Goal: Use online tool/utility: Utilize a website feature to perform a specific function

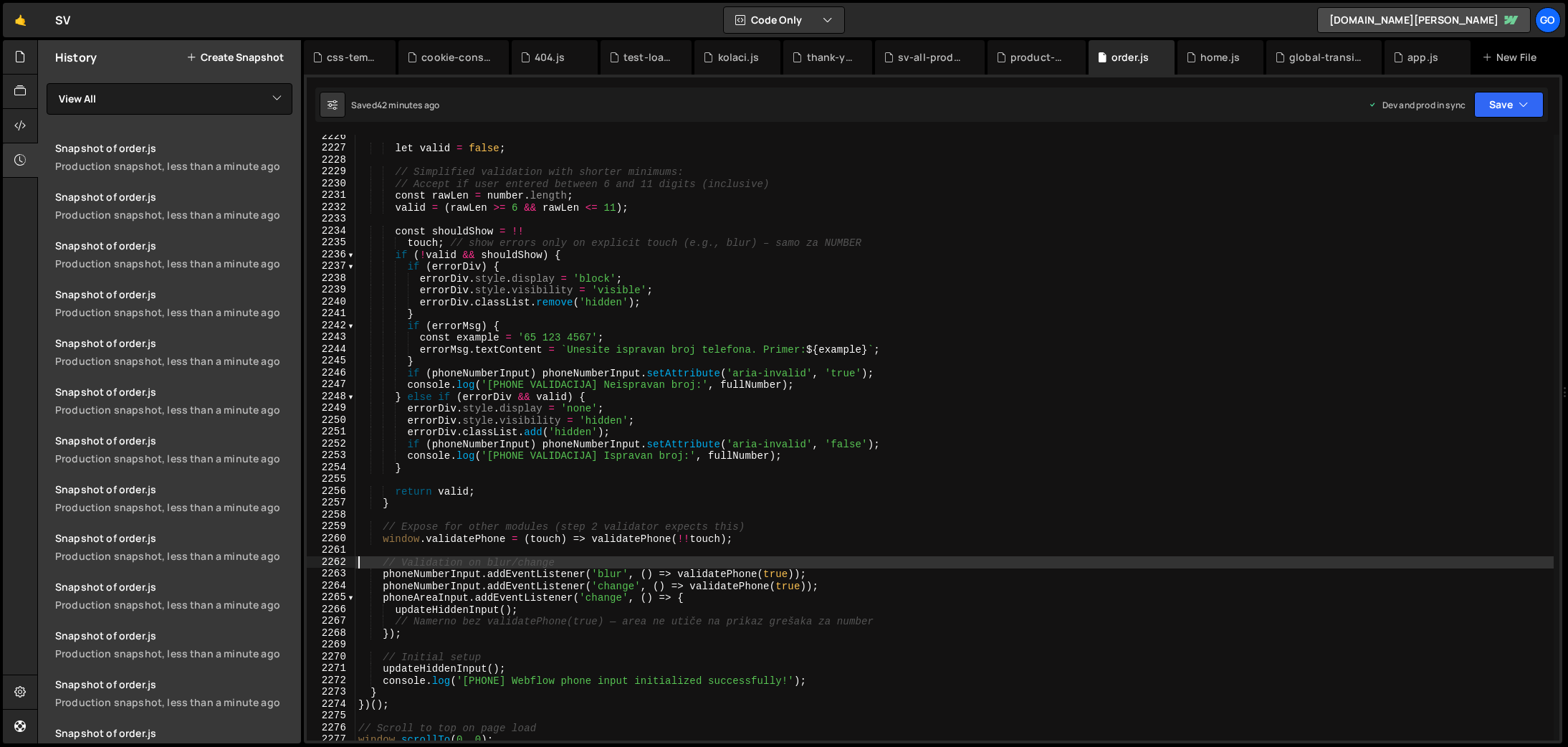
scroll to position [22893, 0]
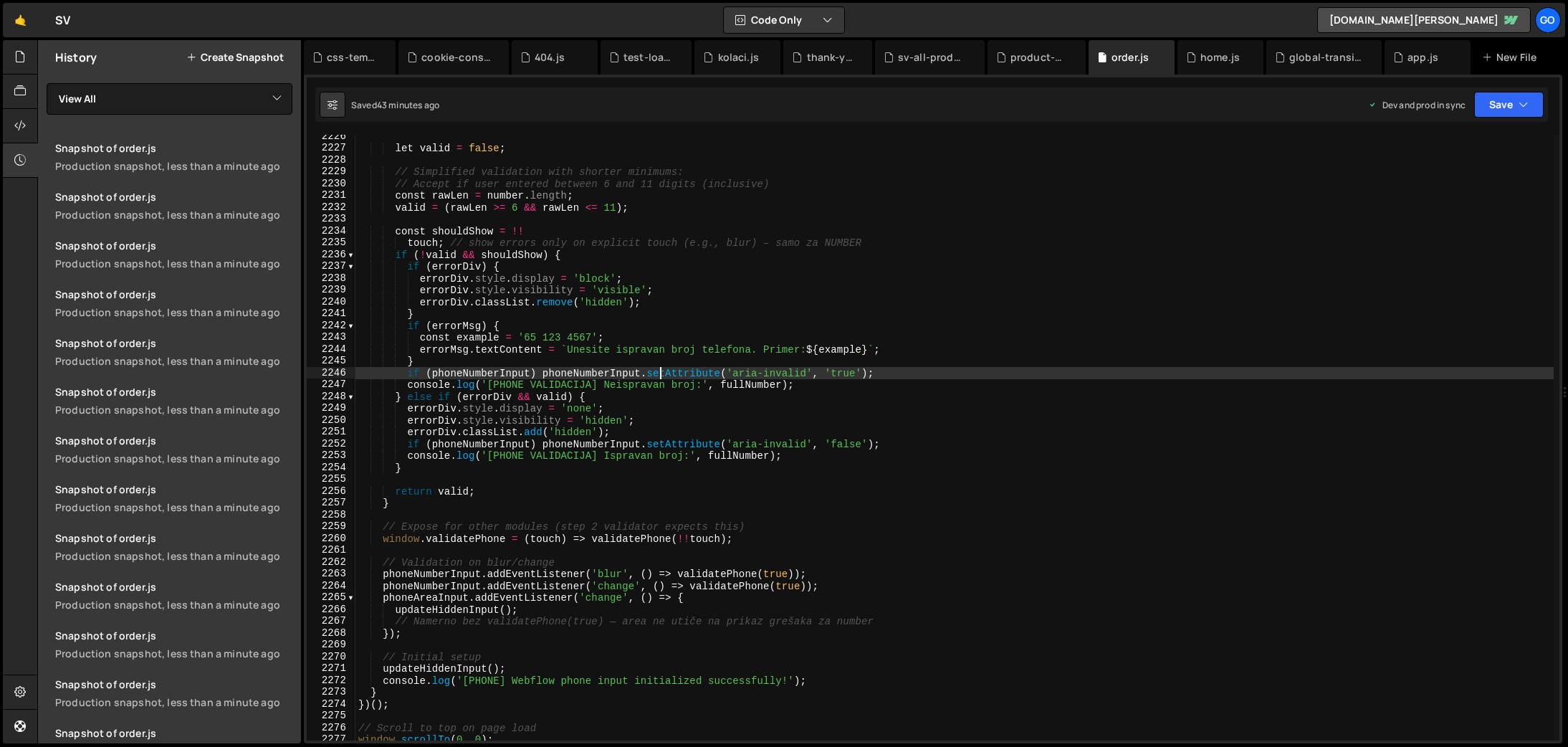
click at [660, 372] on div "let valid = false ; // Simplified validation with shorter minimums: // Accept i…" at bounding box center [954, 445] width 1199 height 630
type textarea "}"
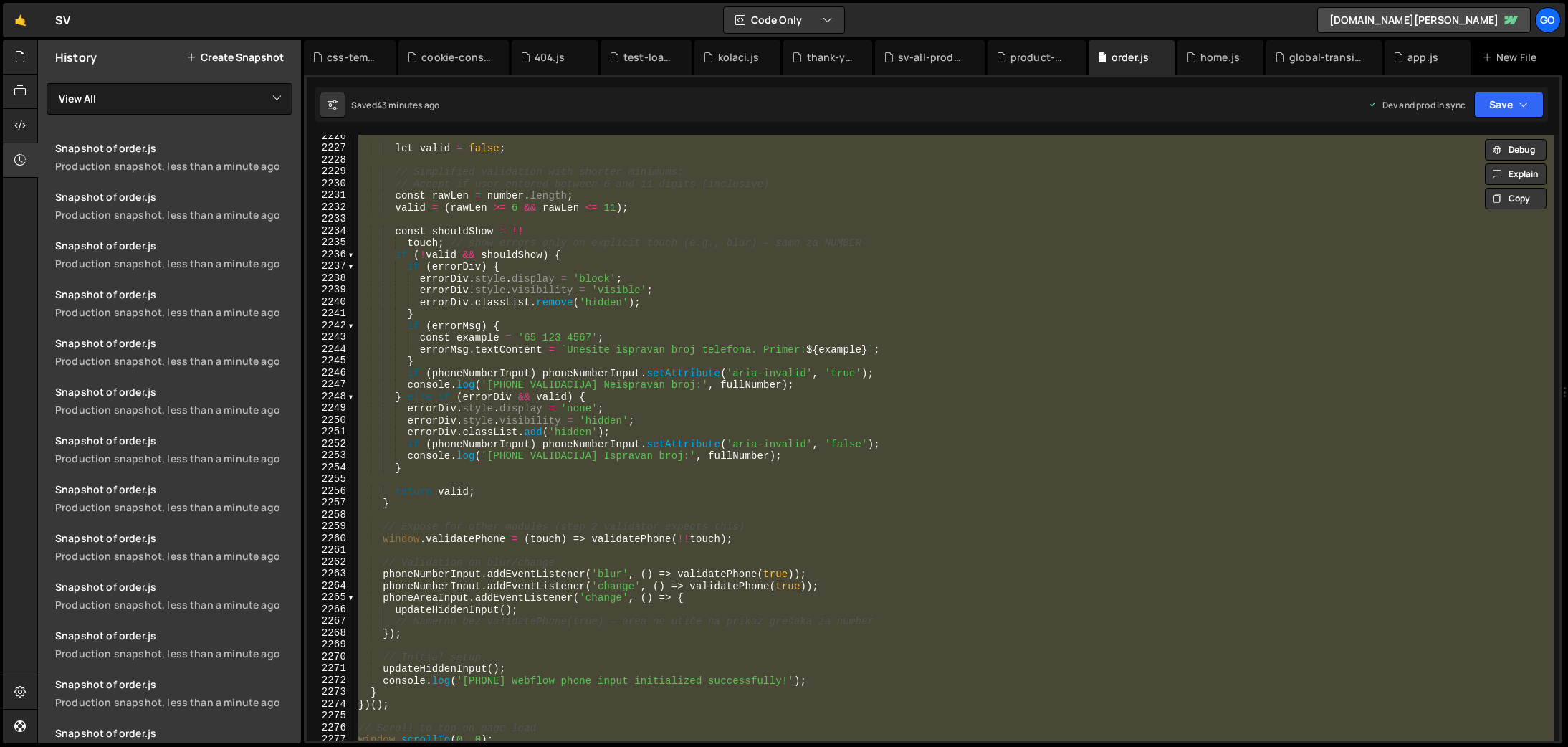
paste textarea
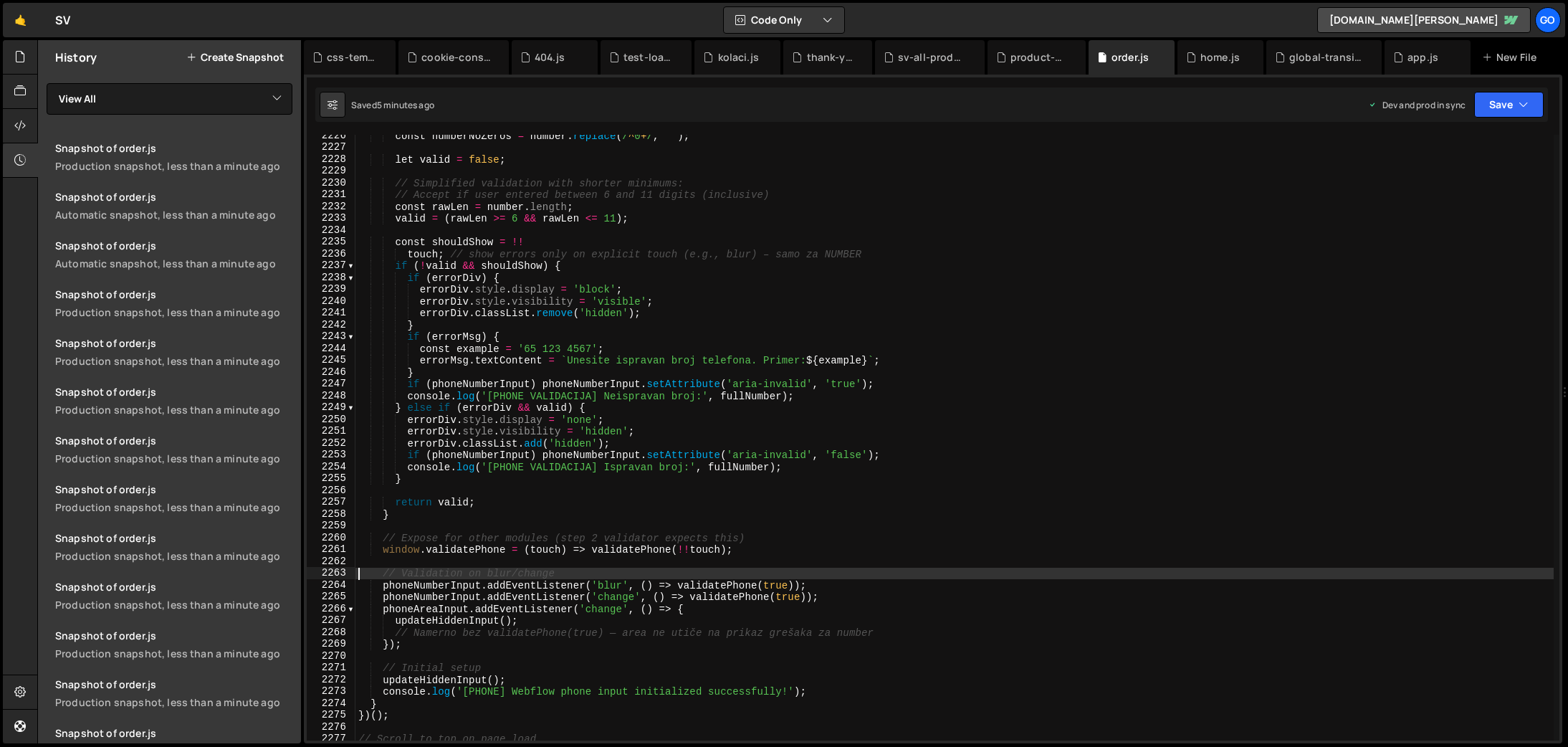
click at [652, 387] on div "const numberNoZeros = number . replace ( / ^ 0 + / , '' ) ; let valid = false ;…" at bounding box center [954, 445] width 1199 height 630
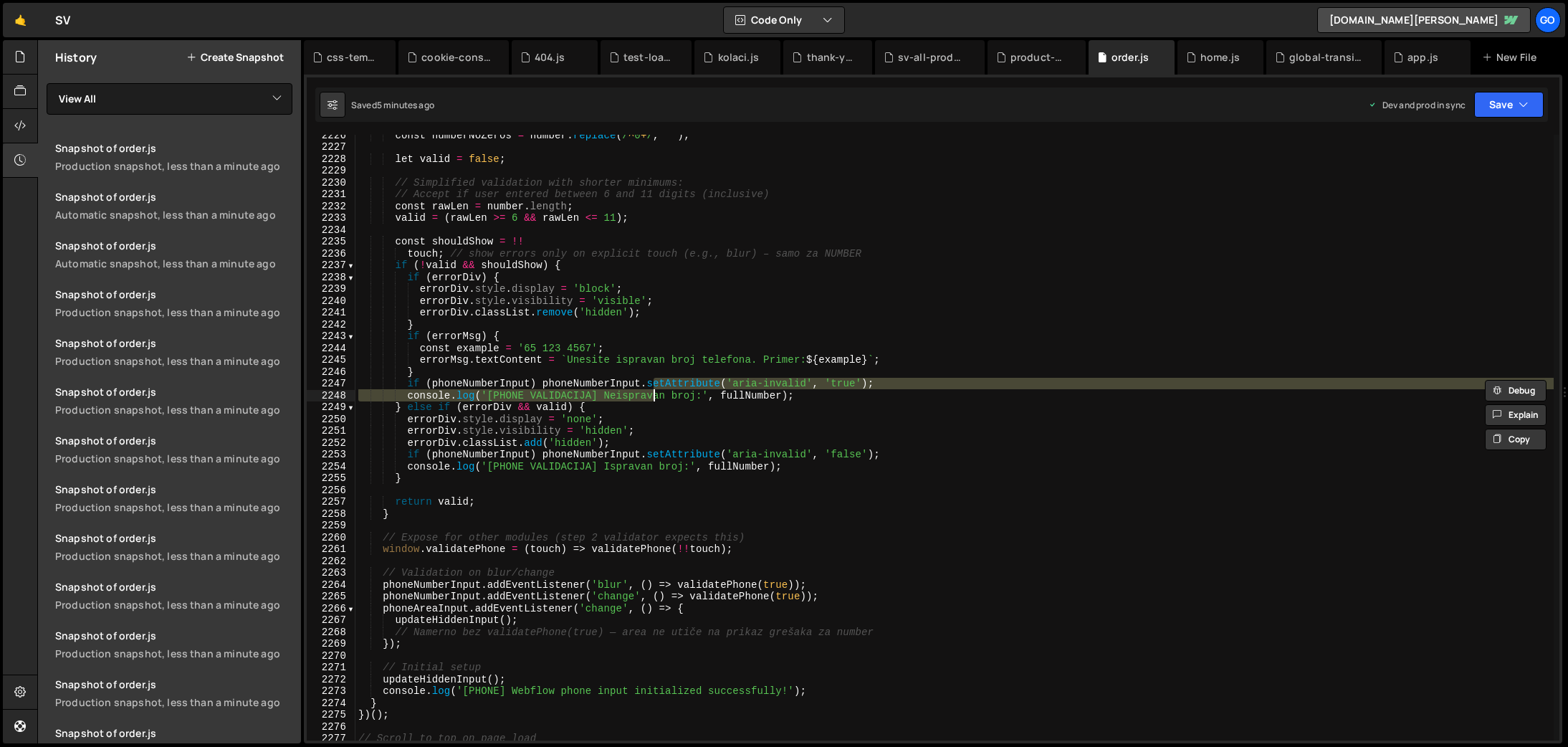
scroll to position [22648, 0]
click at [785, 304] on div "const numberNoZeros = number . replace ( / ^ 0 + / , '' ) ; let valid = false ;…" at bounding box center [954, 444] width 1199 height 630
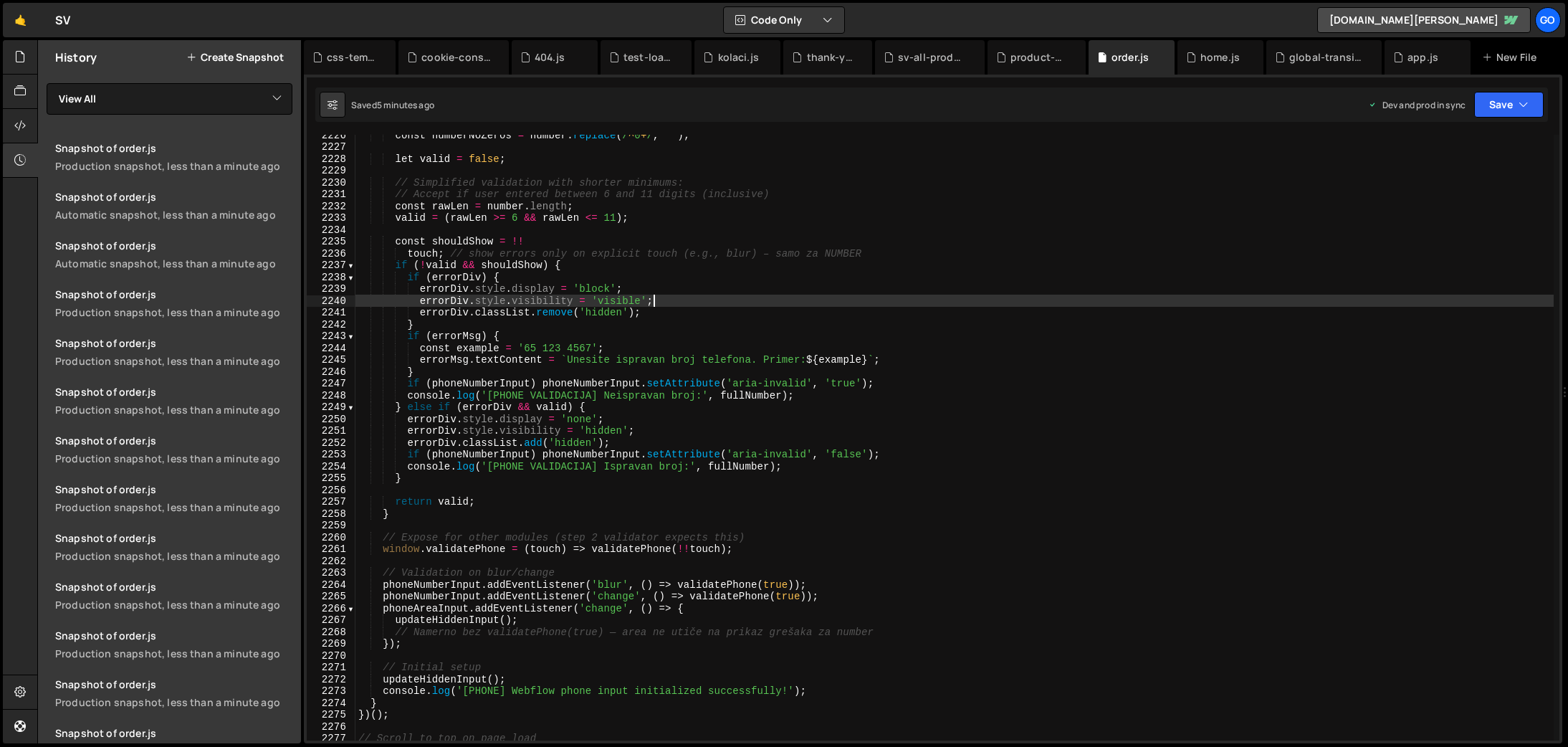
click at [797, 370] on div "const numberNoZeros = number . replace ( / ^ 0 + / , '' ) ; let valid = false ;…" at bounding box center [954, 444] width 1199 height 630
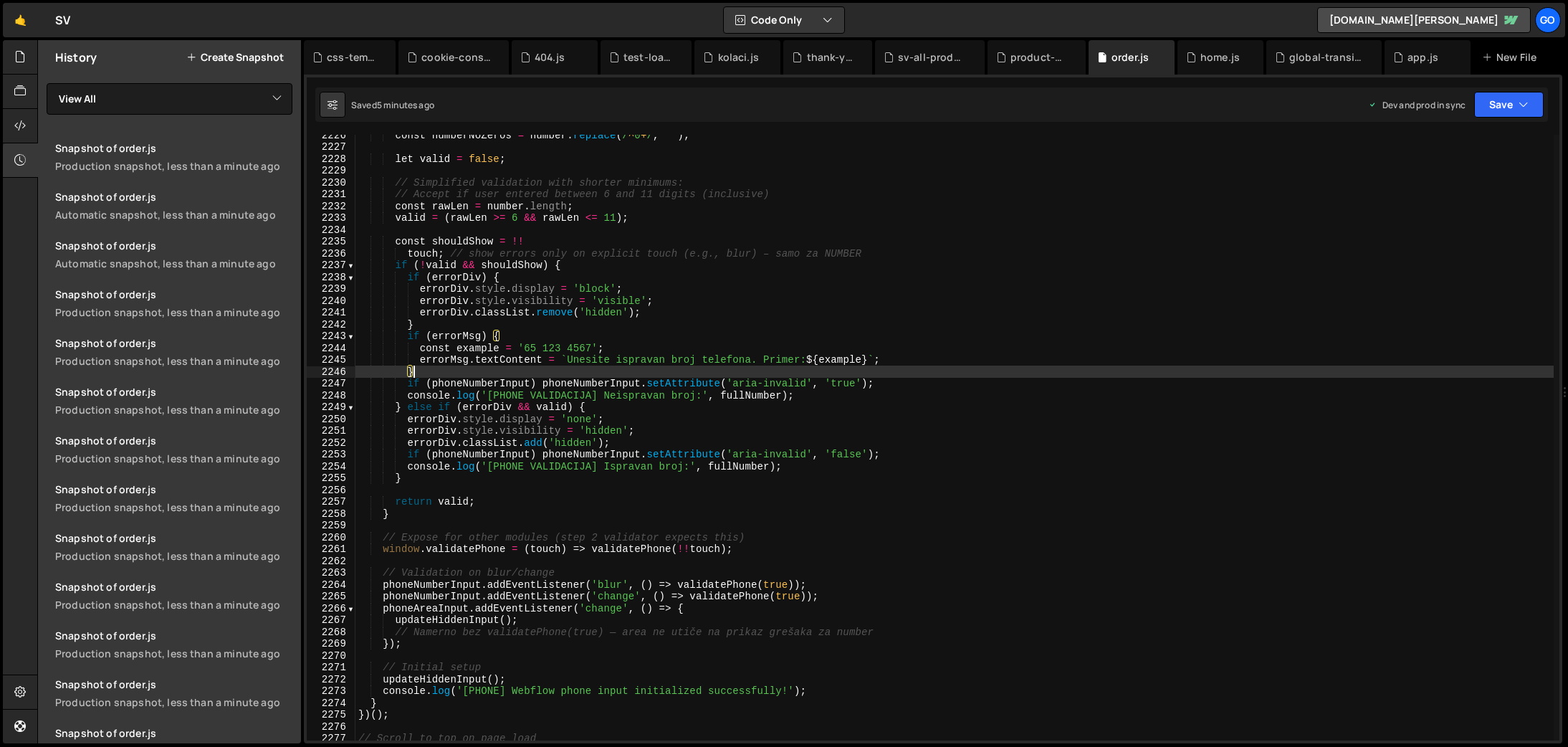
type textarea "}"
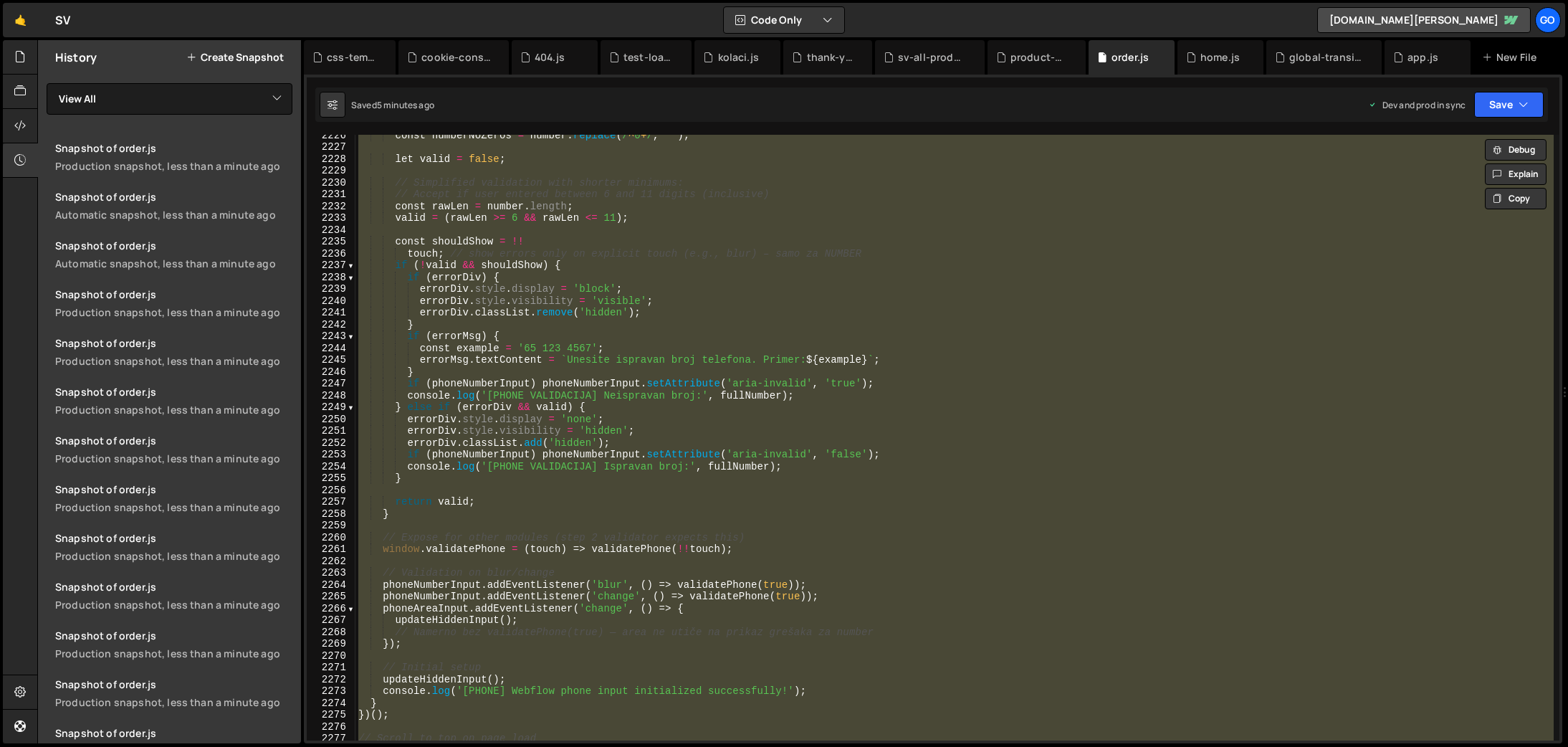
paste textarea
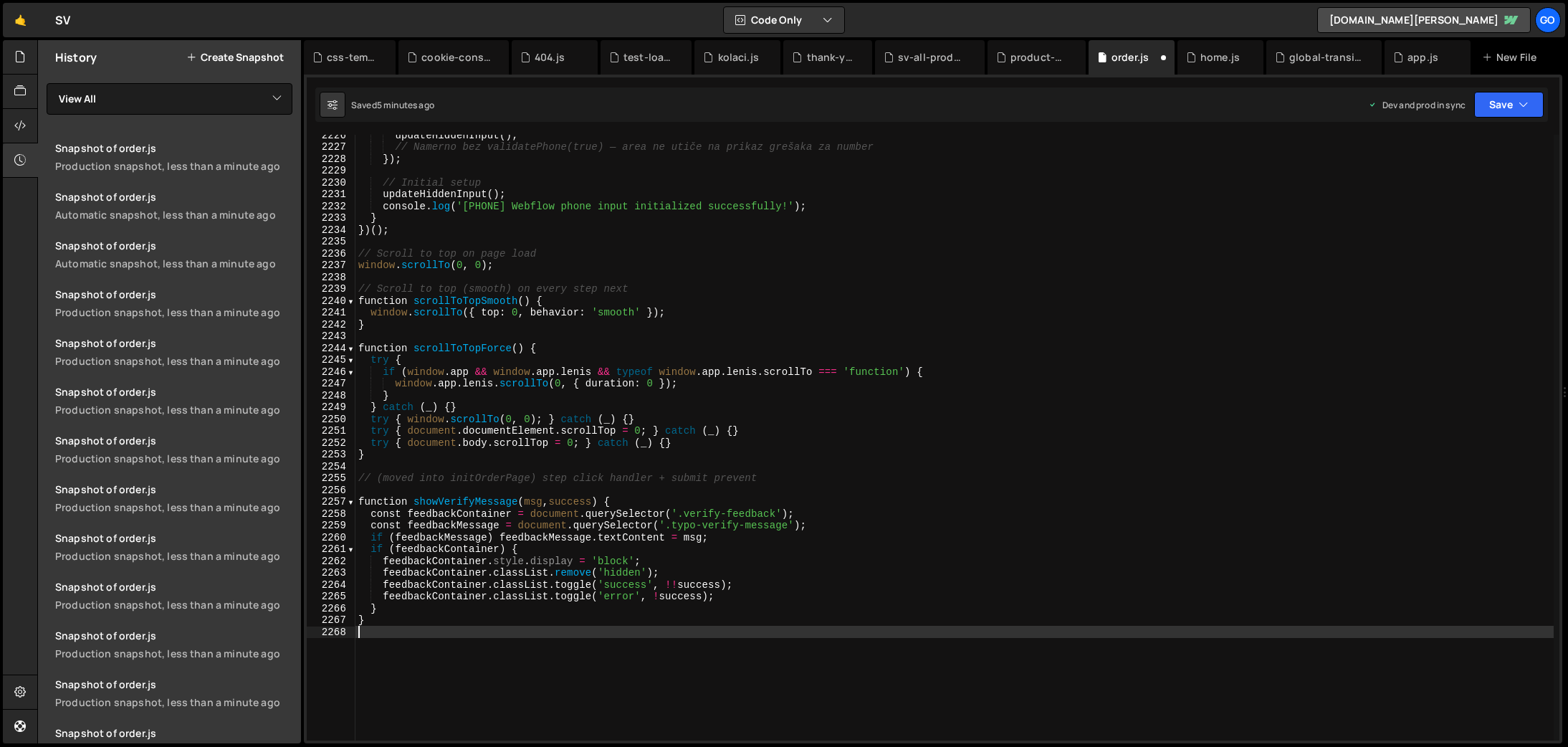
scroll to position [22893, 0]
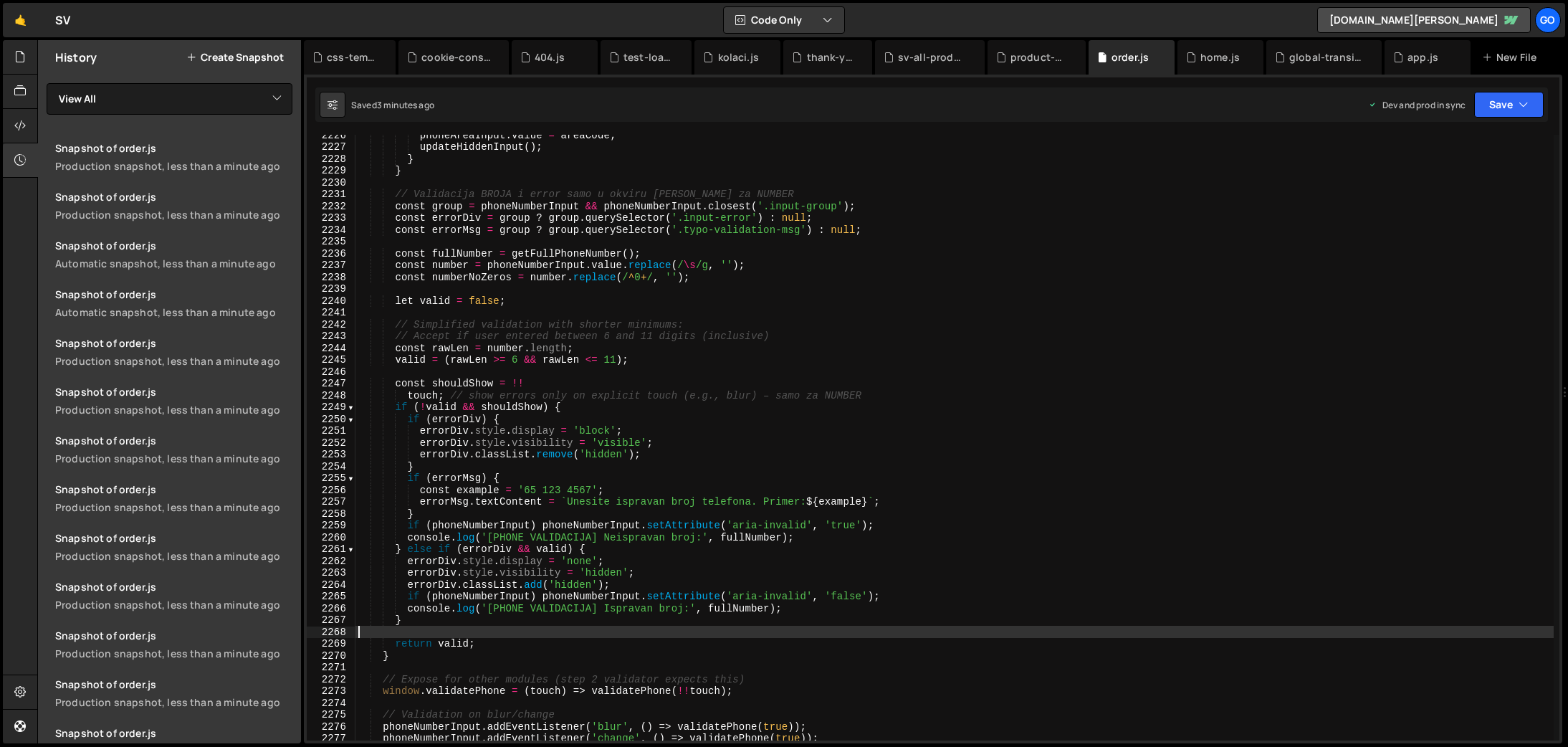
click at [667, 356] on div "phoneAreaInput . value = areaCode ; updateHiddenInput ( ) ; } } // Validacija B…" at bounding box center [954, 444] width 1199 height 630
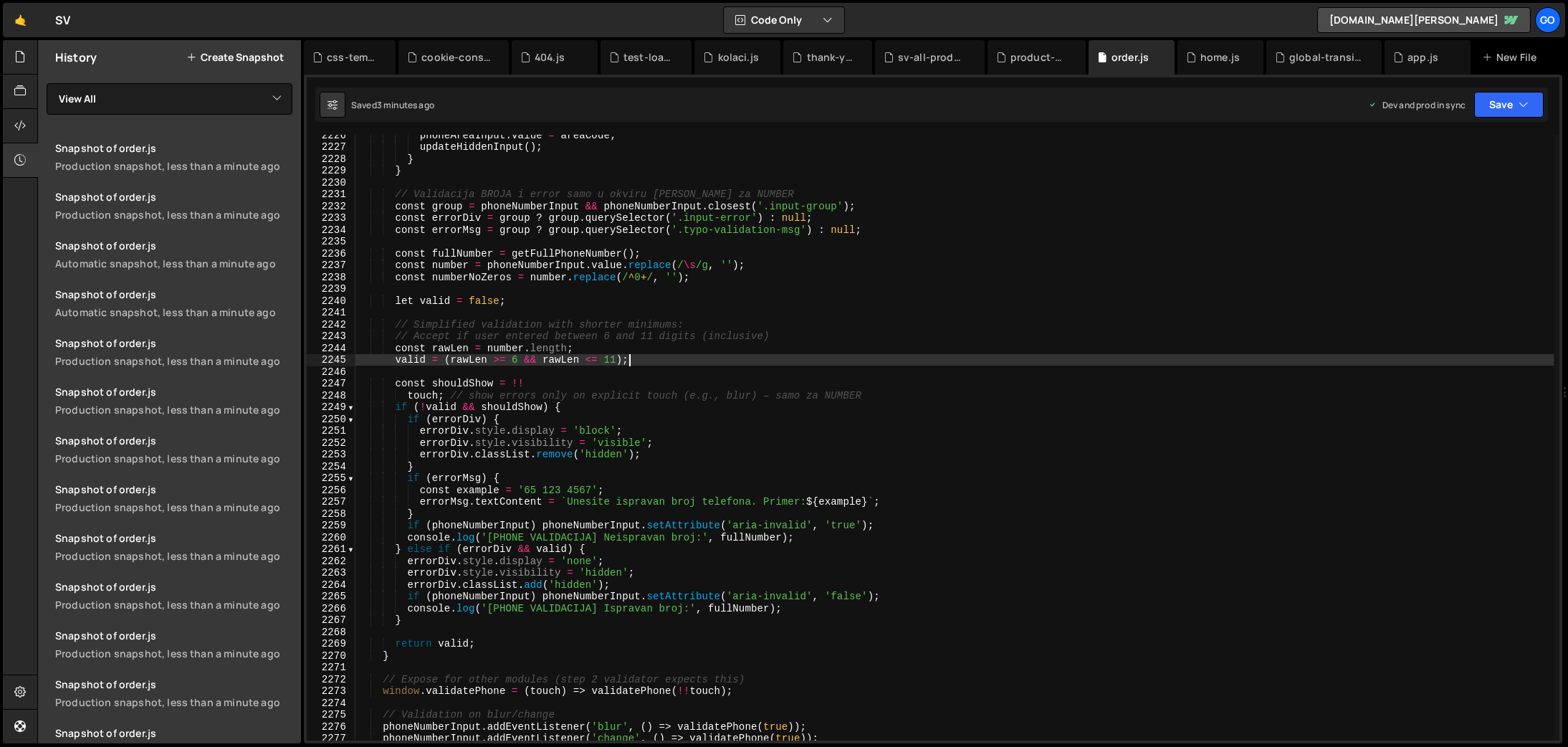
type textarea "}"
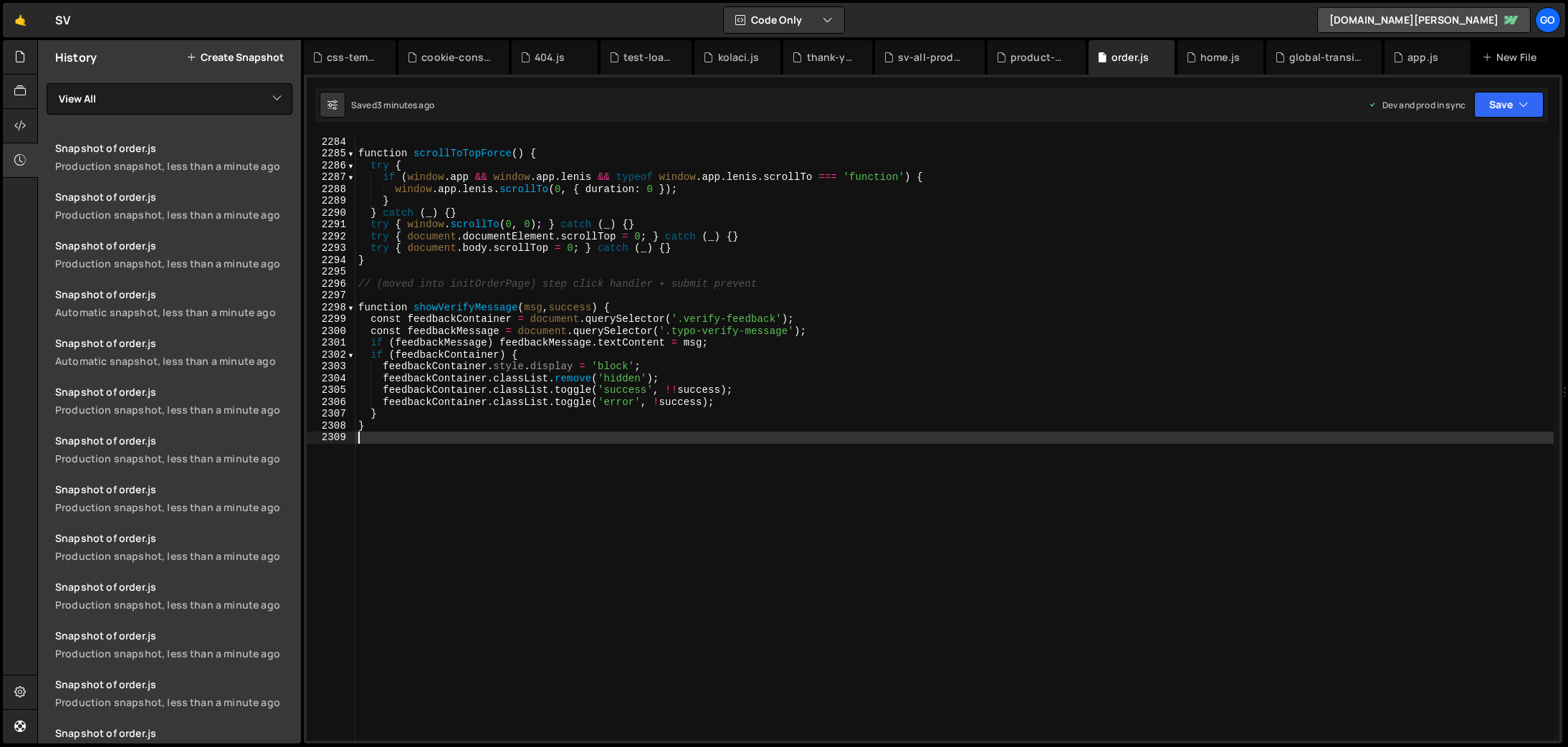
click at [602, 326] on div "} function scrollToTopForce ( ) { try { if ( window . app && window . app . [PE…" at bounding box center [954, 439] width 1199 height 630
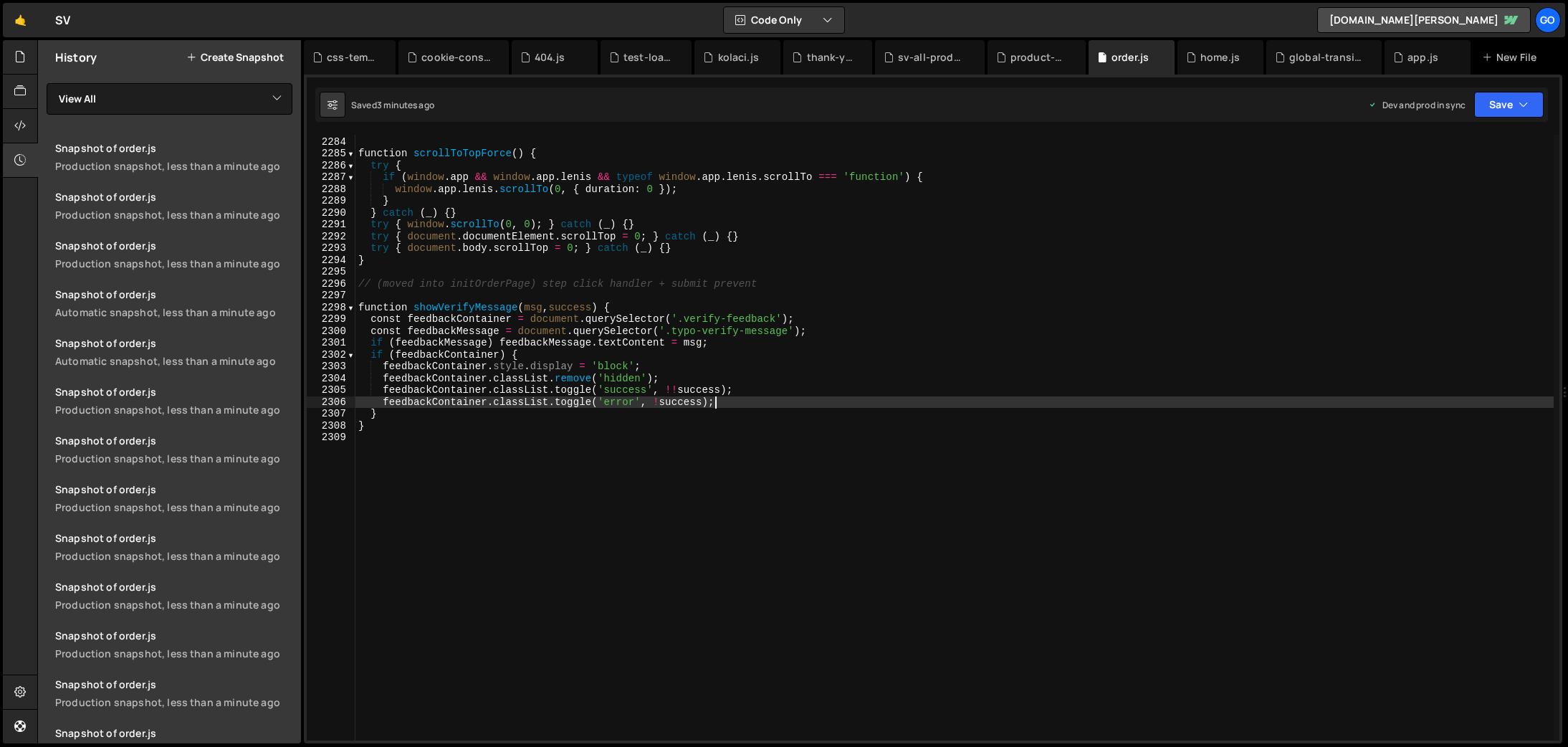
click at [952, 399] on div "} function scrollToTopForce ( ) { try { if ( window . app && window . app . [PE…" at bounding box center [954, 439] width 1199 height 630
type textarea "feedbackContainer.classList.toggle('error', !success);"
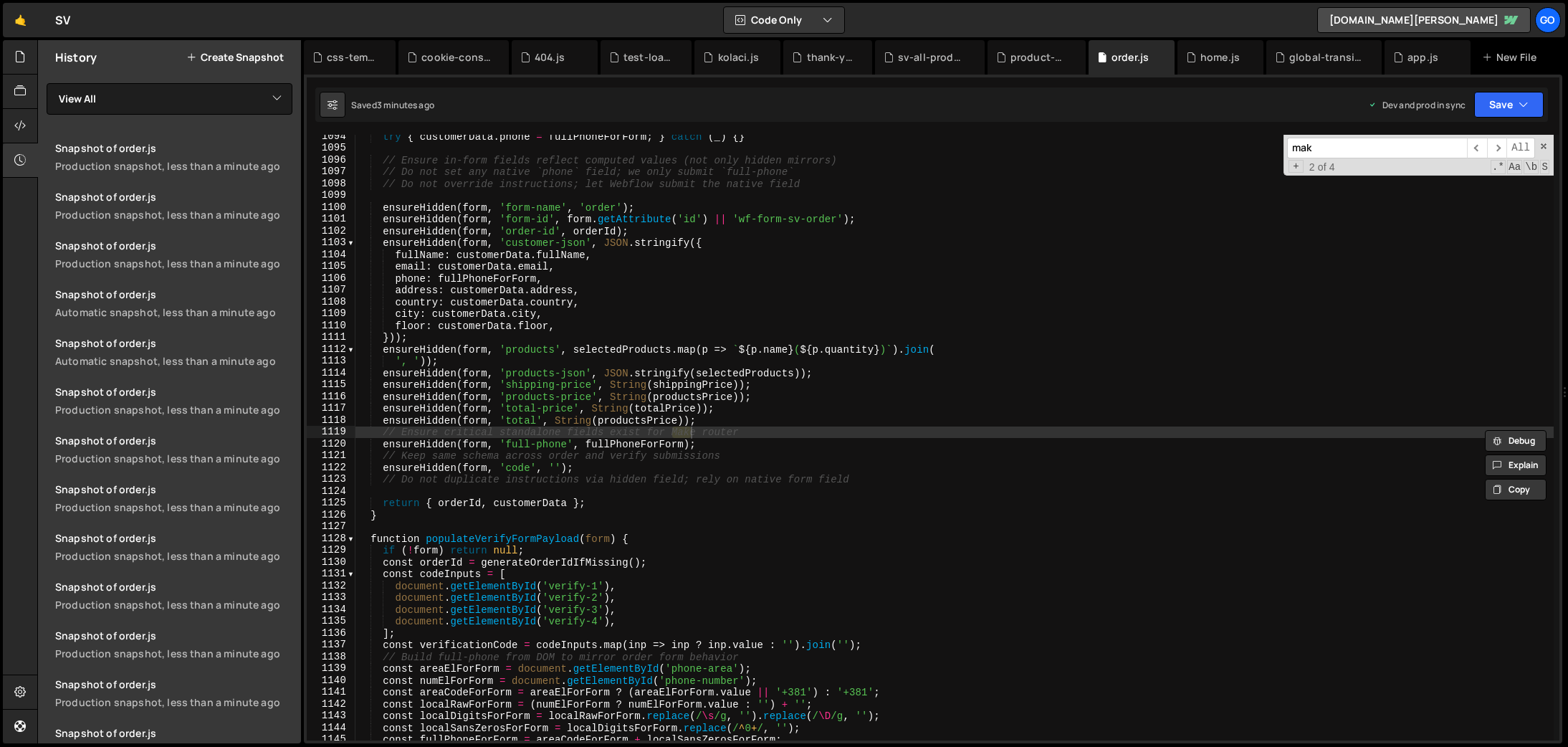
scroll to position [11128, 0]
type input "make"
click at [1494, 145] on span "​" at bounding box center [1497, 148] width 20 height 21
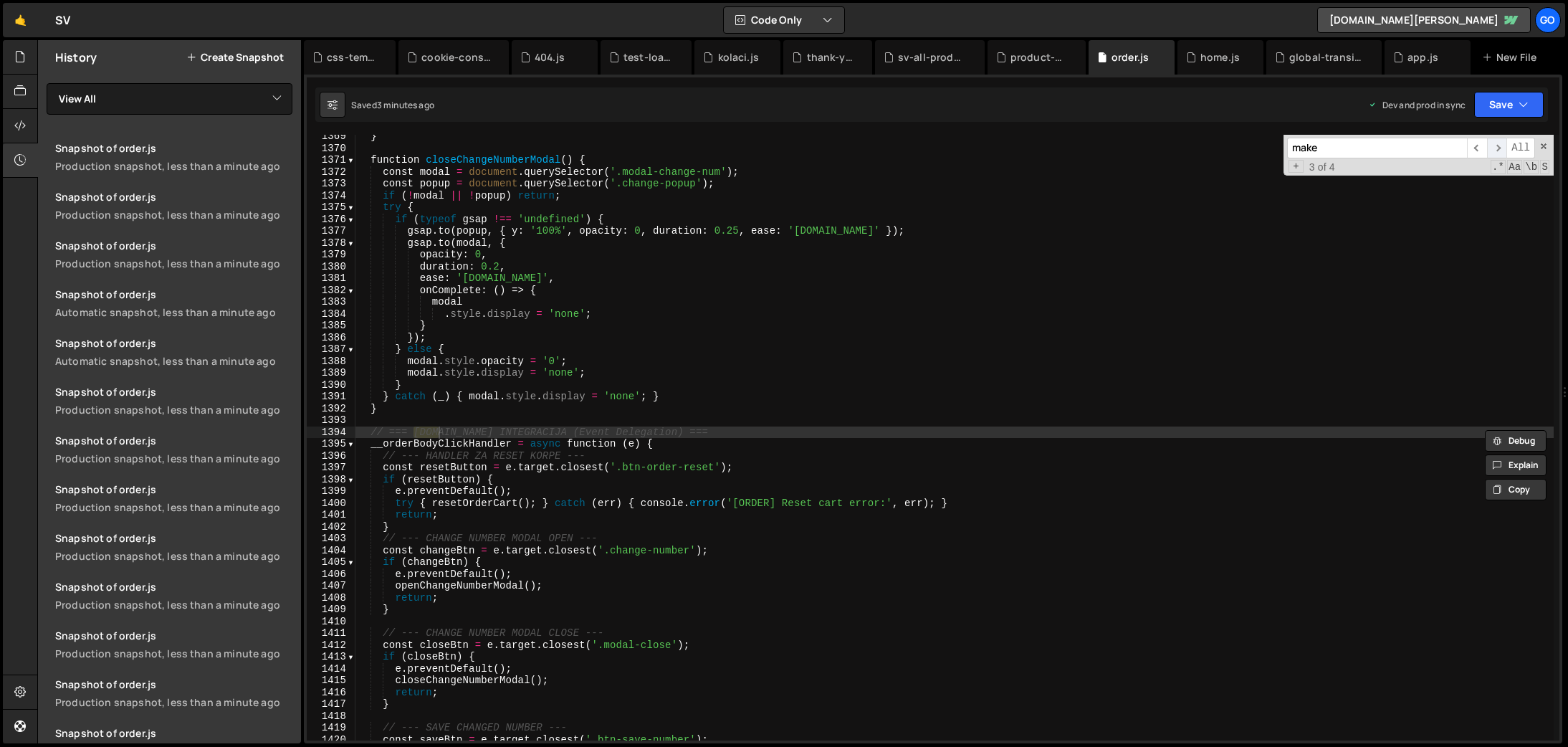
scroll to position [13926, 0]
click at [1494, 145] on span "​" at bounding box center [1497, 148] width 20 height 21
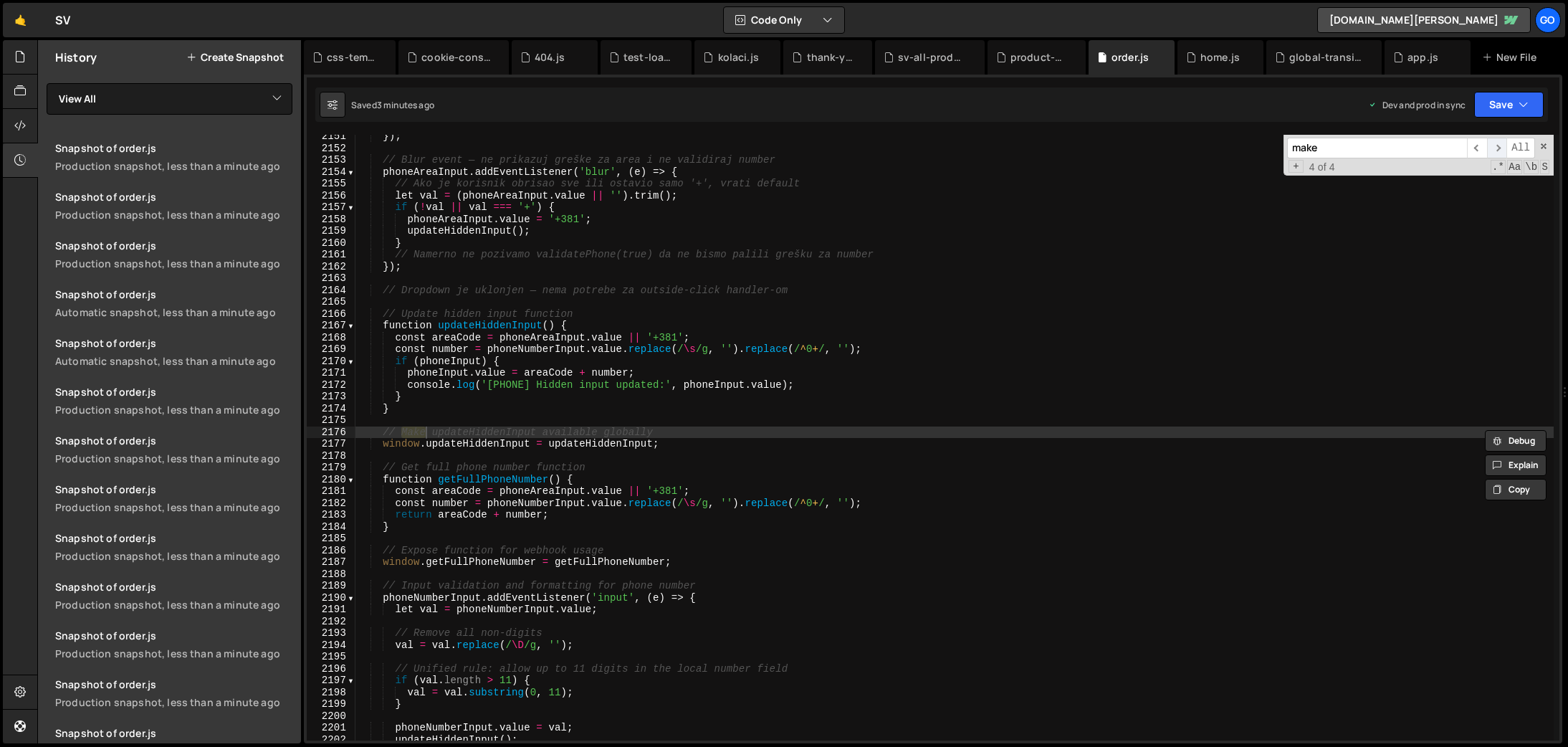
click at [1494, 145] on span "​" at bounding box center [1497, 148] width 20 height 21
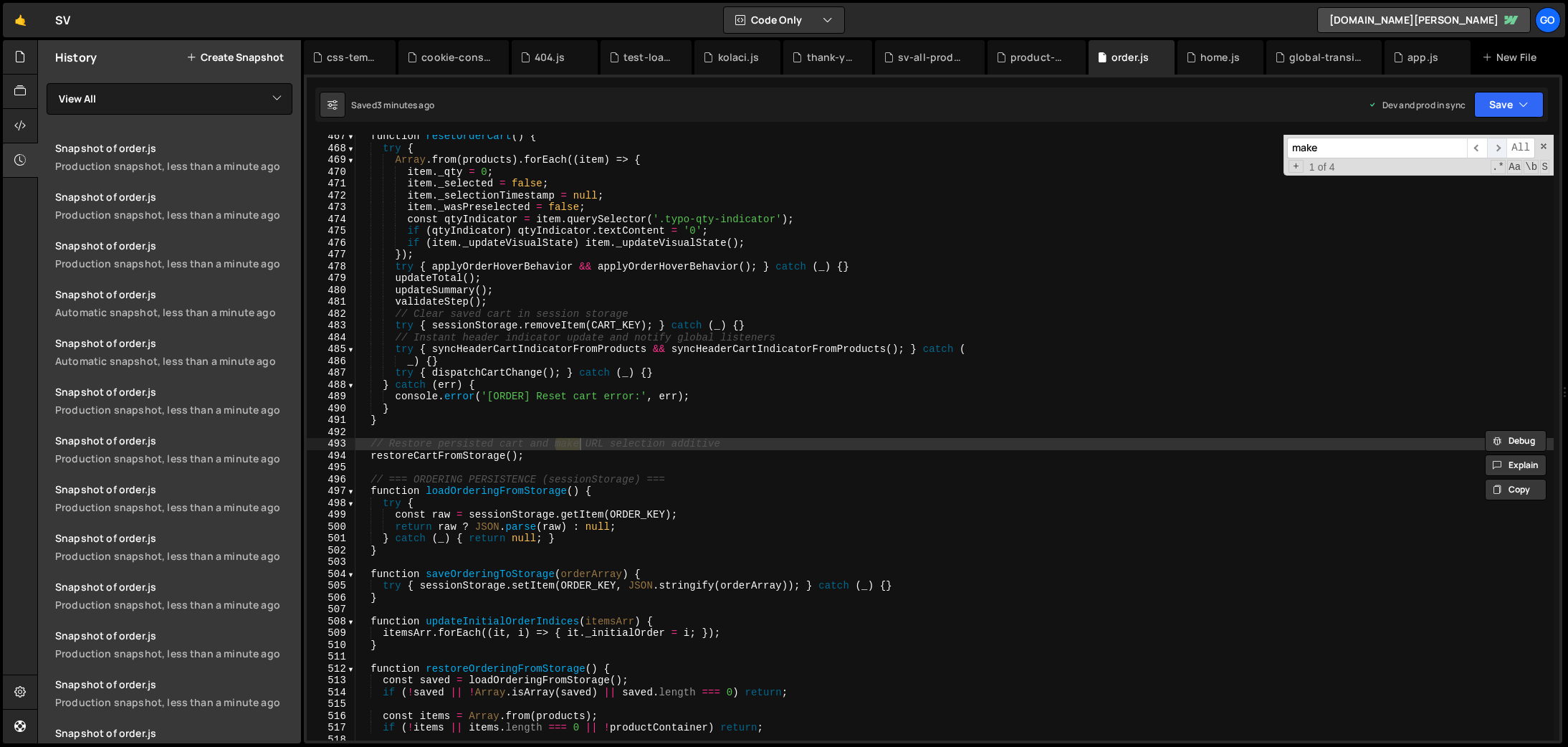
scroll to position [4747, 0]
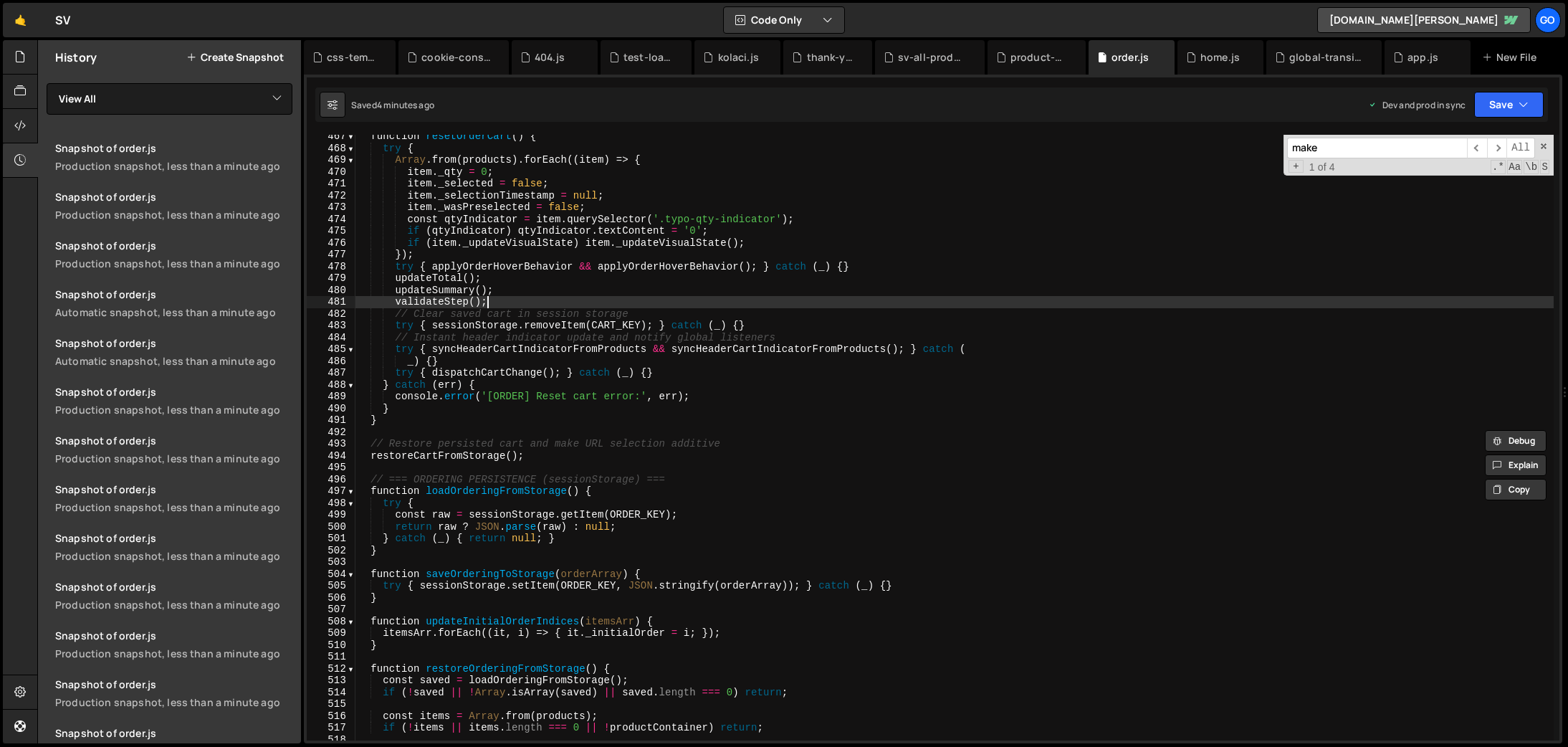
click at [552, 302] on div "function resetOrderCart ( ) { try { Array . from ( products ) . forEach (( item…" at bounding box center [954, 445] width 1199 height 630
type textarea "}"
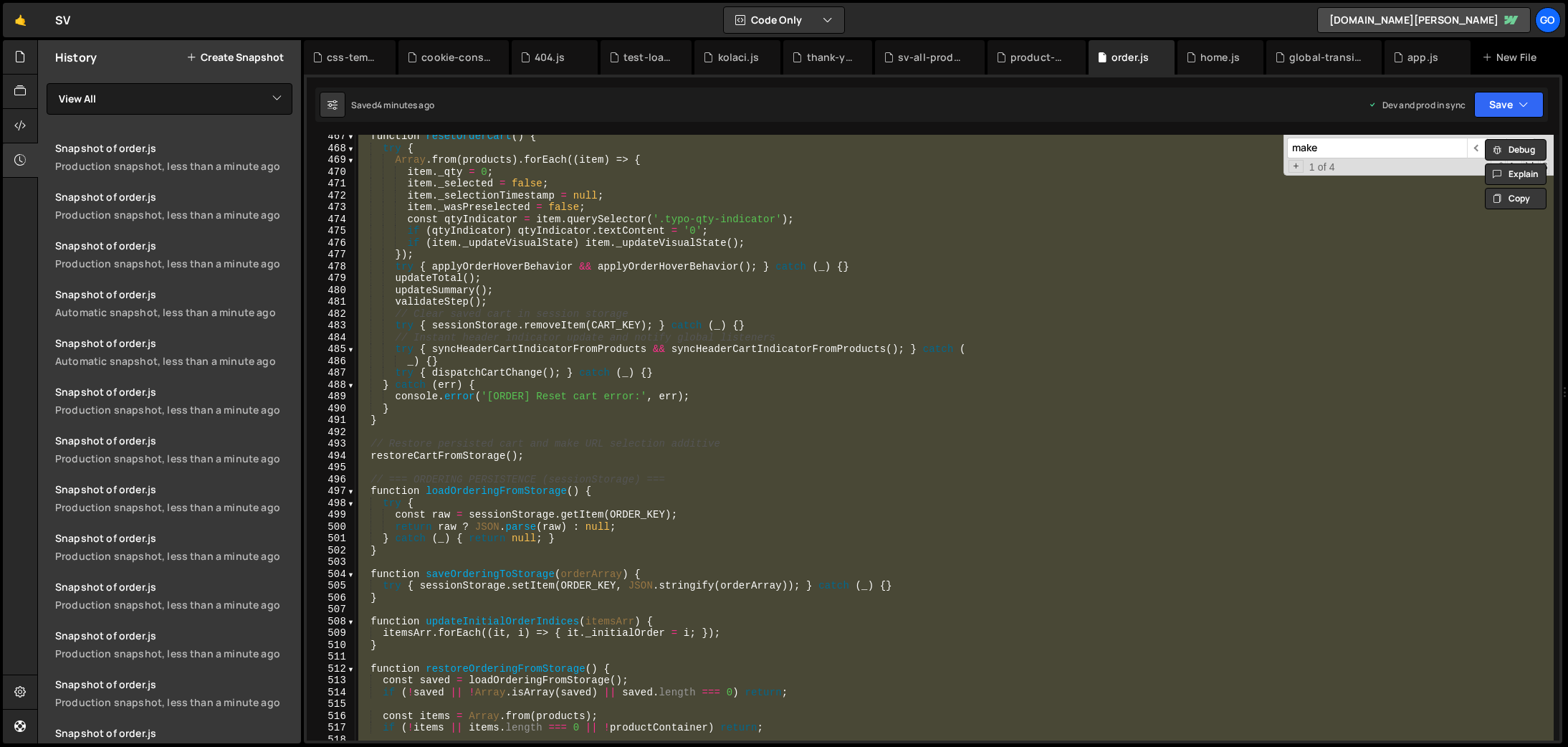
paste textarea
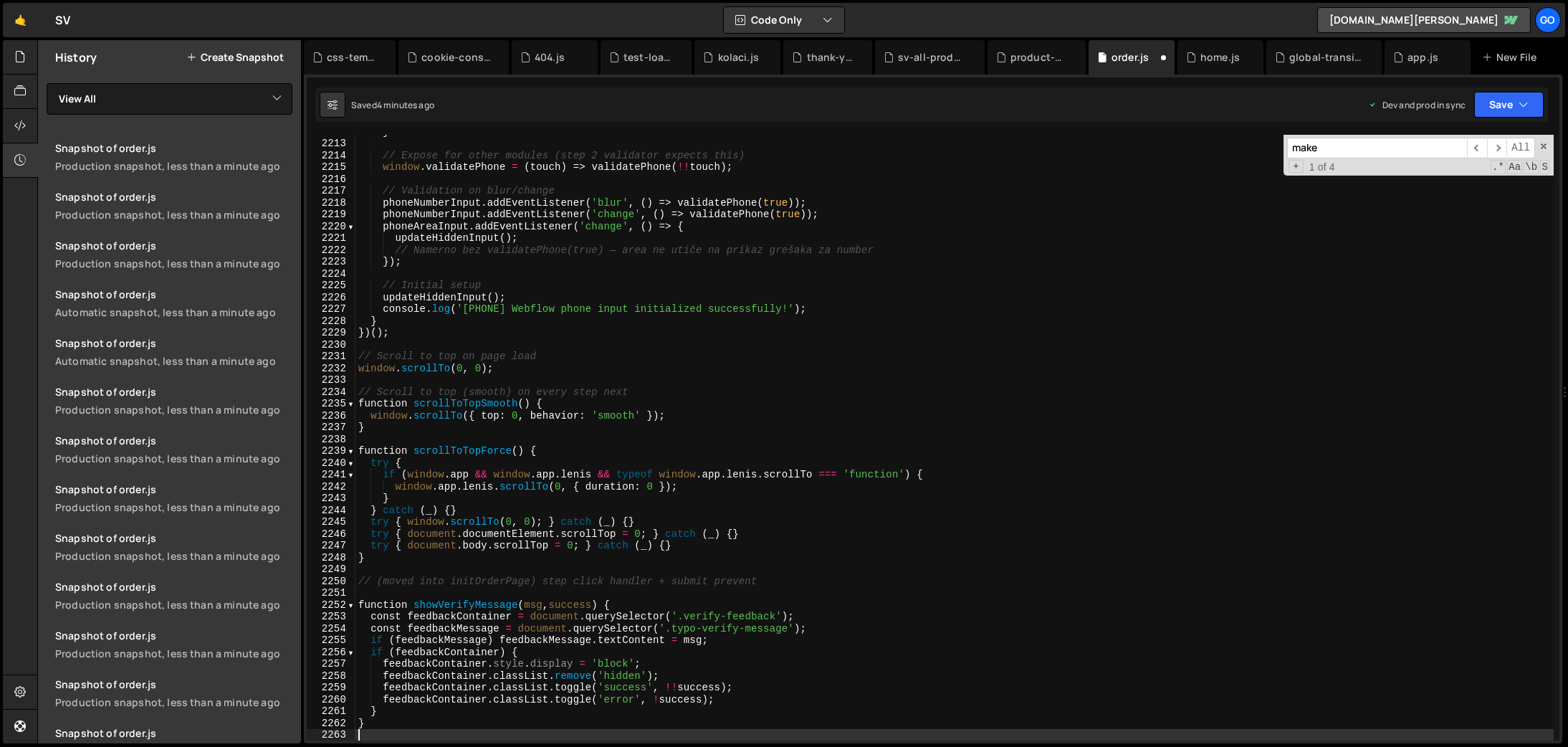
scroll to position [22893, 0]
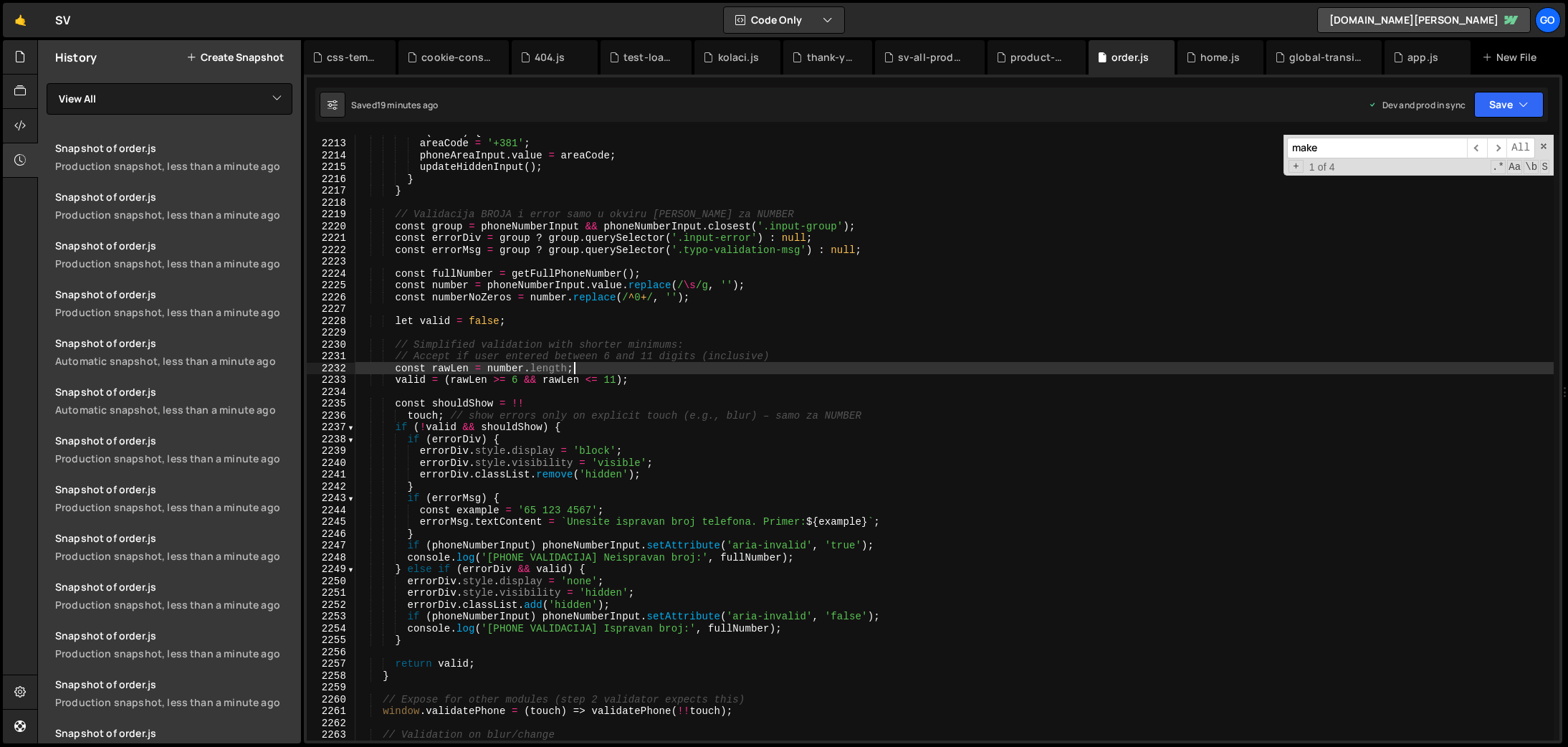
click at [578, 371] on div "if ( touch ) { areaCode = '+381' ; phoneAreaInput . value = areaCode ; updateHi…" at bounding box center [954, 441] width 1199 height 630
type textarea "}"
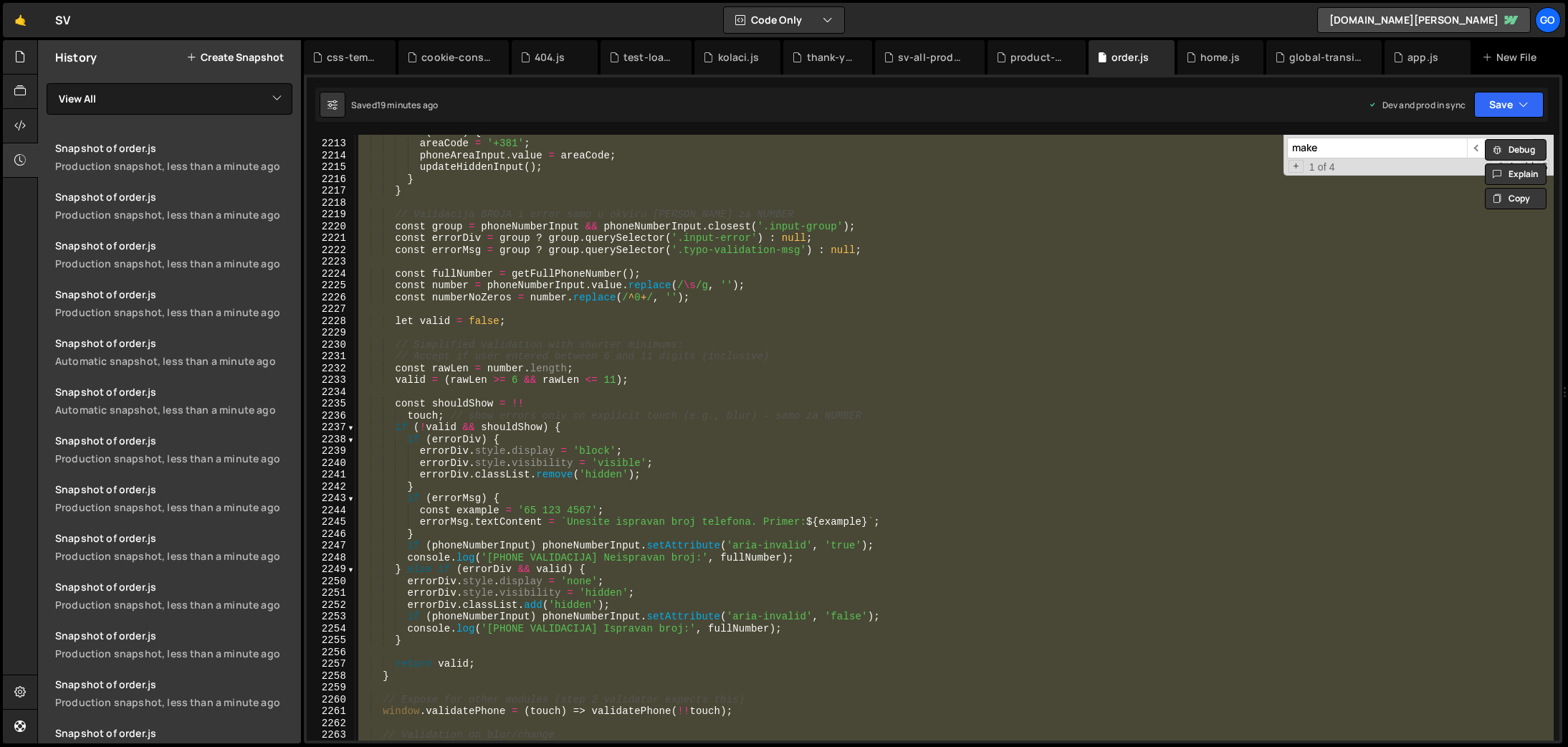
paste textarea
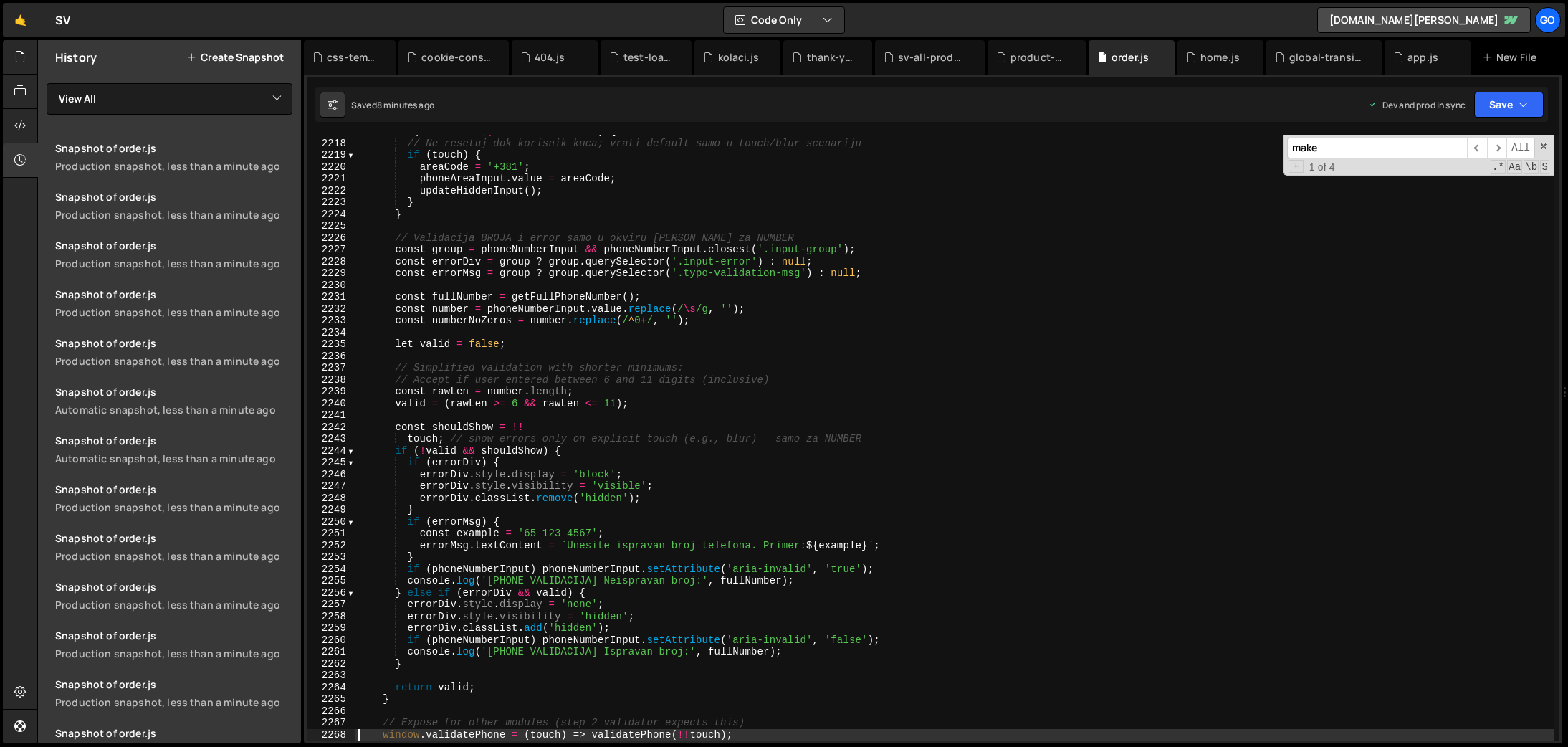
click at [557, 382] on div "if ( ! areaCode || areaCode === '+' ) { // Ne resetuj dok korisnik kuca; vrati …" at bounding box center [954, 441] width 1199 height 630
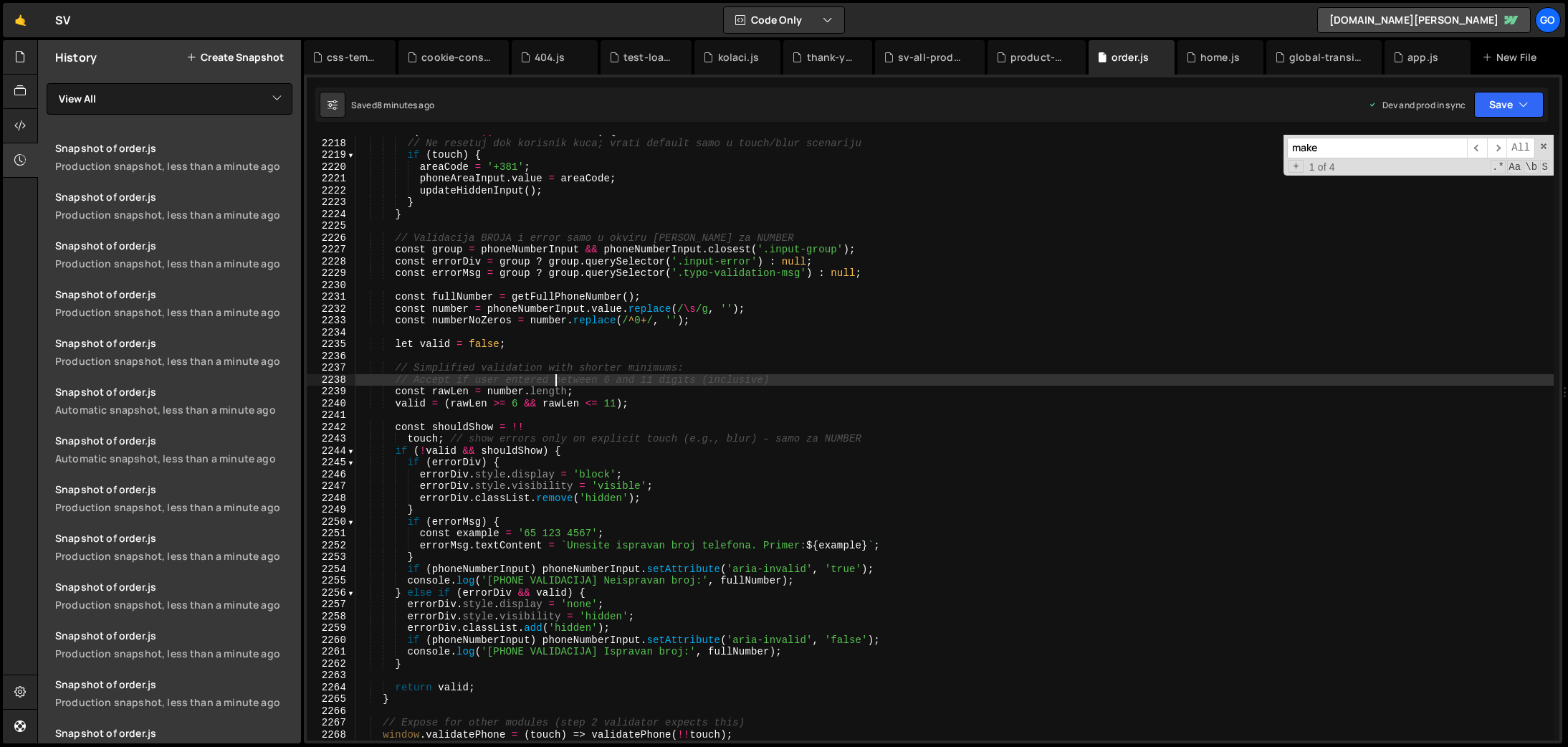
type textarea "}"
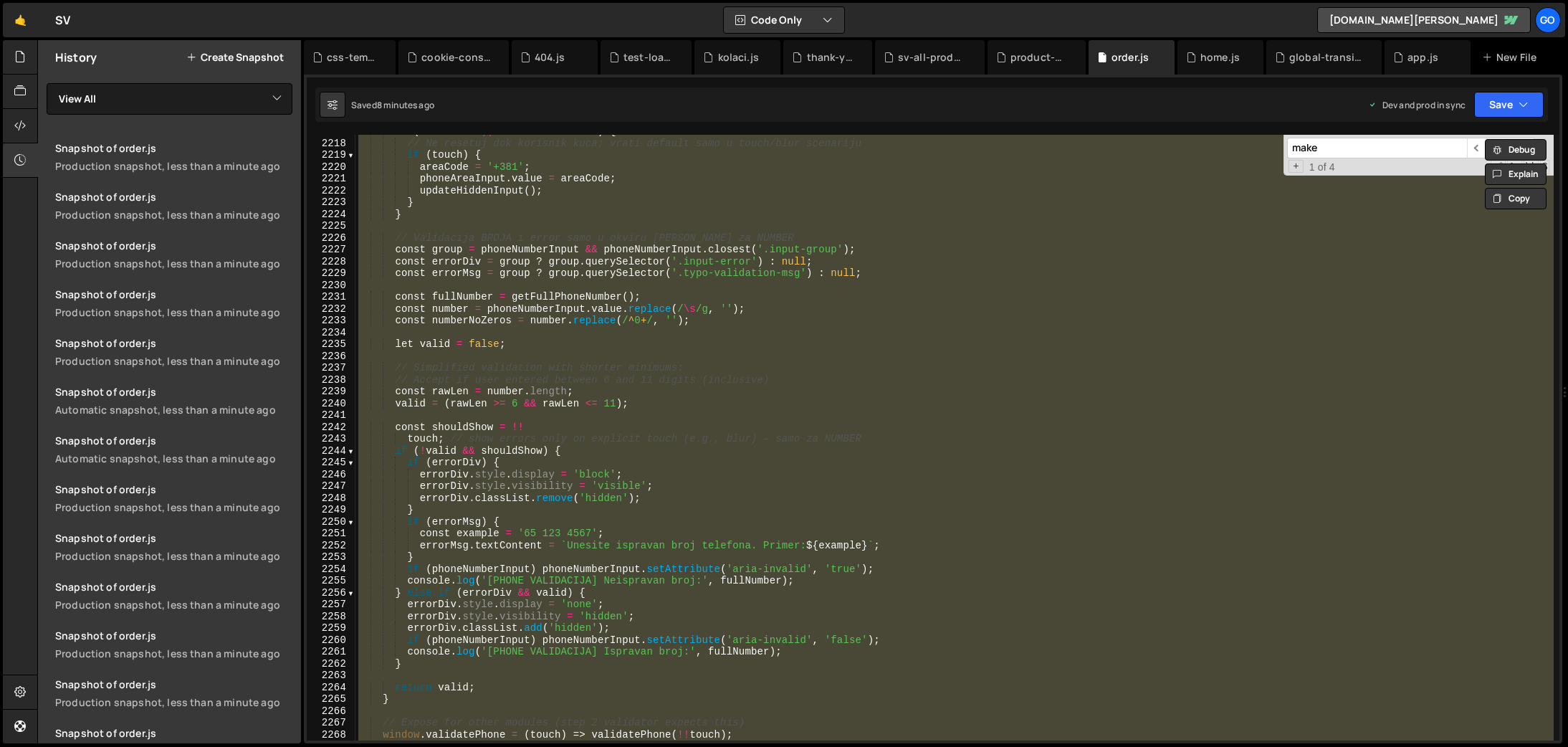
paste textarea
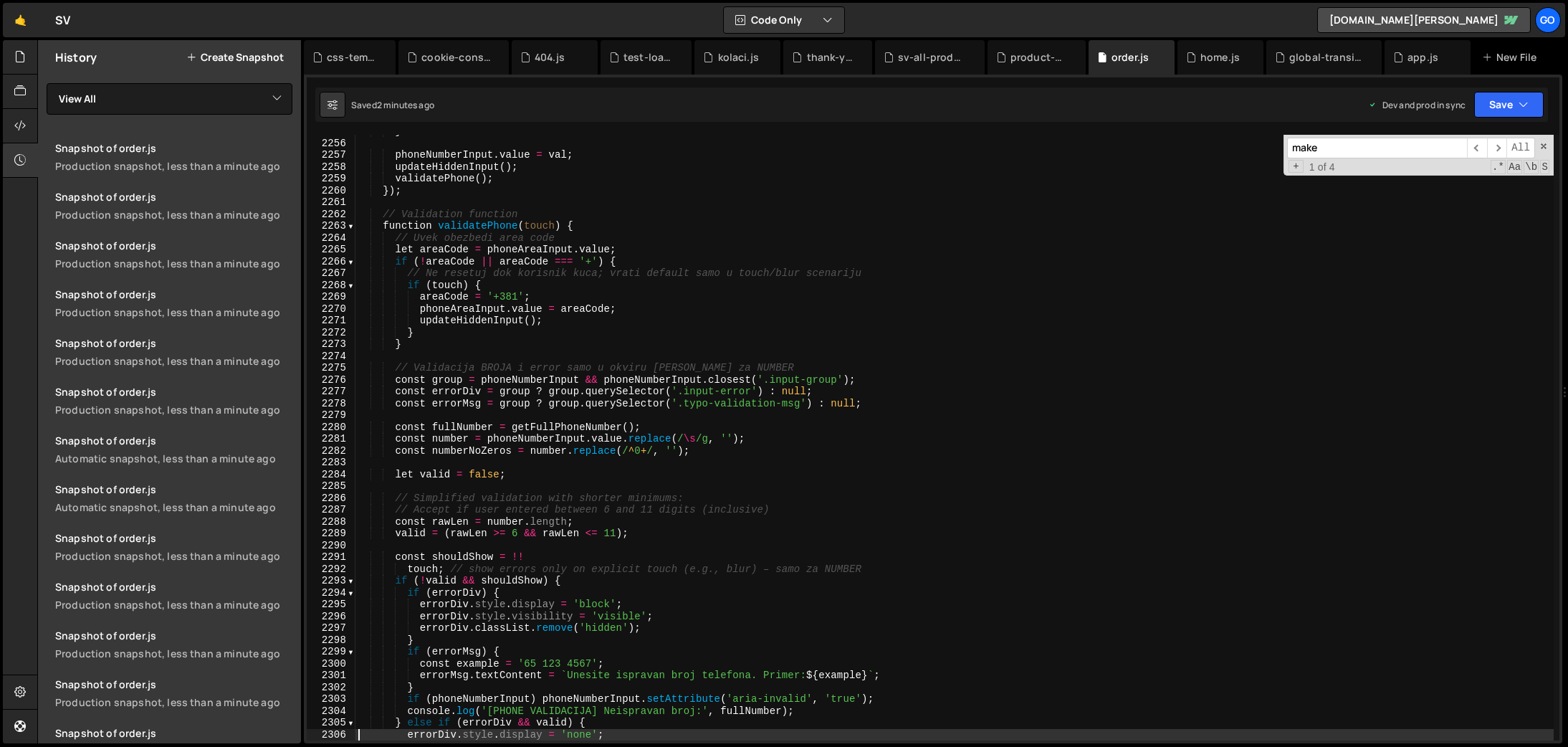
click at [758, 401] on div "} phoneNumberInput . value = val ; updateHiddenInput ( ) ; validatePhone ( ) ; …" at bounding box center [954, 441] width 1199 height 630
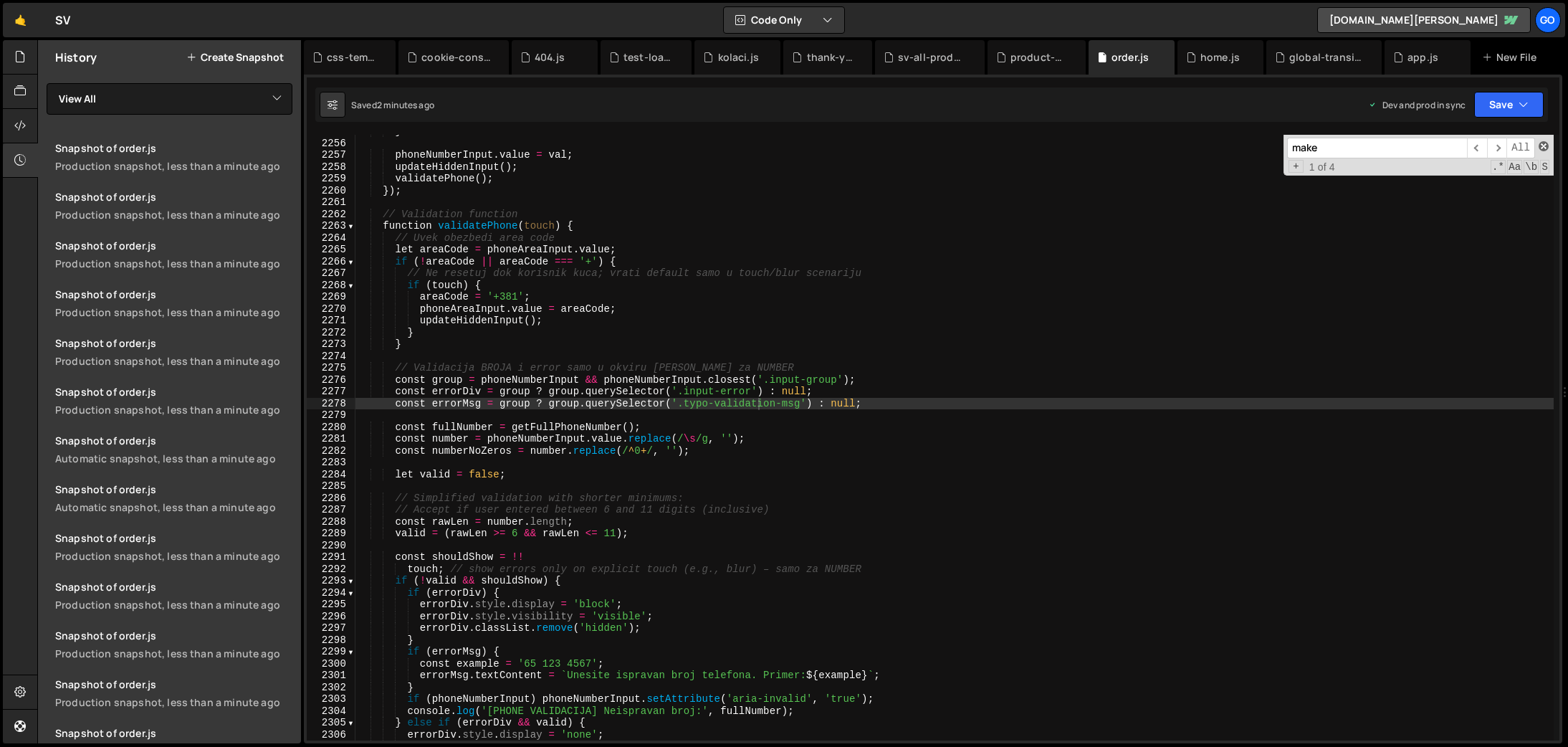
click at [1544, 146] on span at bounding box center [1543, 146] width 10 height 10
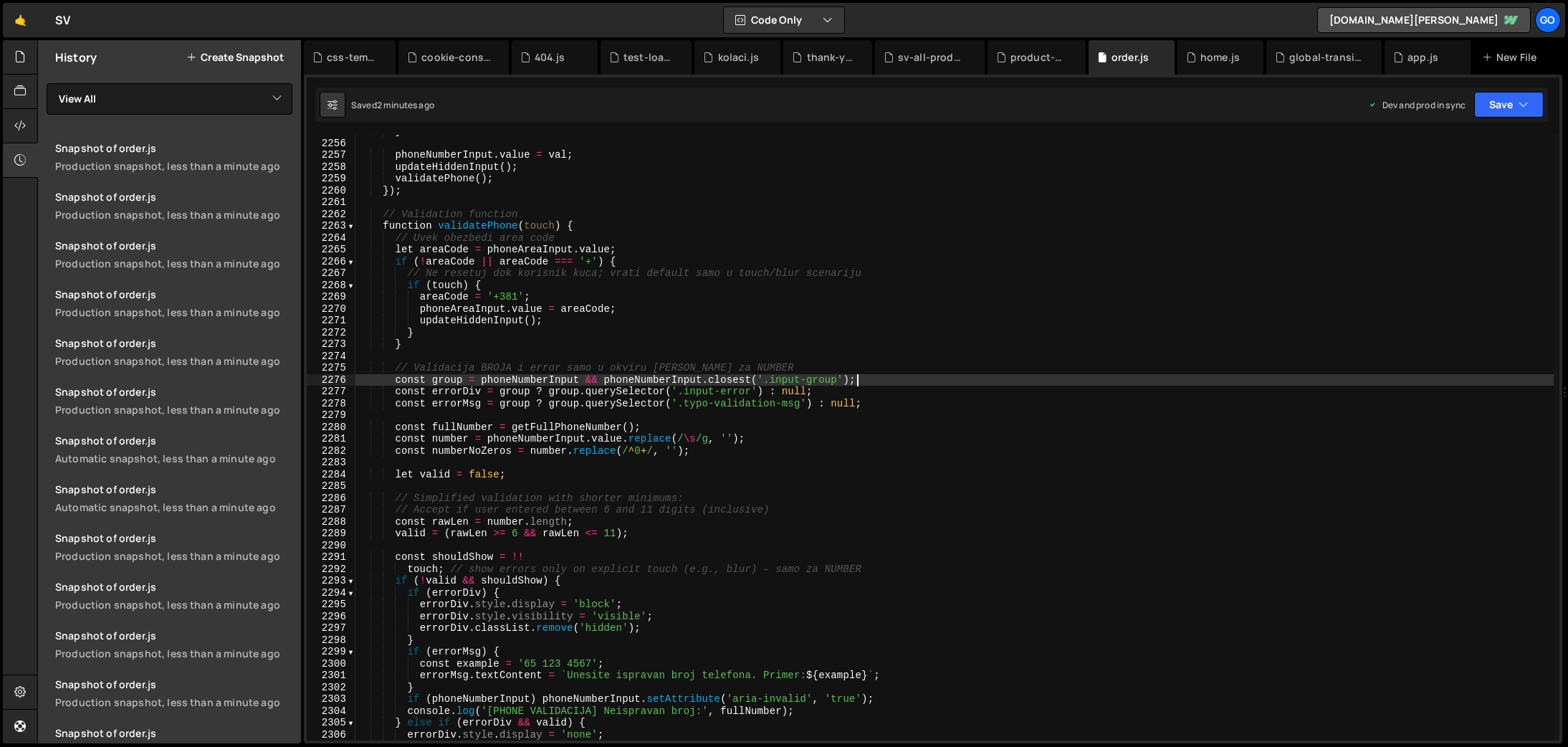
click at [1176, 378] on div "} phoneNumberInput . value = val ; updateHiddenInput ( ) ; validatePhone ( ) ; …" at bounding box center [954, 441] width 1199 height 630
type textarea "}"
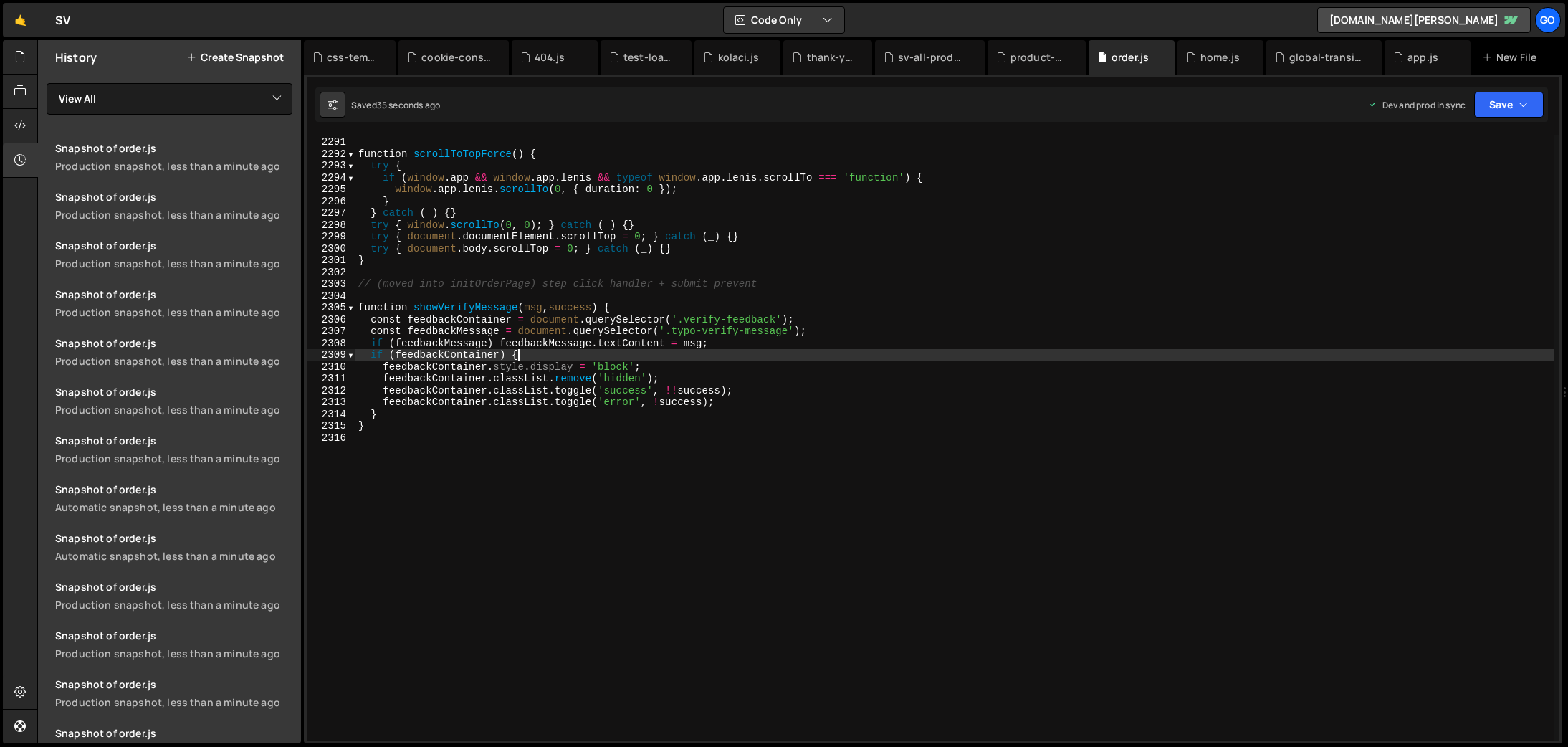
click at [558, 359] on div "} function scrollToTopForce ( ) { try { if ( window . app && window . app . [PE…" at bounding box center [954, 439] width 1199 height 630
type textarea "}"
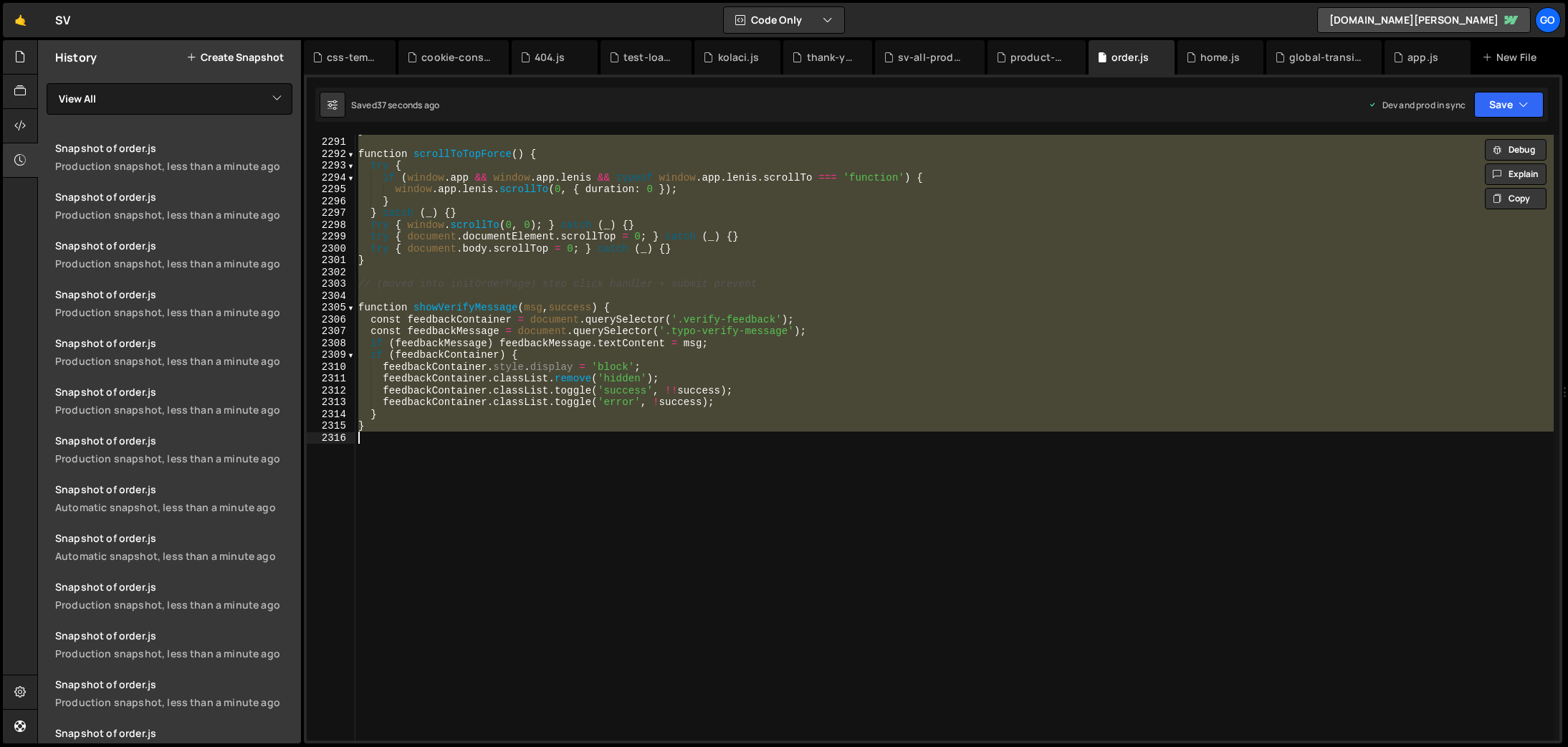
paste textarea
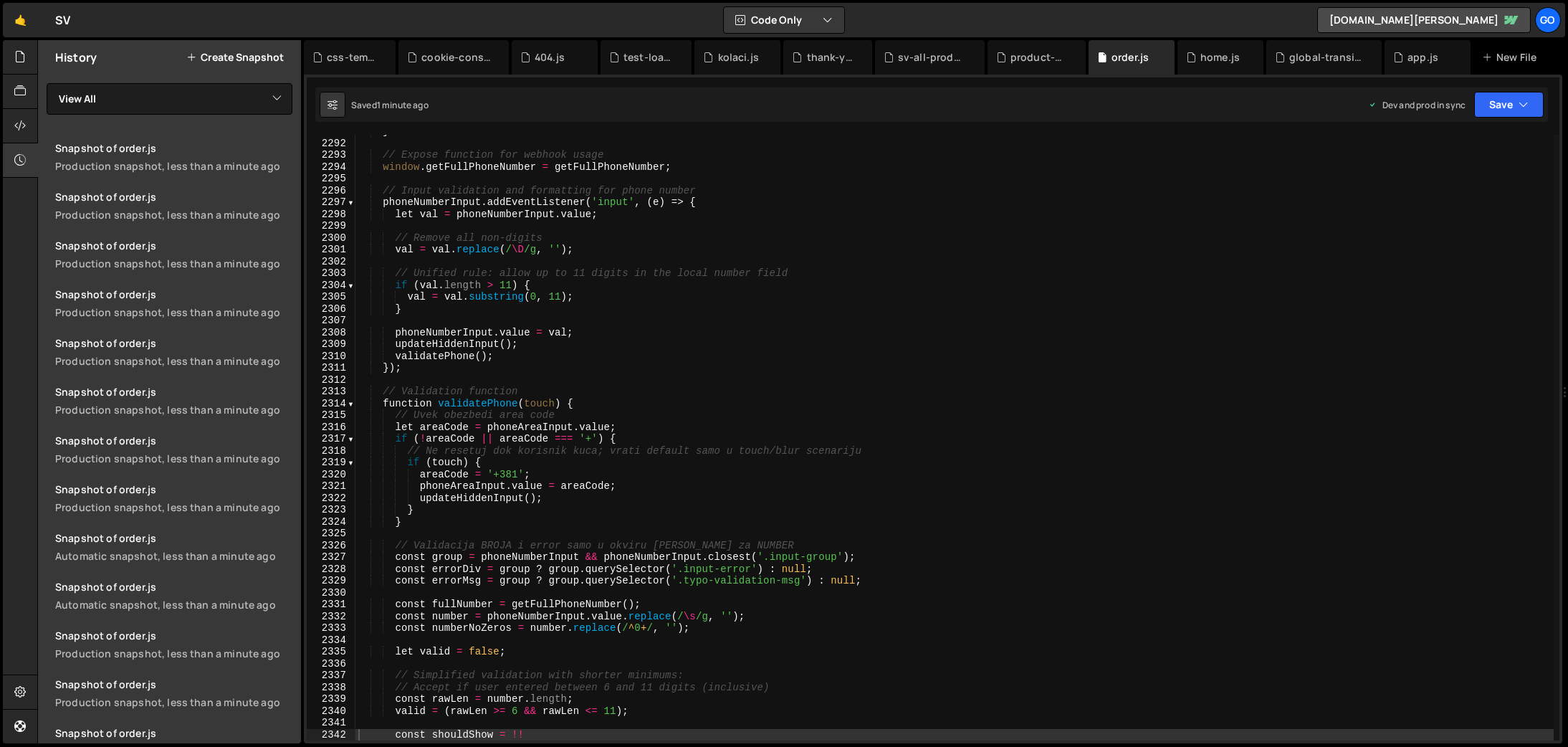
click at [699, 446] on div "} // Expose function for webhook usage window . getFullPhoneNumber = getFullPho…" at bounding box center [954, 441] width 1199 height 630
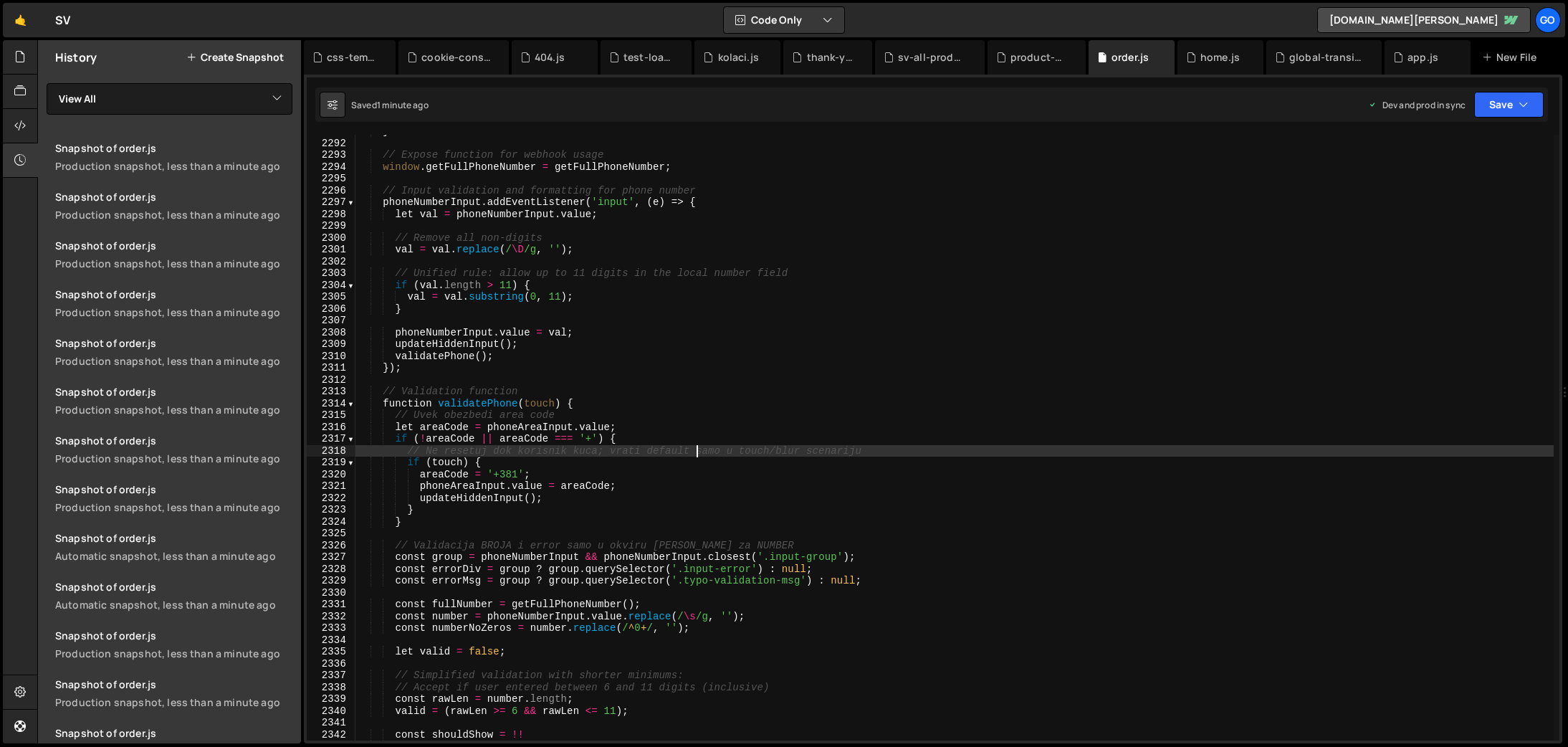
type textarea "}"
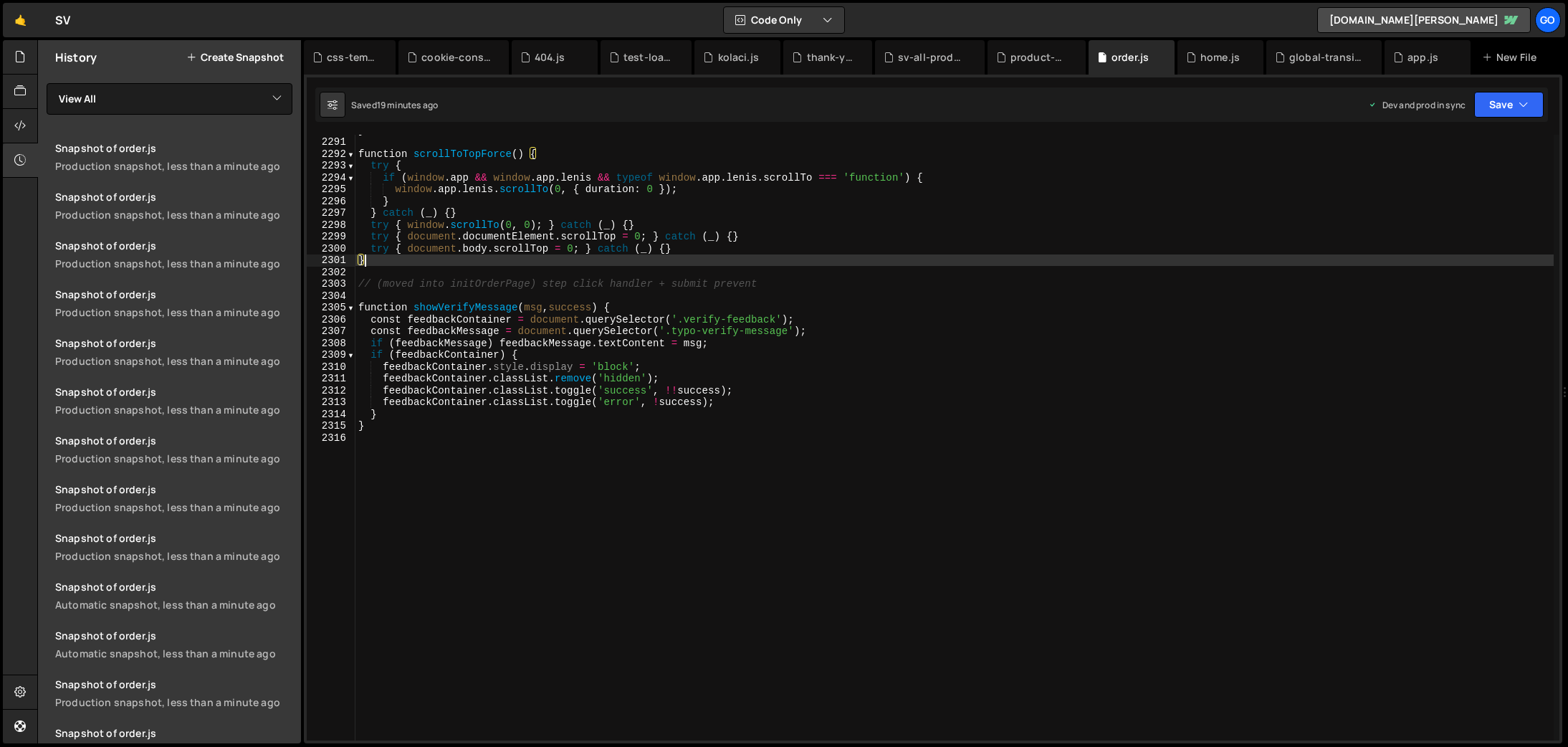
click at [568, 262] on div "} function scrollToTopForce ( ) { try { if ( window . app && window . app . [PE…" at bounding box center [954, 439] width 1199 height 630
type textarea "}"
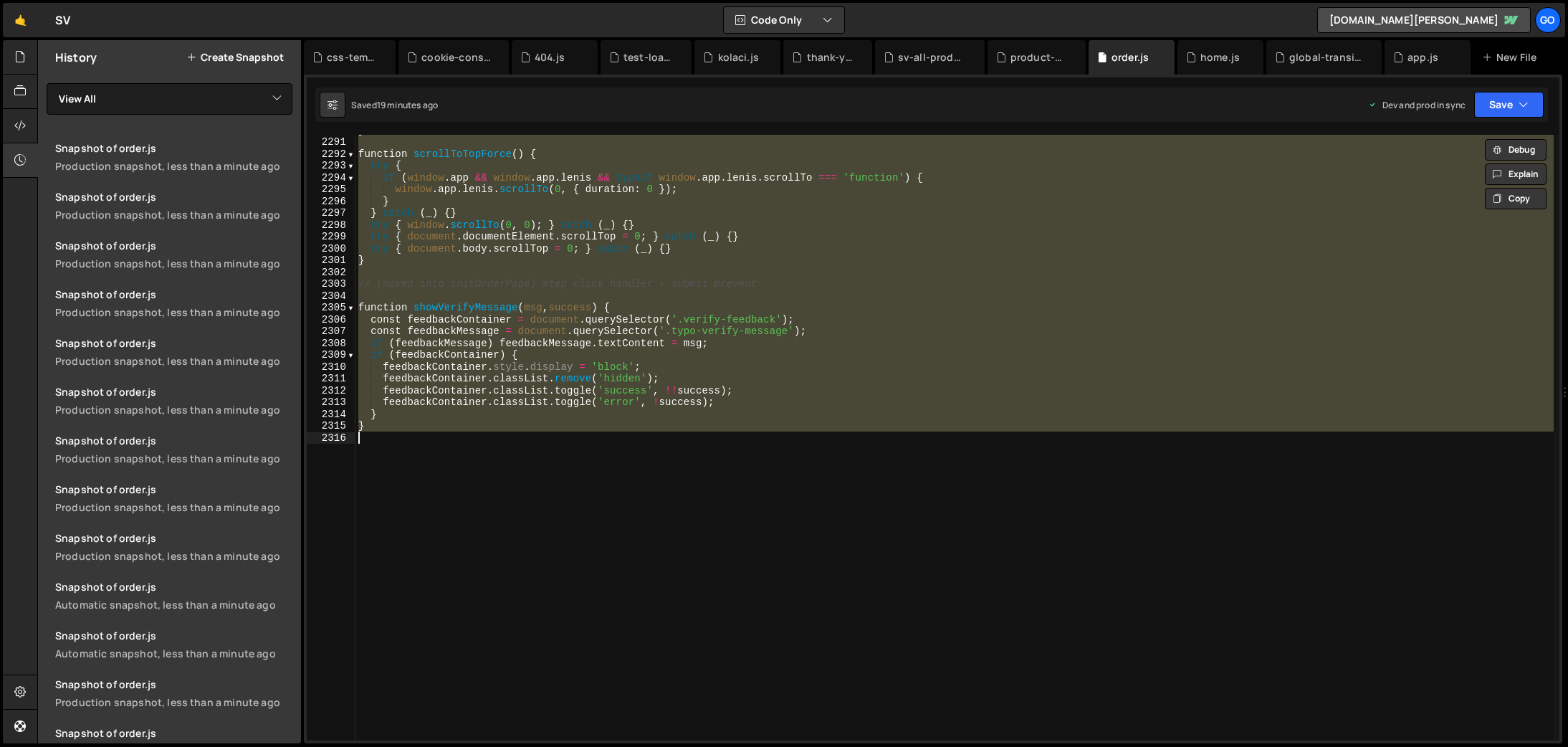
paste textarea
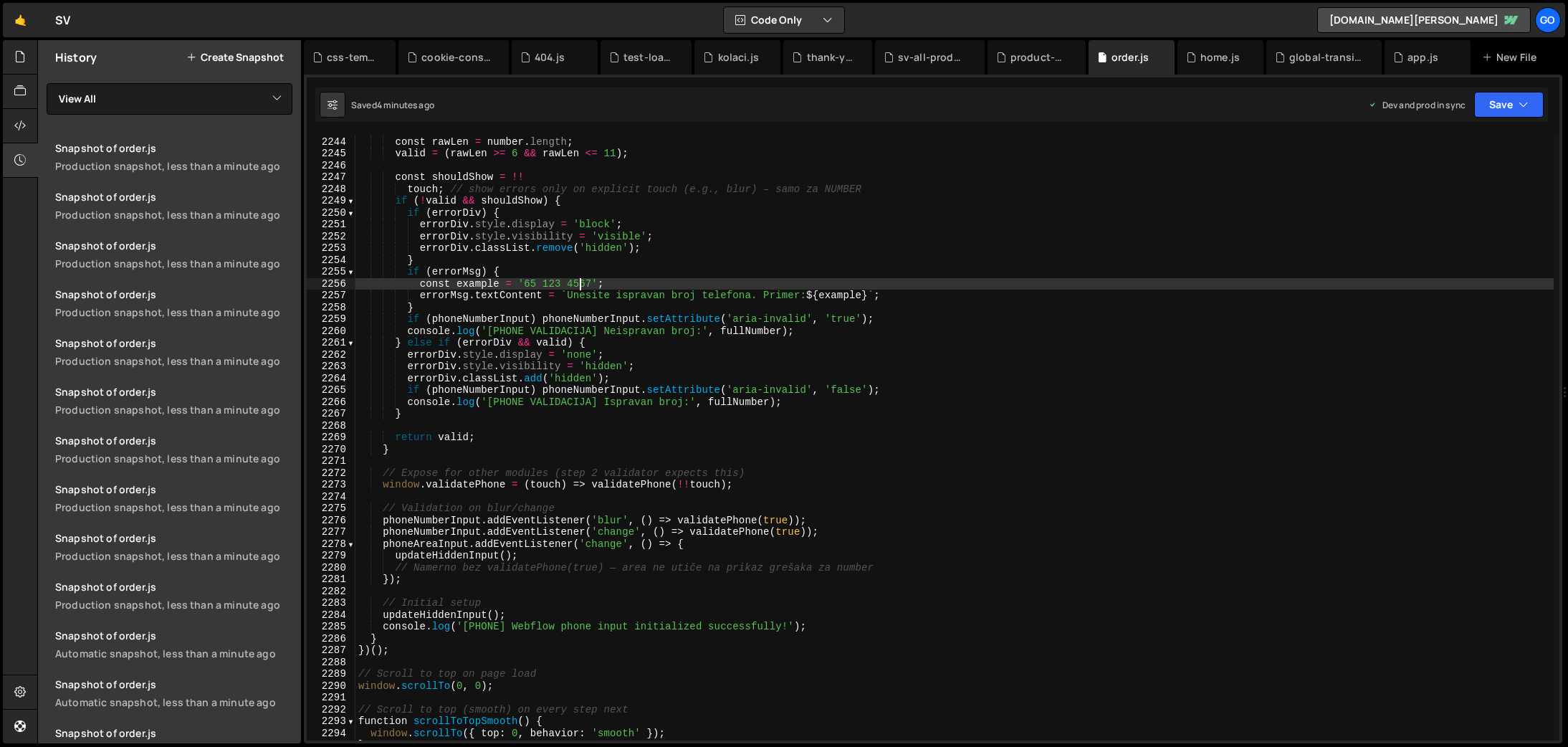
click at [581, 289] on div "// Accept if user entered between 6 and 11 digits (inclusive) const rawLen = nu…" at bounding box center [954, 439] width 1199 height 630
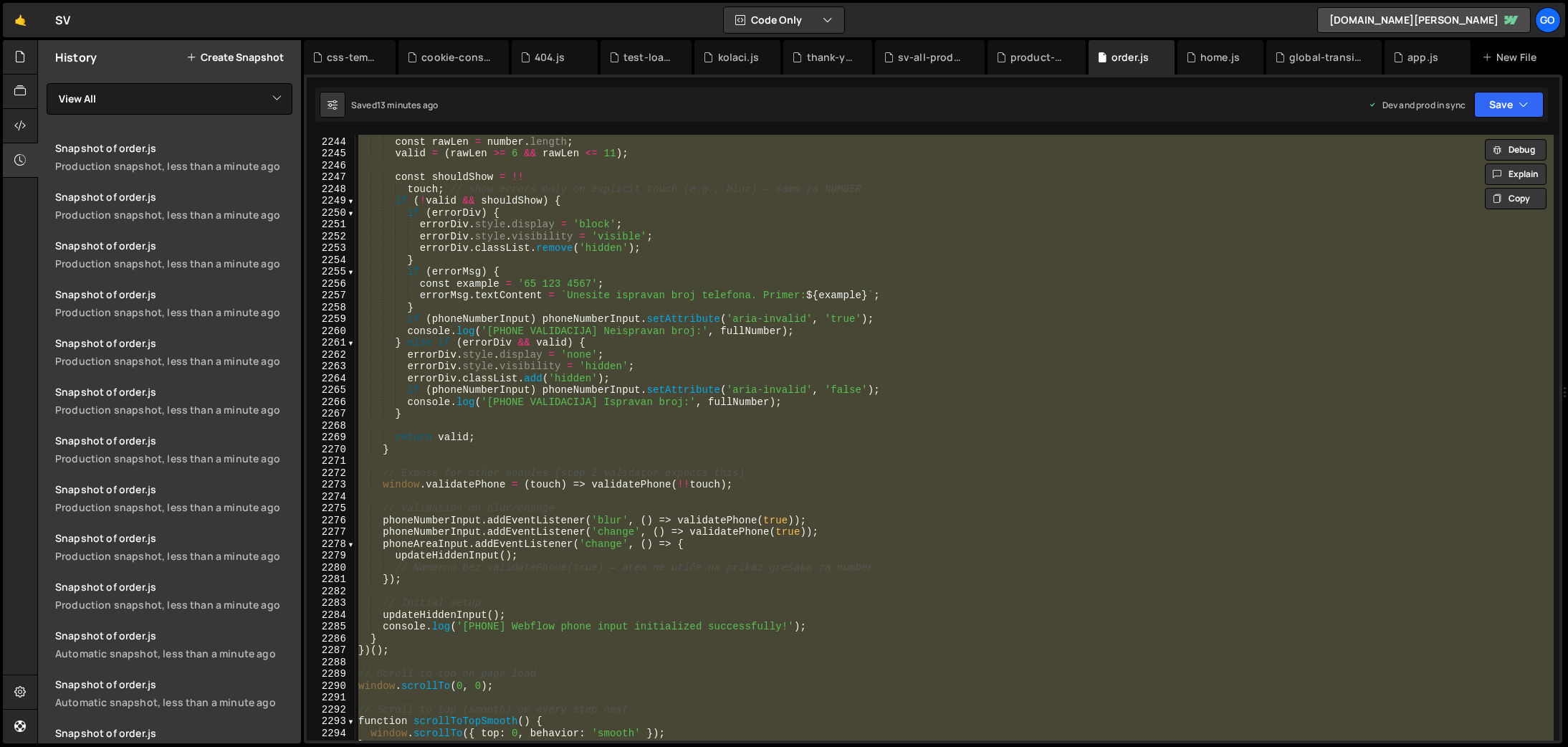
click at [745, 372] on div "// Accept if user entered between 6 and 11 digits (inclusive) const rawLen = nu…" at bounding box center [954, 437] width 1199 height 606
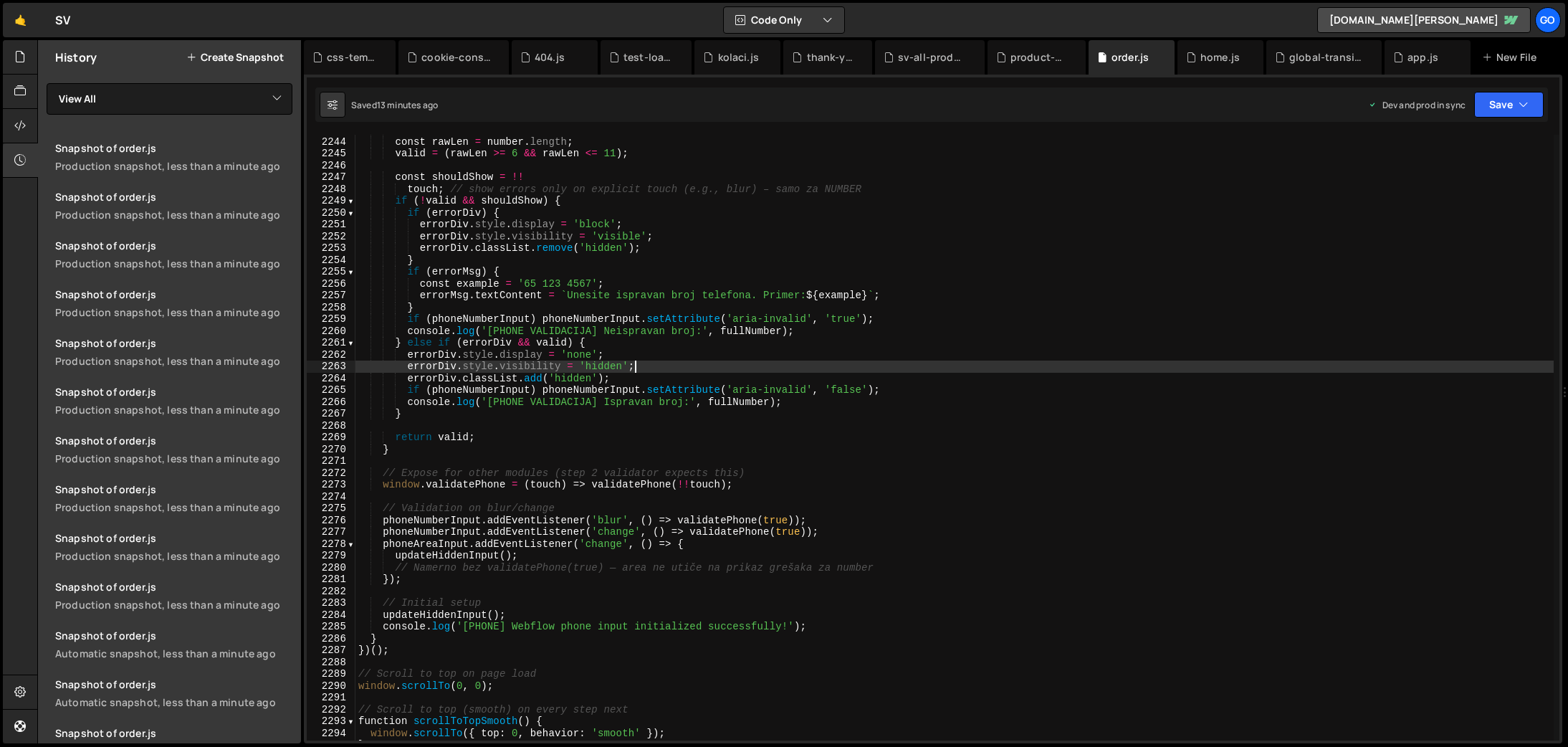
type textarea "}"
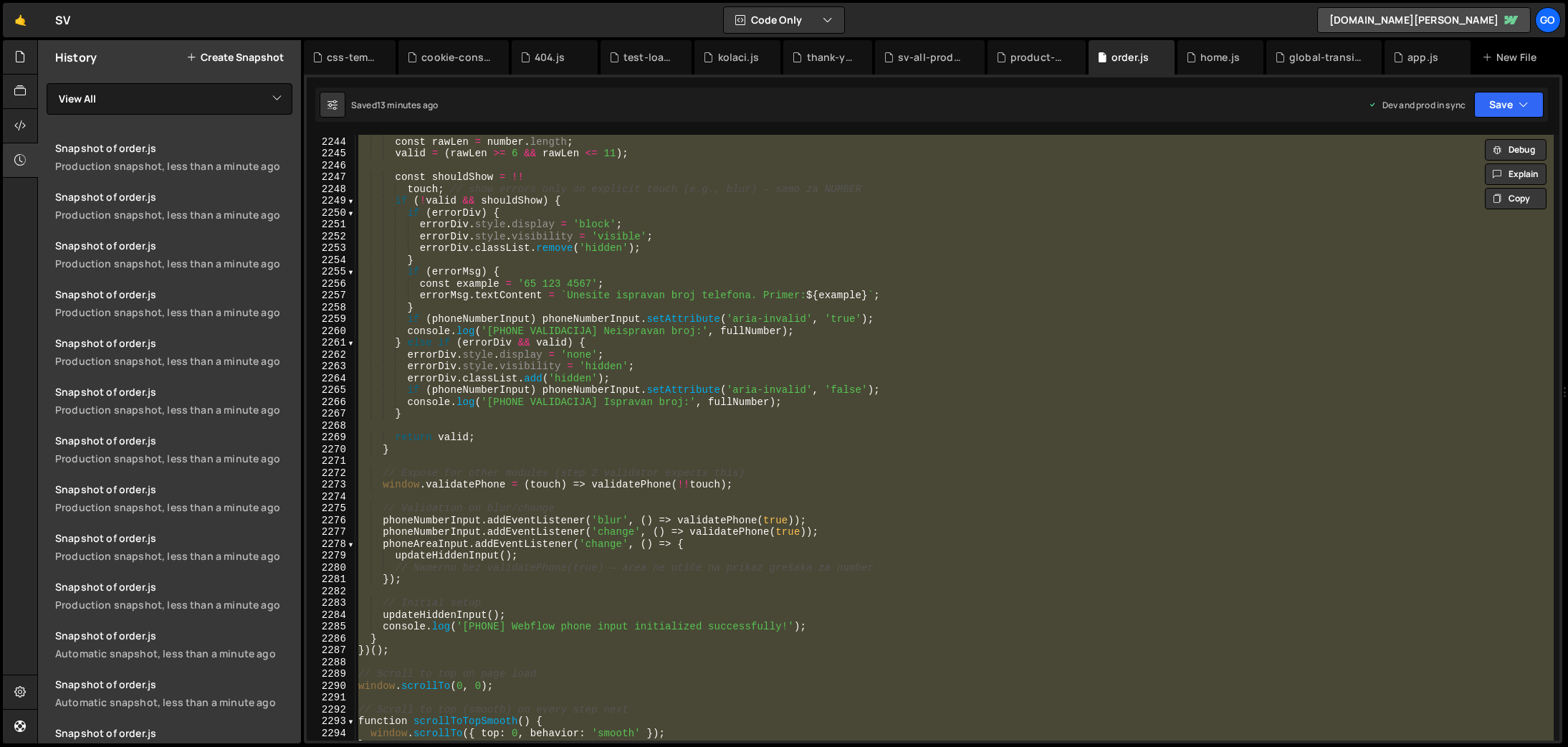
paste textarea
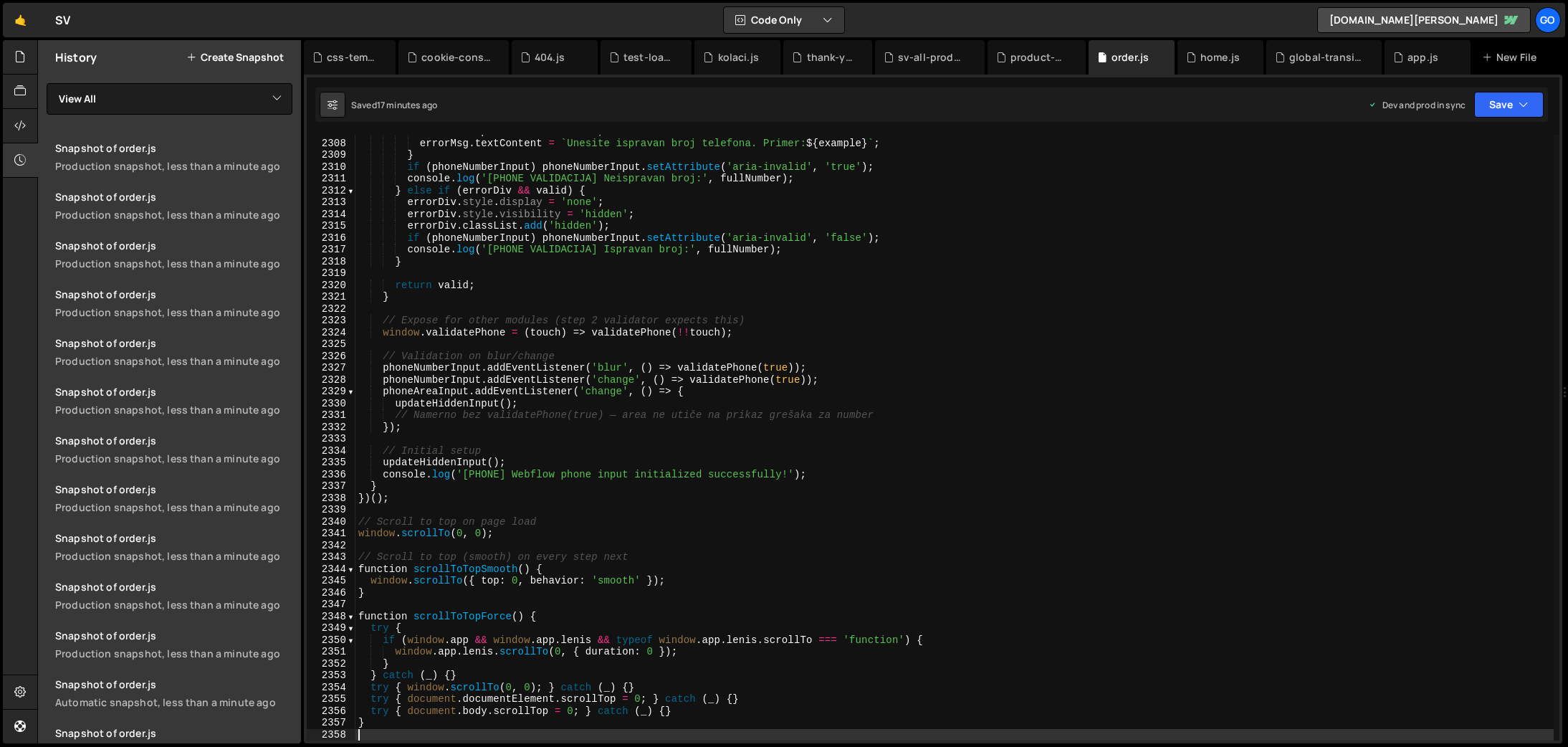
click at [664, 422] on div "const example = '65 123 4567' ; errorMsg . textContent = ` Unesite ispravan bro…" at bounding box center [954, 441] width 1199 height 630
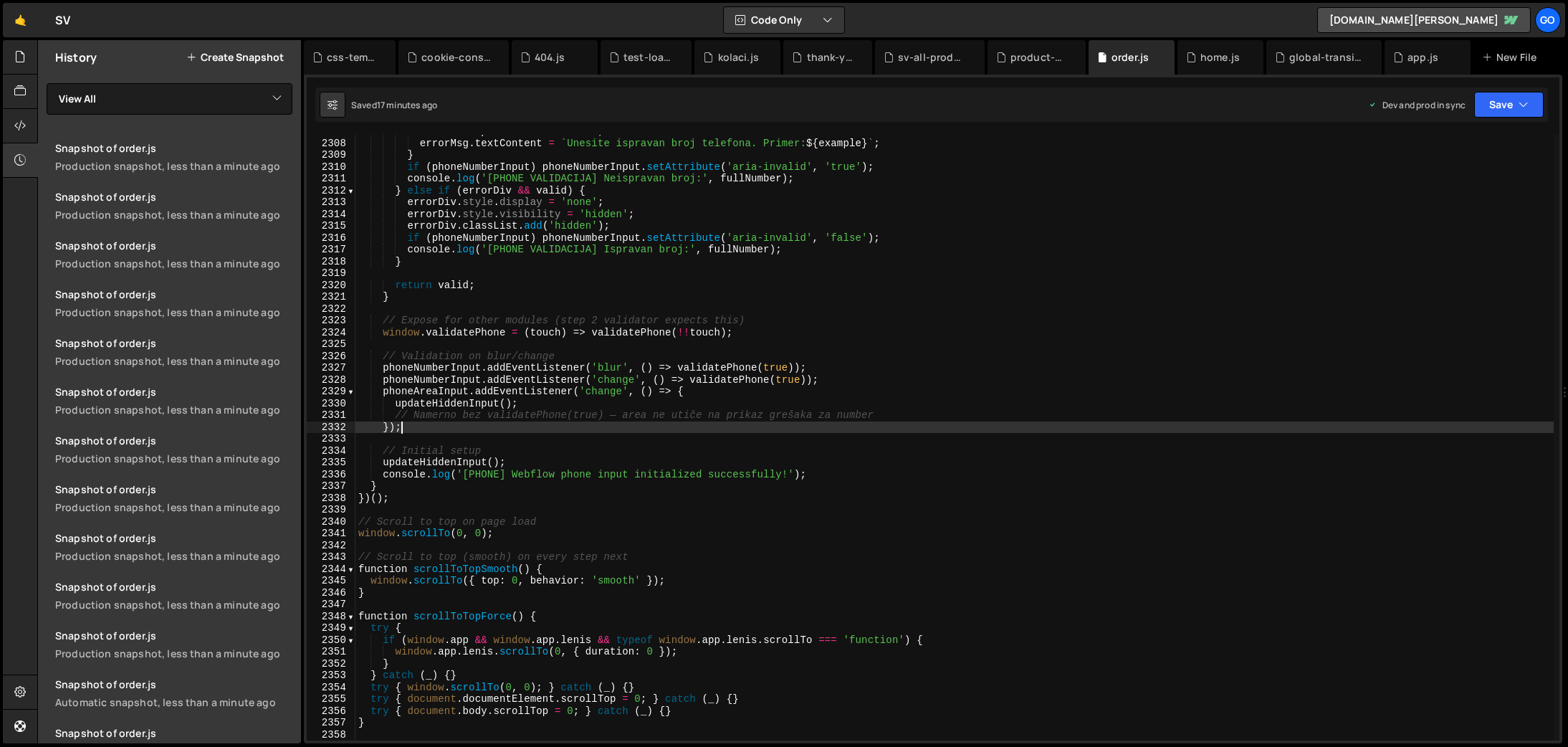
type textarea "}"
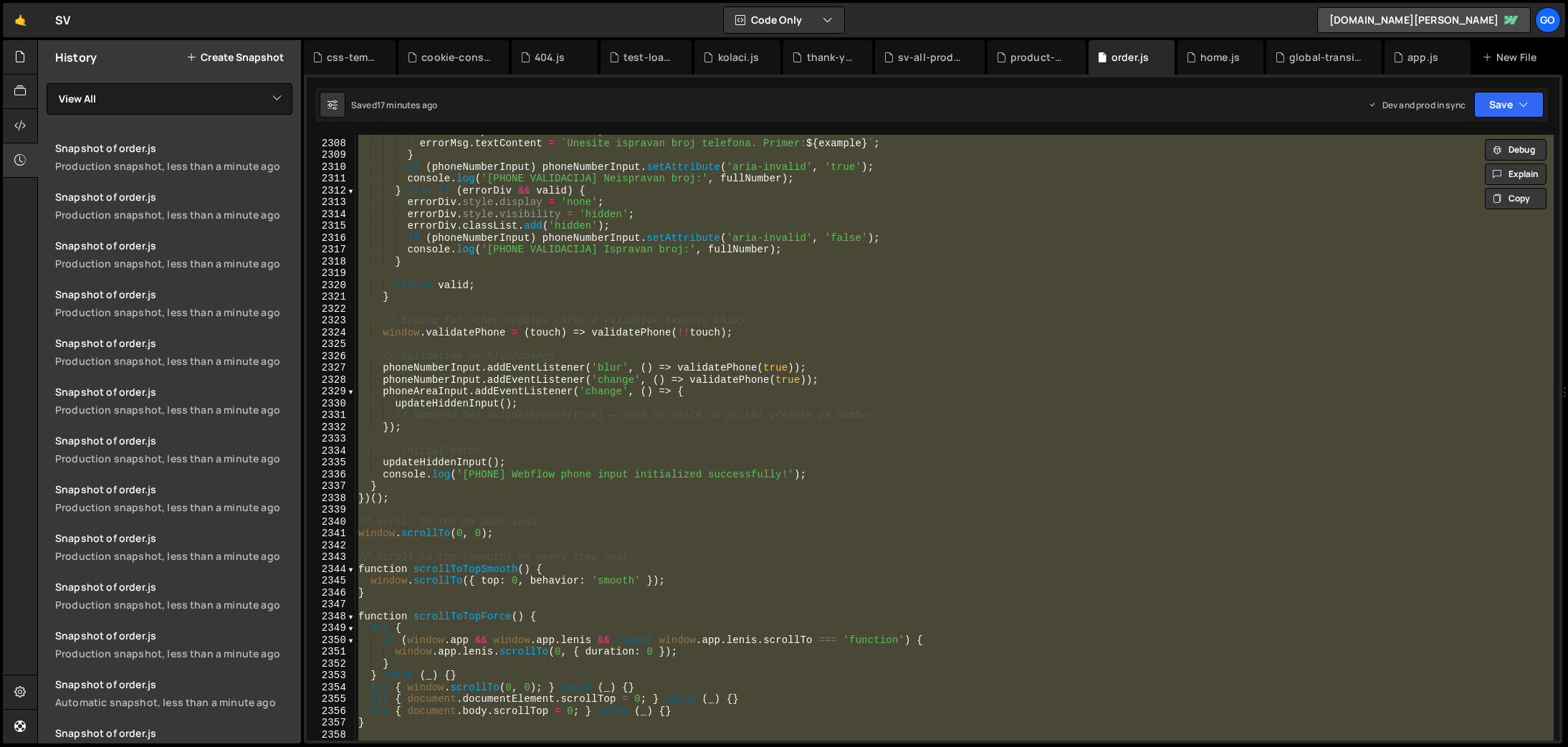
paste textarea
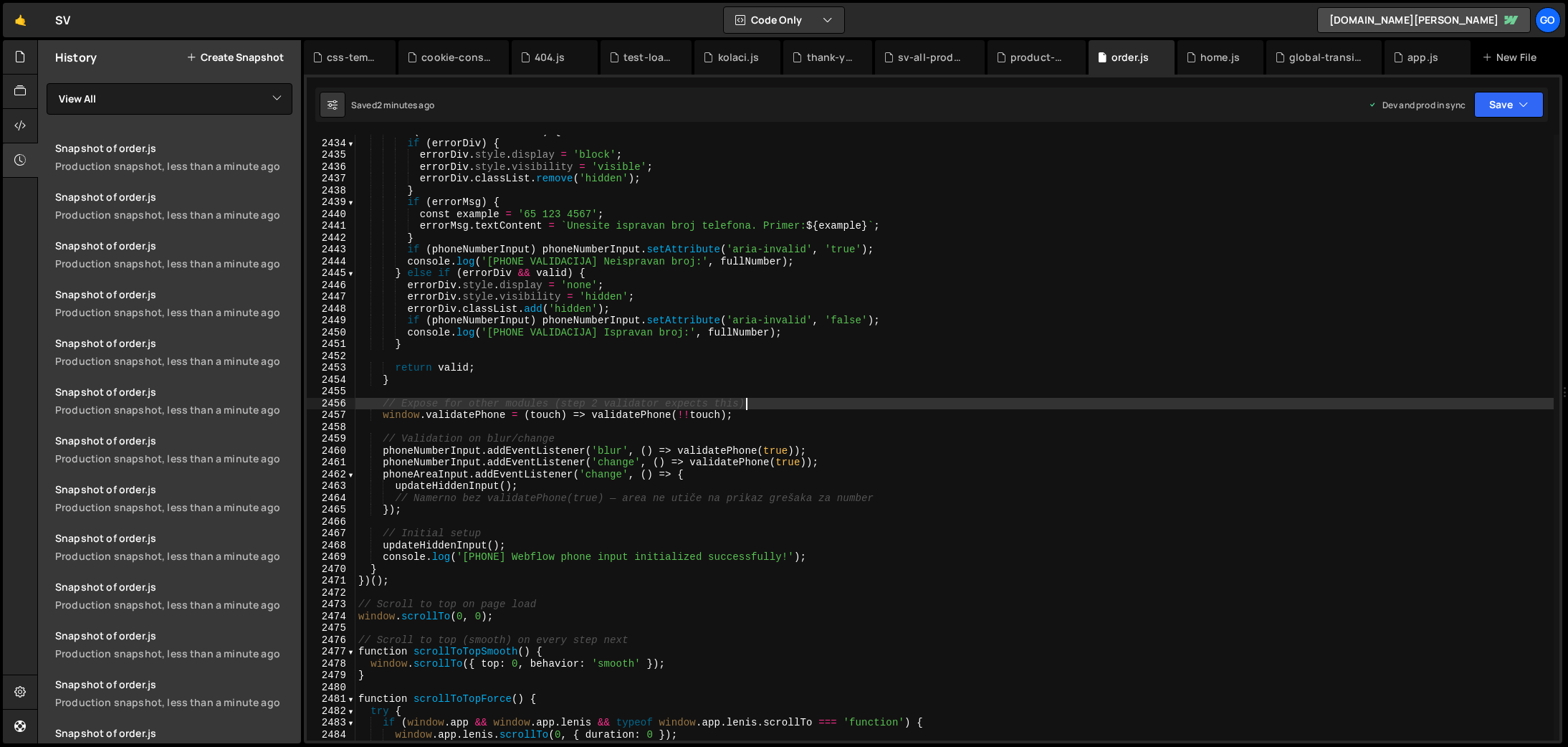
click at [915, 401] on div "if ( ! valid && shouldShow ) { if ( errorDiv ) { errorDiv . style . display = '…" at bounding box center [954, 441] width 1199 height 630
type textarea "}"
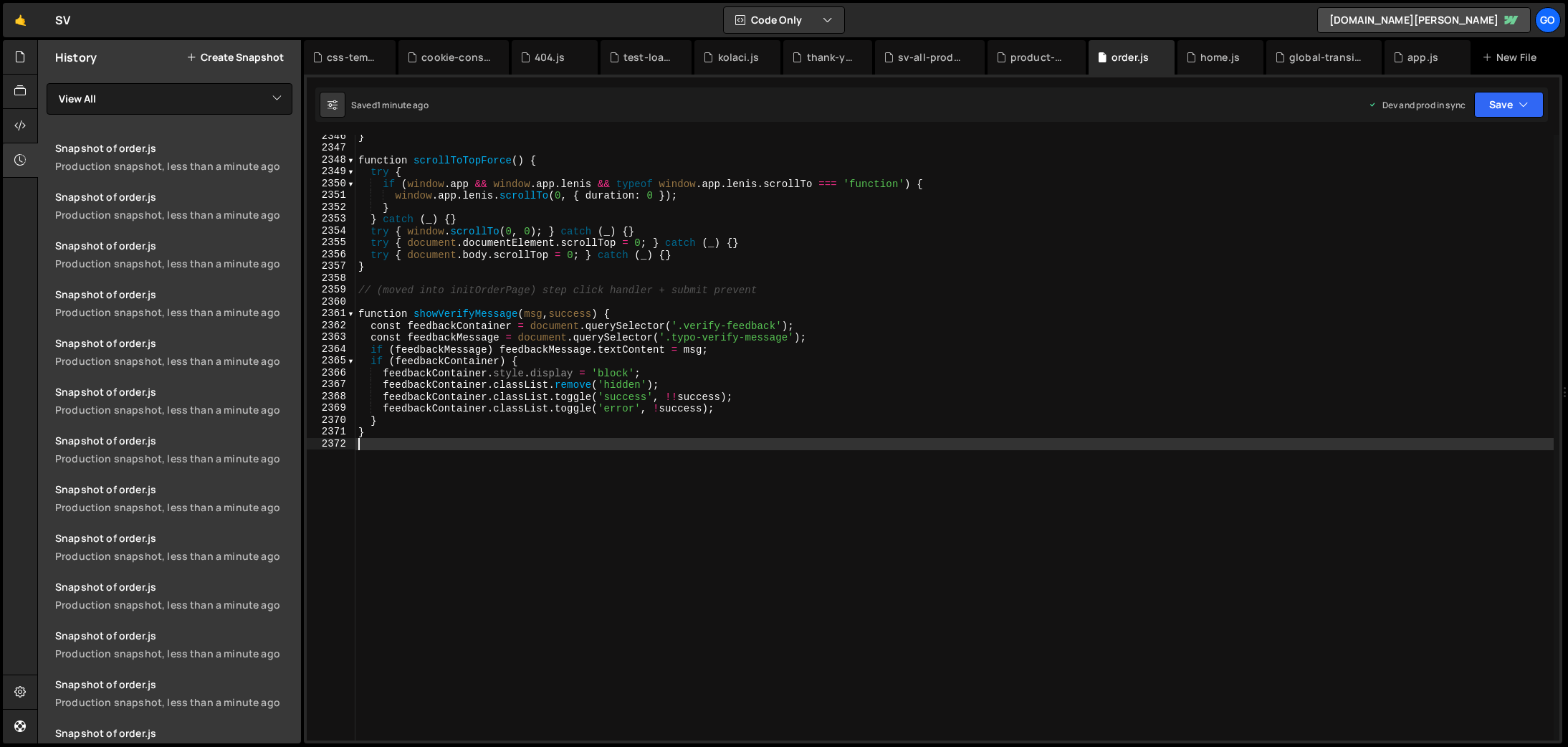
click at [733, 351] on div "} function scrollToTopForce ( ) { try { if ( window . app && window . app . [PE…" at bounding box center [954, 445] width 1199 height 630
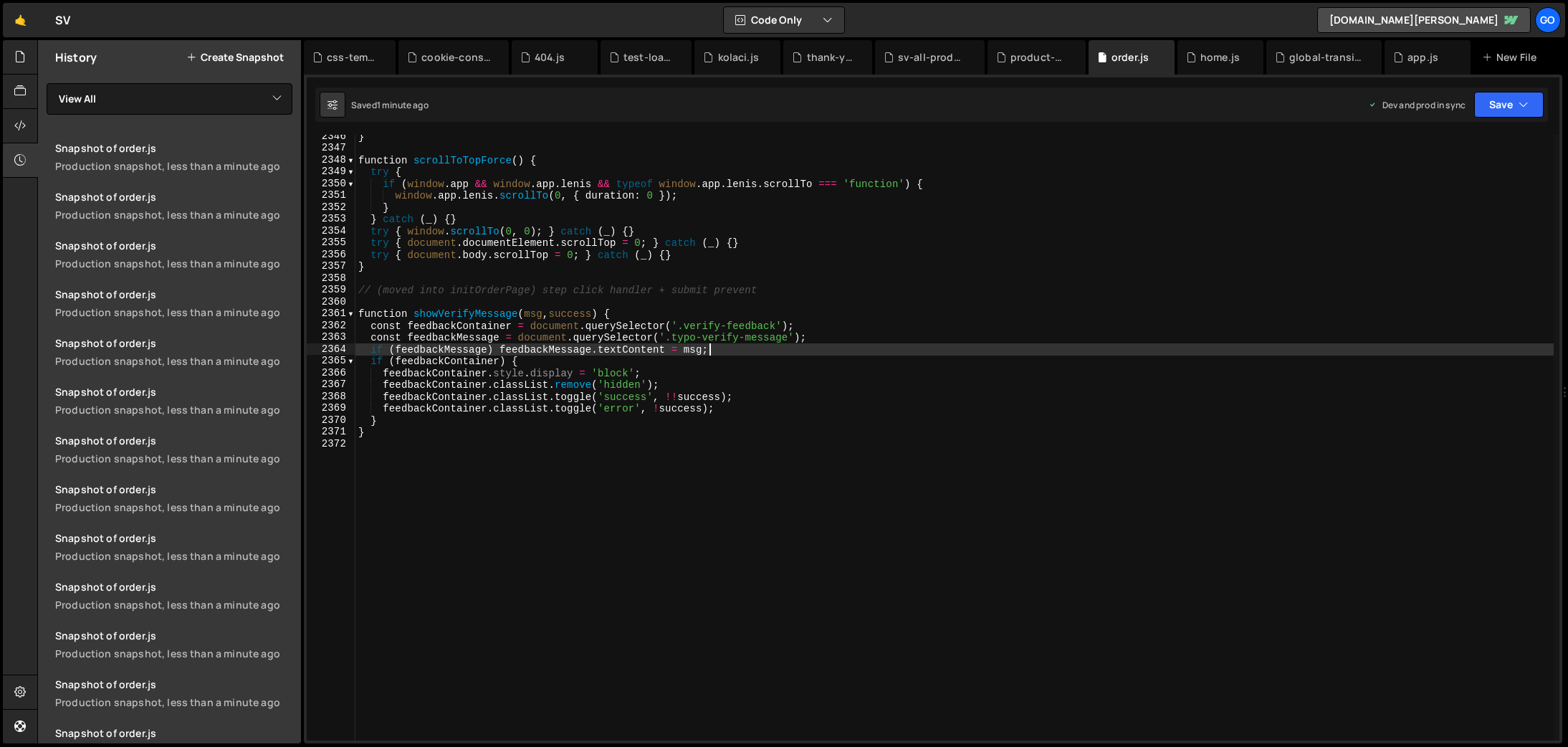
type textarea "}"
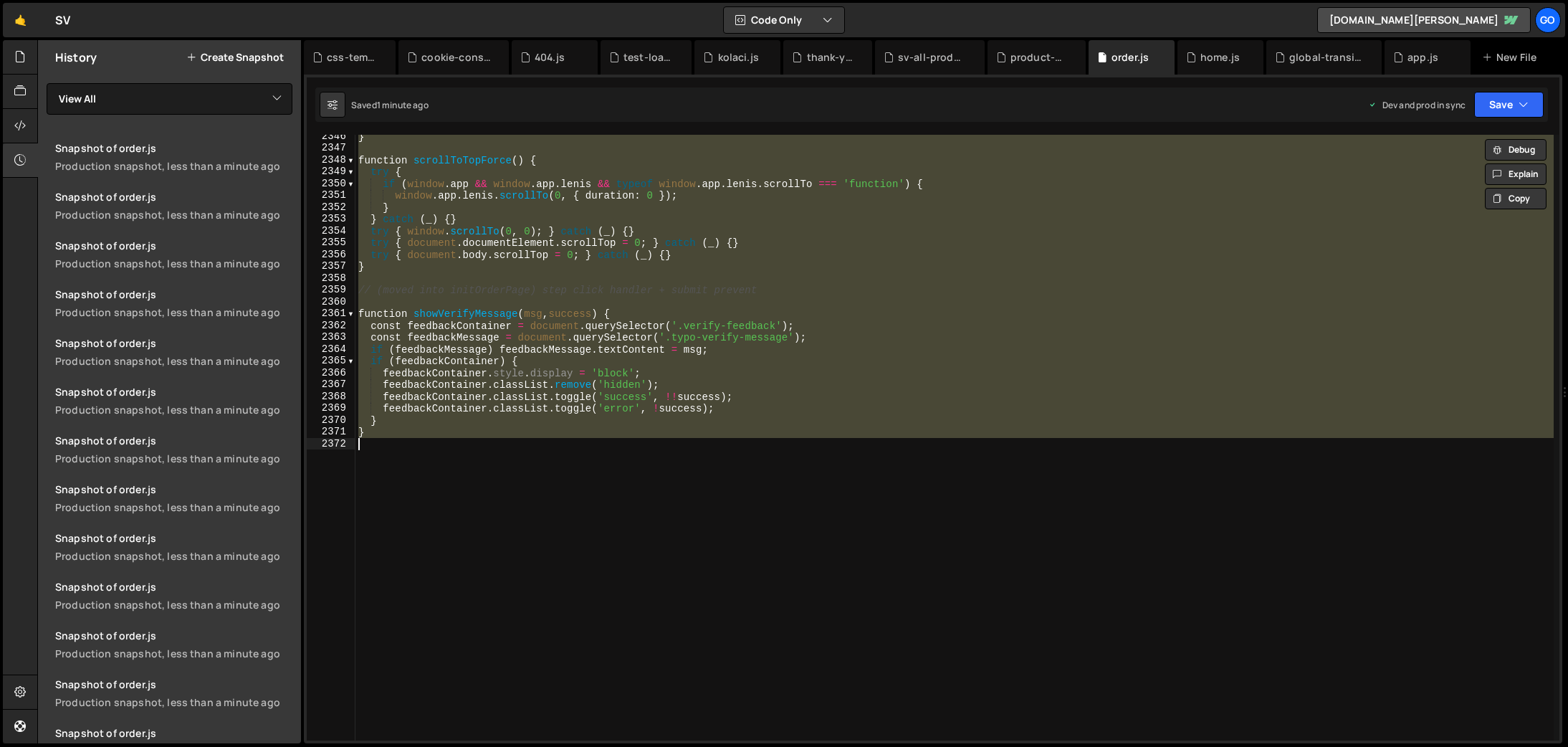
paste textarea
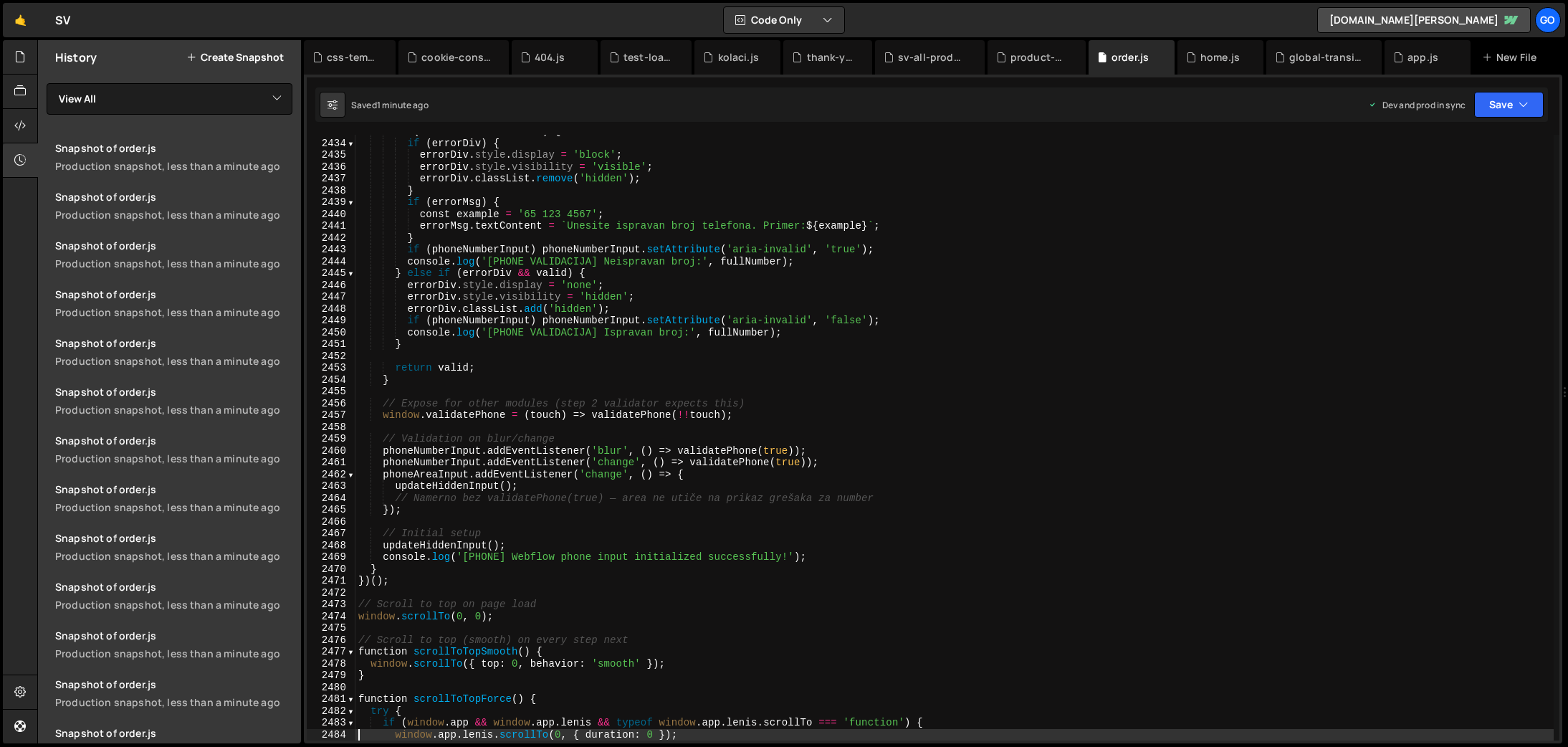
click at [594, 475] on div "if ( ! valid && shouldShow ) { if ( errorDiv ) { errorDiv . style . display = '…" at bounding box center [954, 441] width 1199 height 630
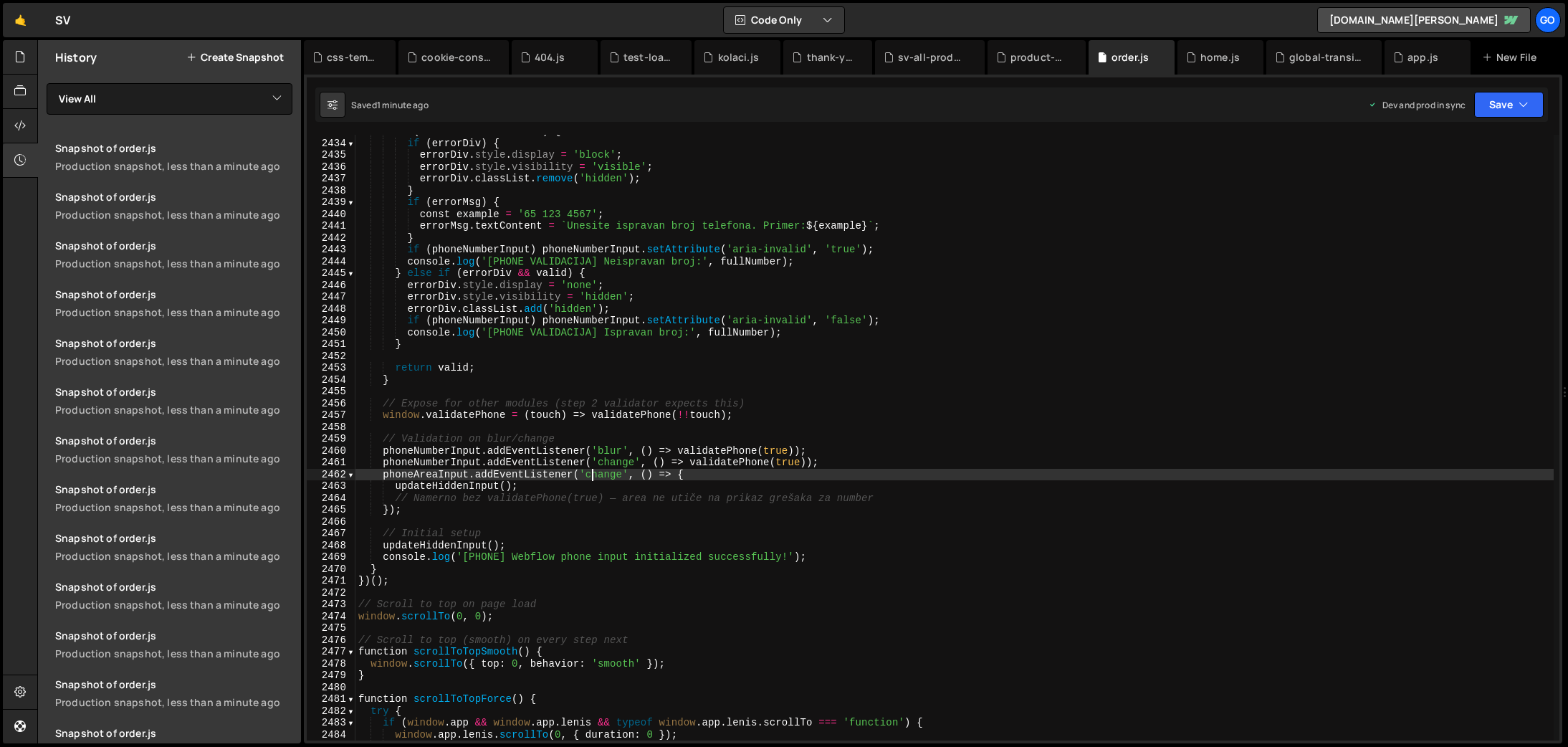
type textarea "}"
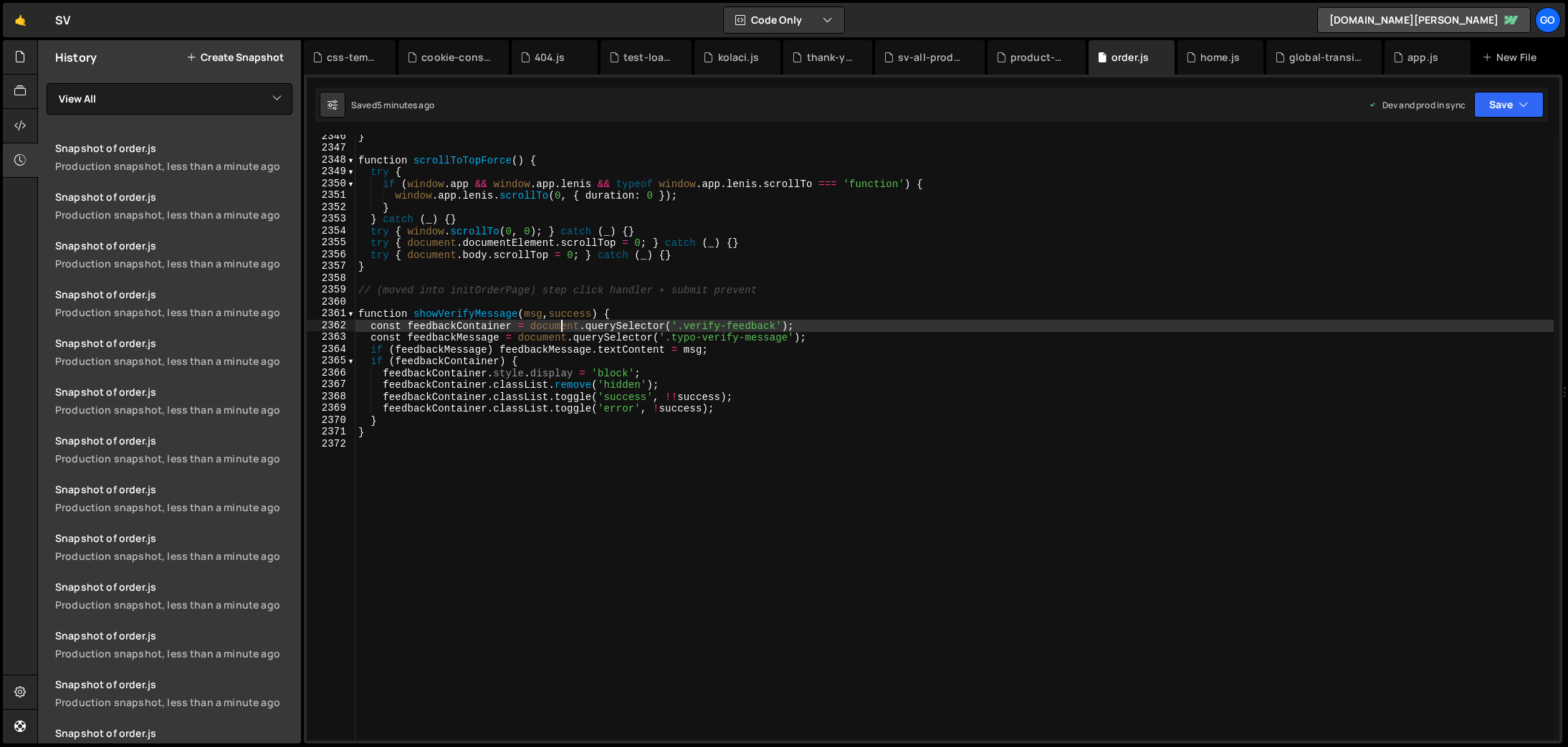
click at [562, 321] on div "} function scrollToTopForce ( ) { try { if ( window . app && window . app . [PE…" at bounding box center [954, 445] width 1199 height 630
type textarea "}"
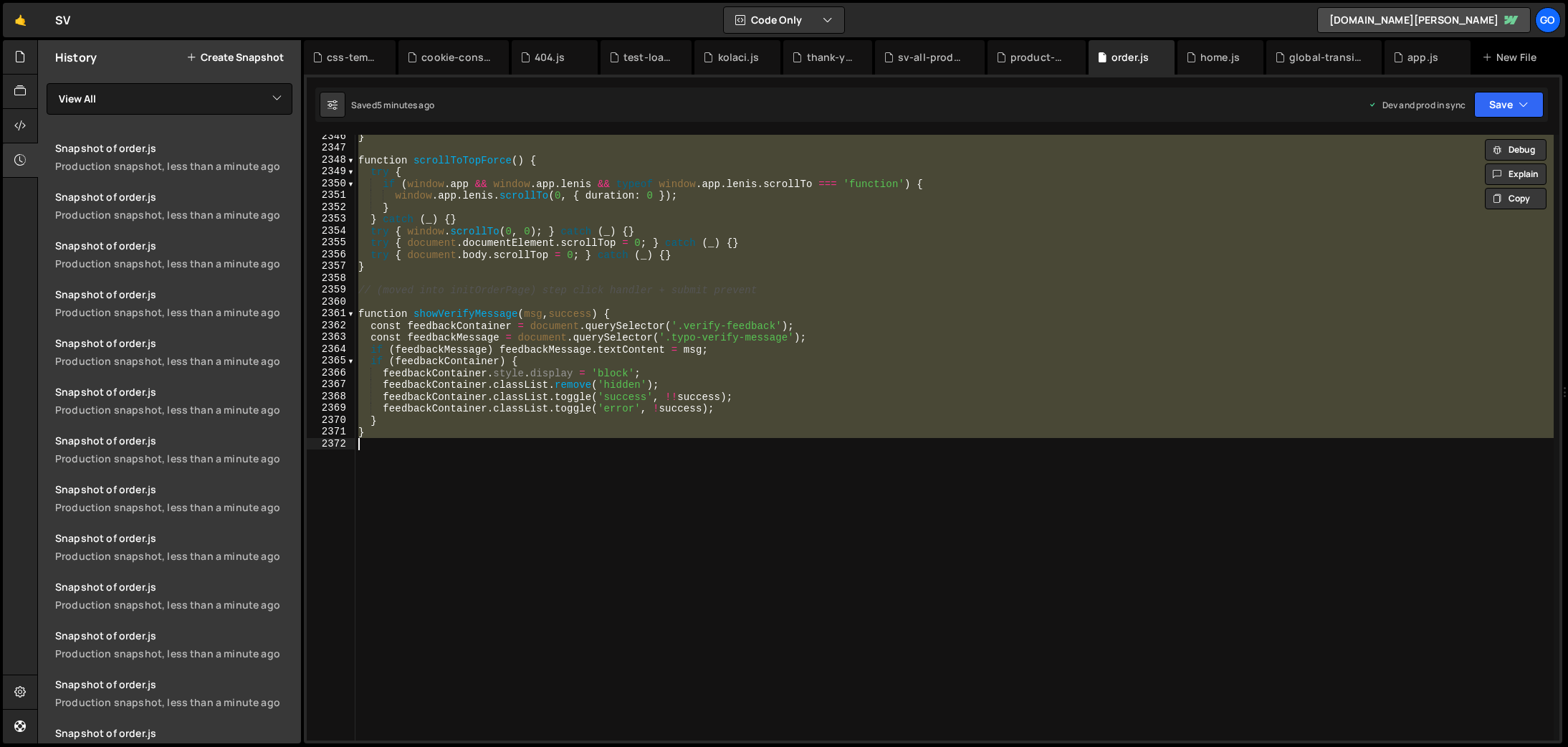
paste textarea
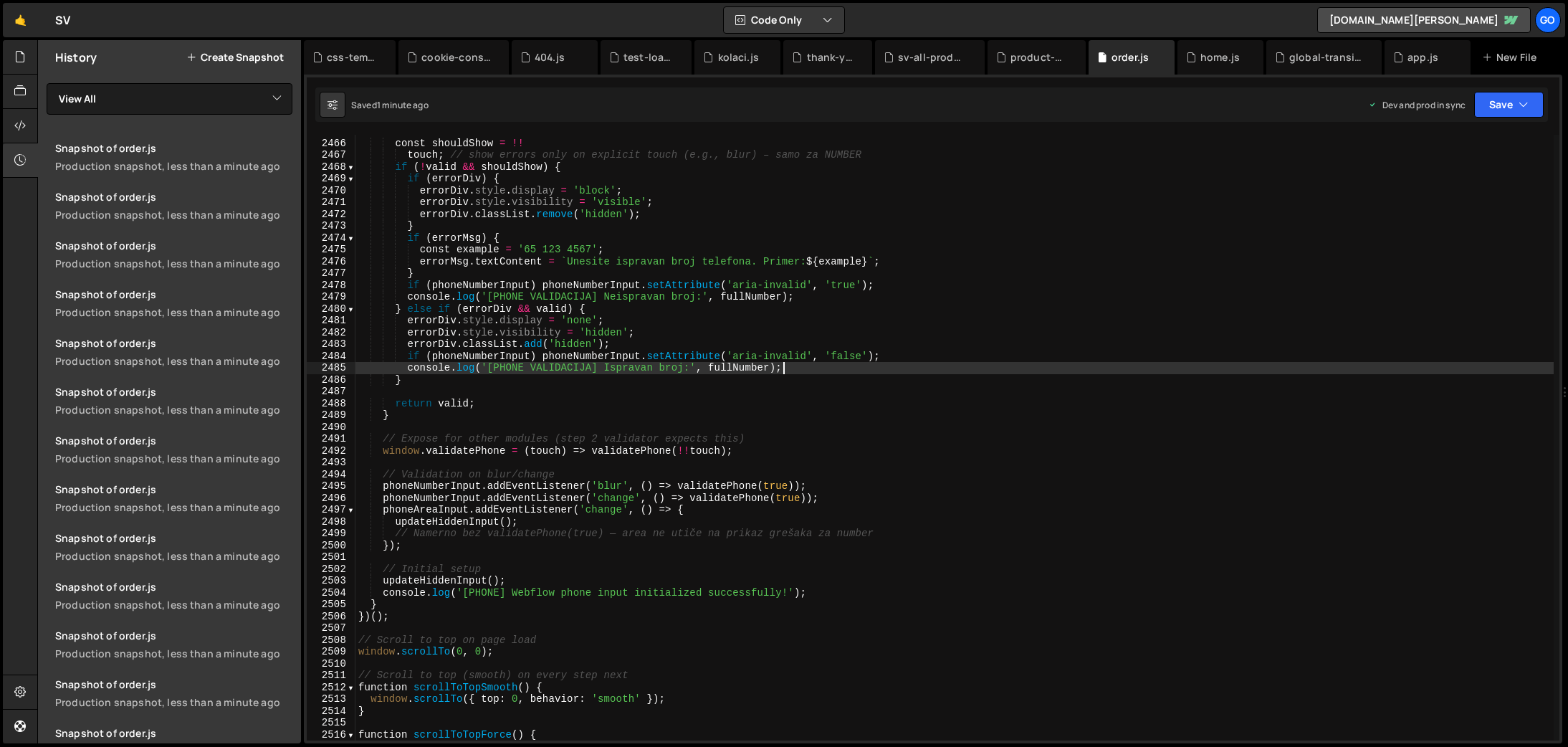
click at [857, 363] on div "const shouldShow = !! touch ; // show errors only on explicit touch (e.g., blur…" at bounding box center [954, 441] width 1199 height 630
type textarea "}"
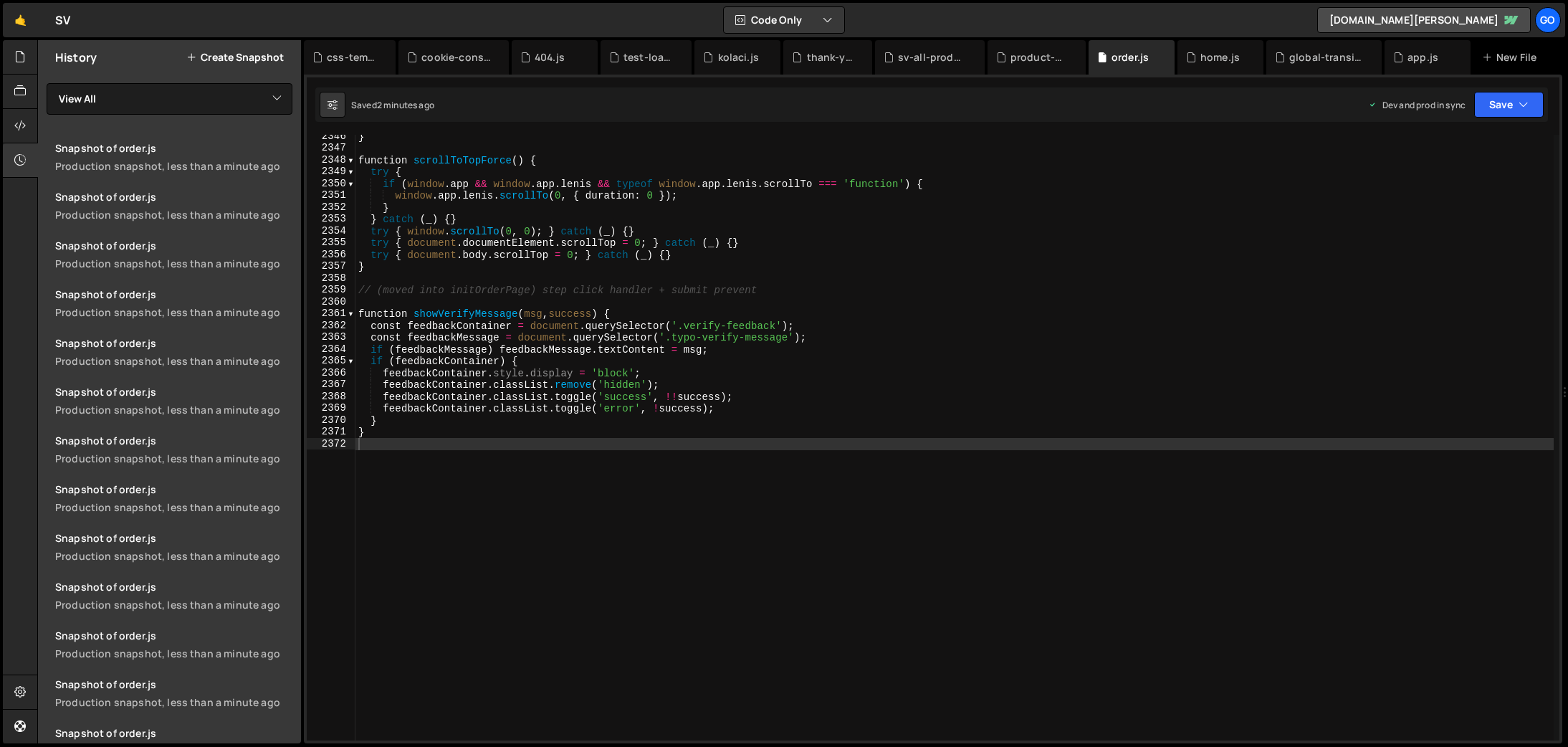
click at [741, 403] on div "} function scrollToTopForce ( ) { try { if ( window . app && window . app . [PE…" at bounding box center [954, 445] width 1199 height 630
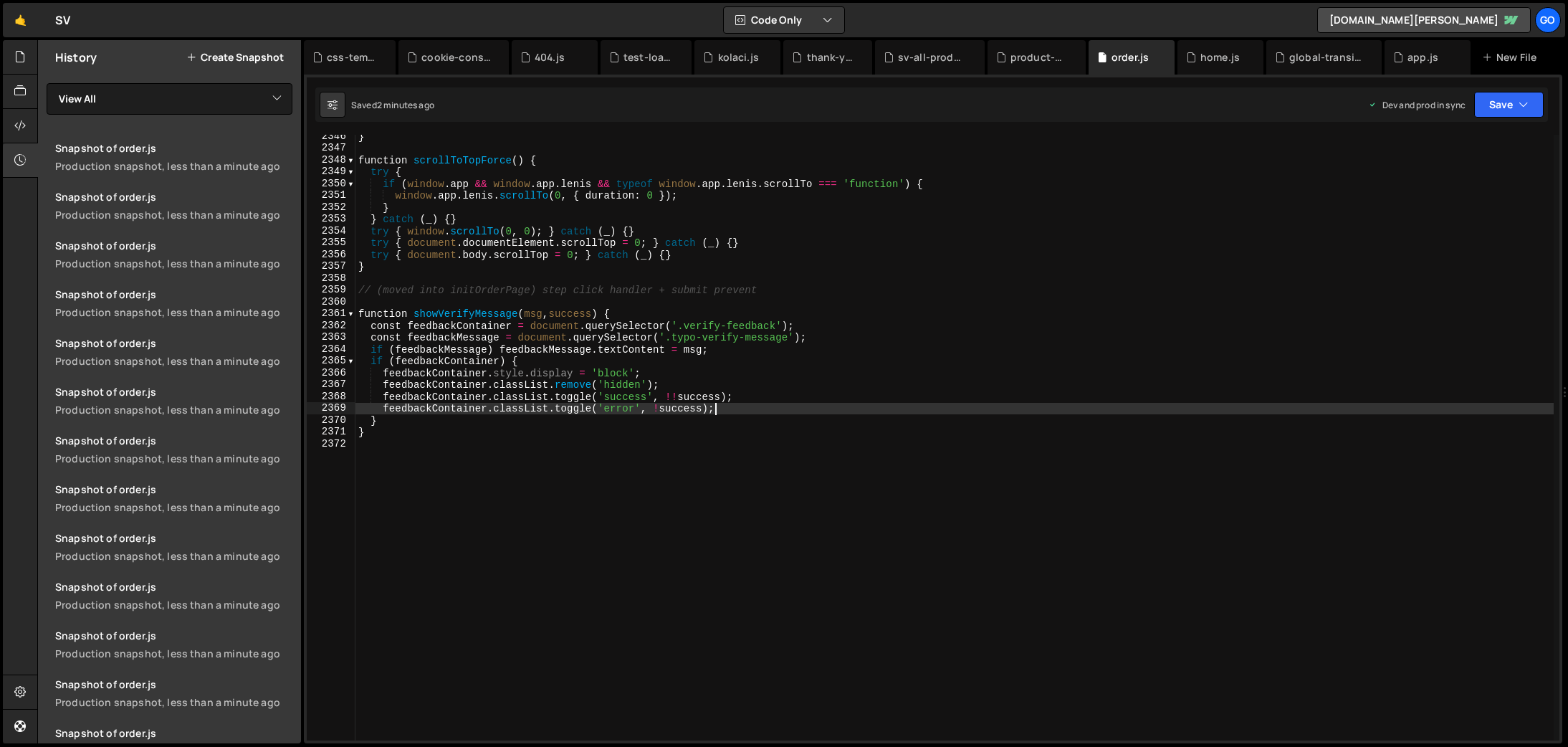
type textarea "}"
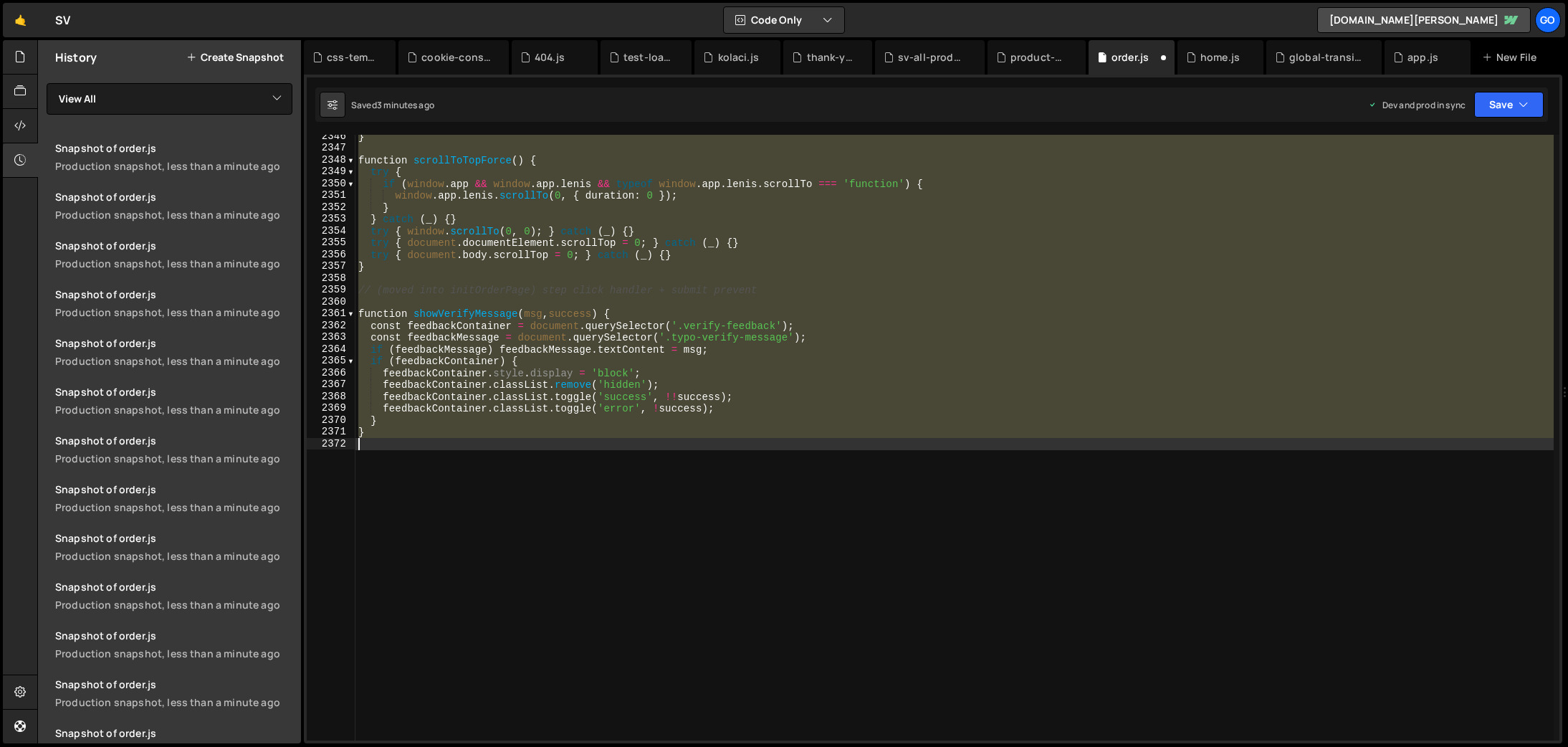
click at [831, 496] on div "} function scrollToTopForce ( ) { try { if ( window . app && window . app . [PE…" at bounding box center [954, 437] width 1199 height 606
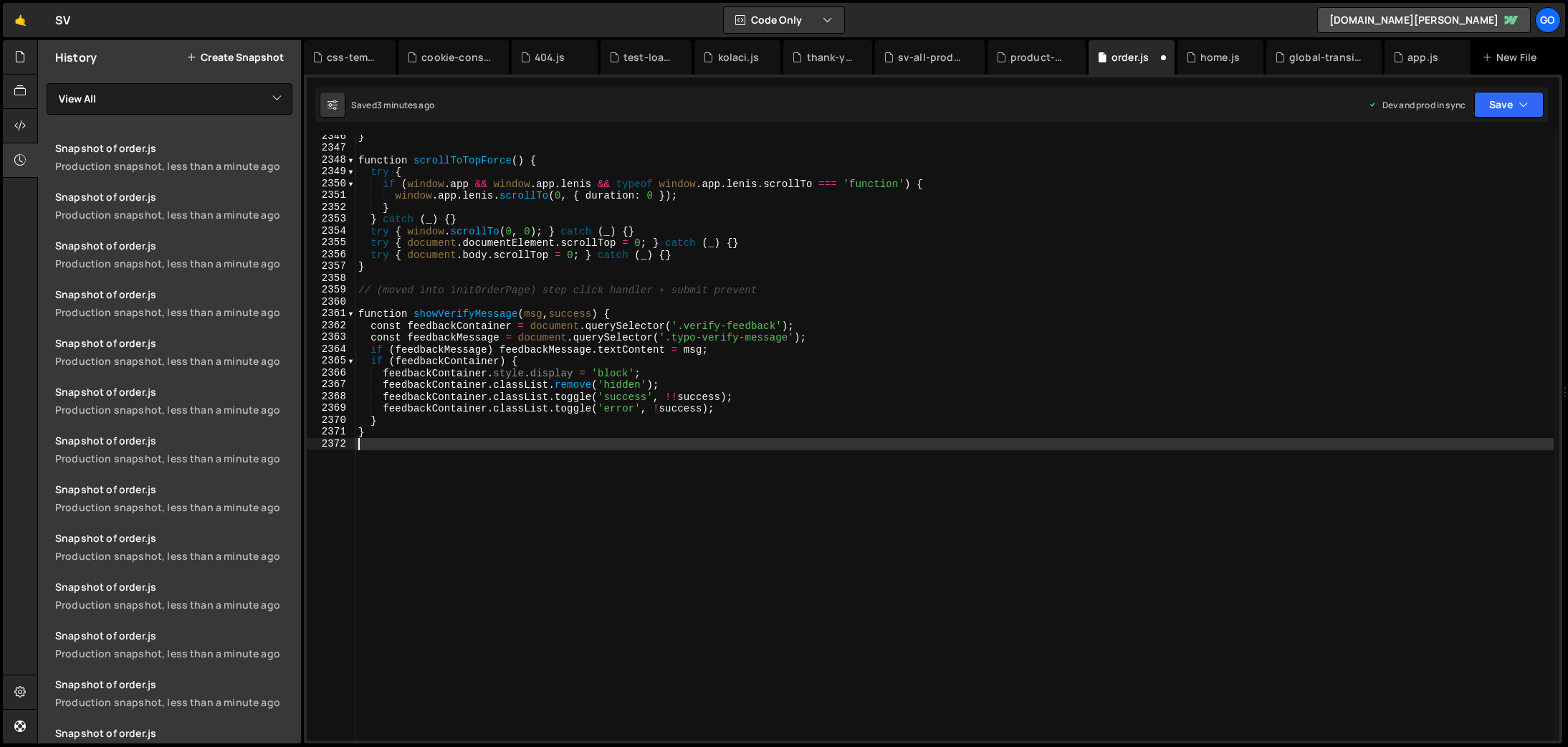
type textarea "}"
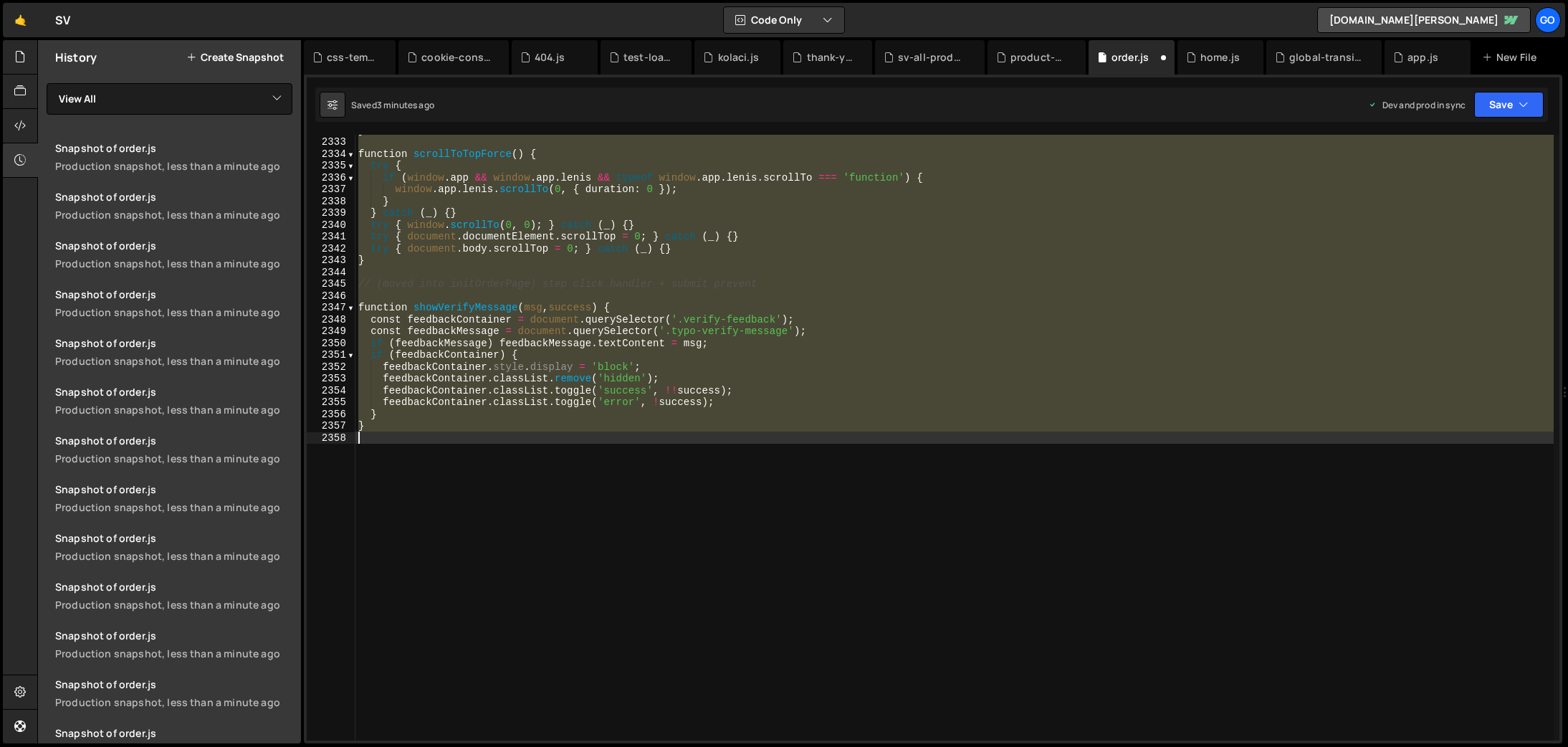
click at [831, 496] on div "} function scrollToTopForce ( ) { try { if ( window . app && window . app . [PE…" at bounding box center [954, 437] width 1199 height 606
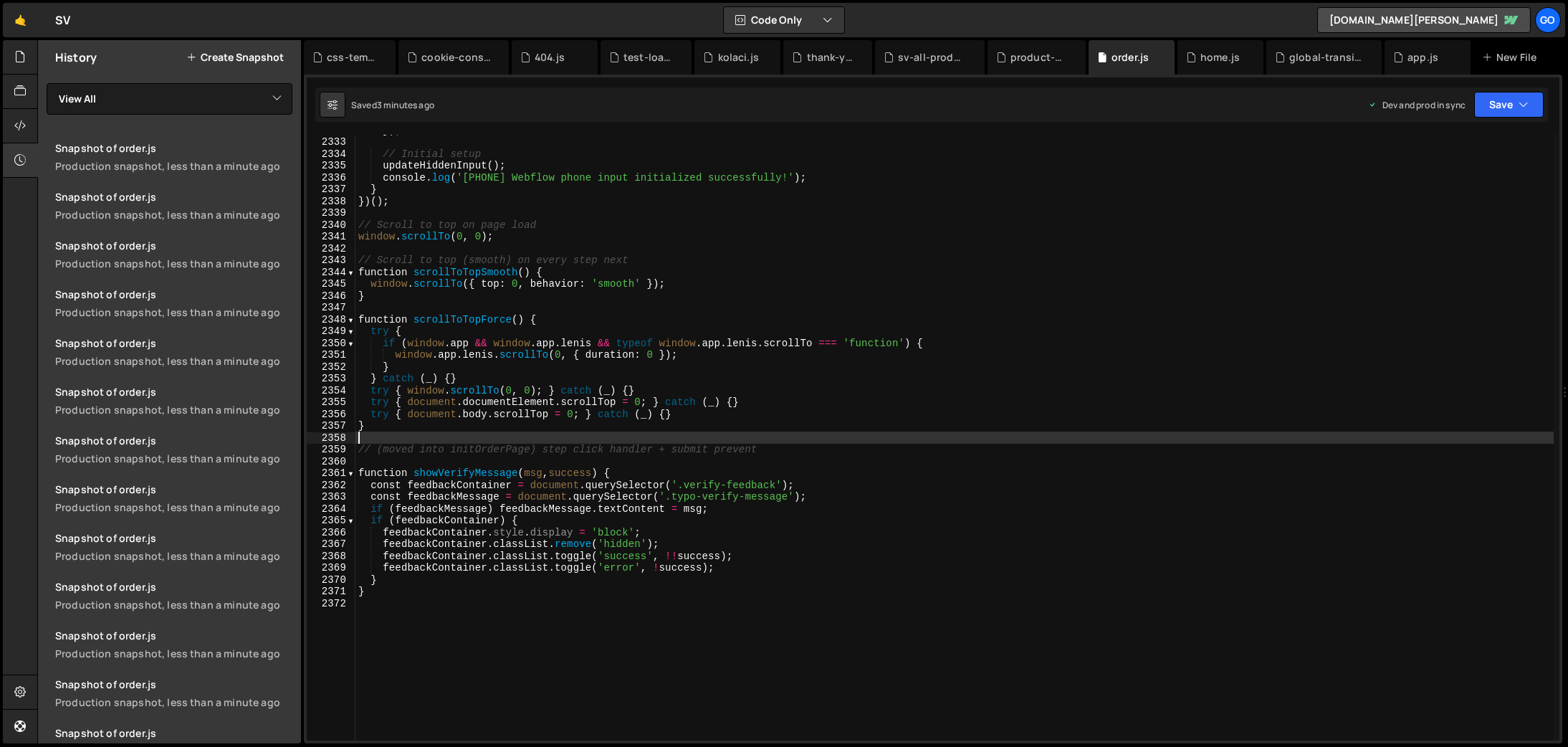
click at [646, 569] on div "}) ; // Initial setup updateHiddenInput ( ) ; console . log ( '[PHONE] Webflow …" at bounding box center [954, 439] width 1199 height 630
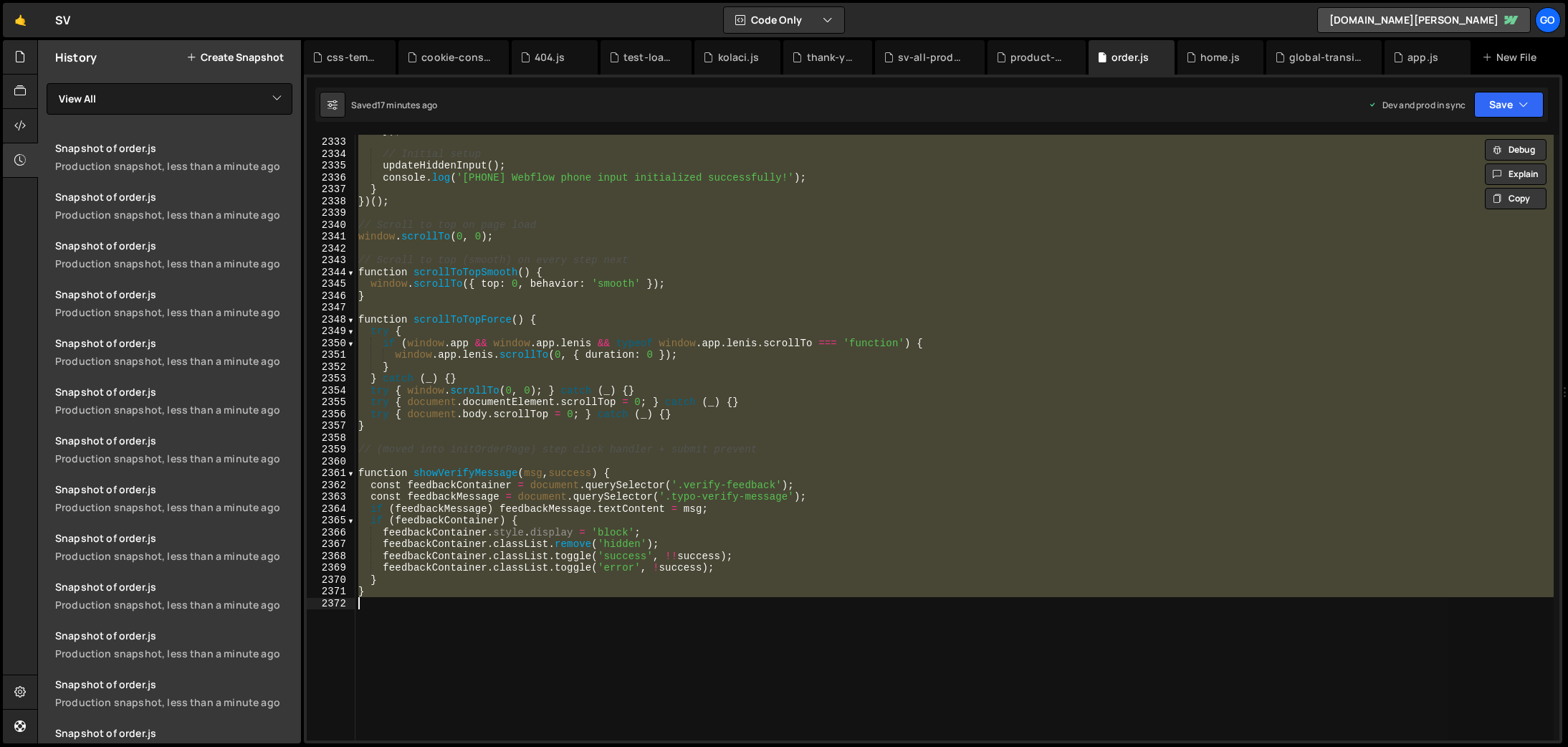
click at [674, 360] on div "}) ; // Initial setup updateHiddenInput ( ) ; console . log ( '[PHONE] Webflow …" at bounding box center [954, 437] width 1199 height 606
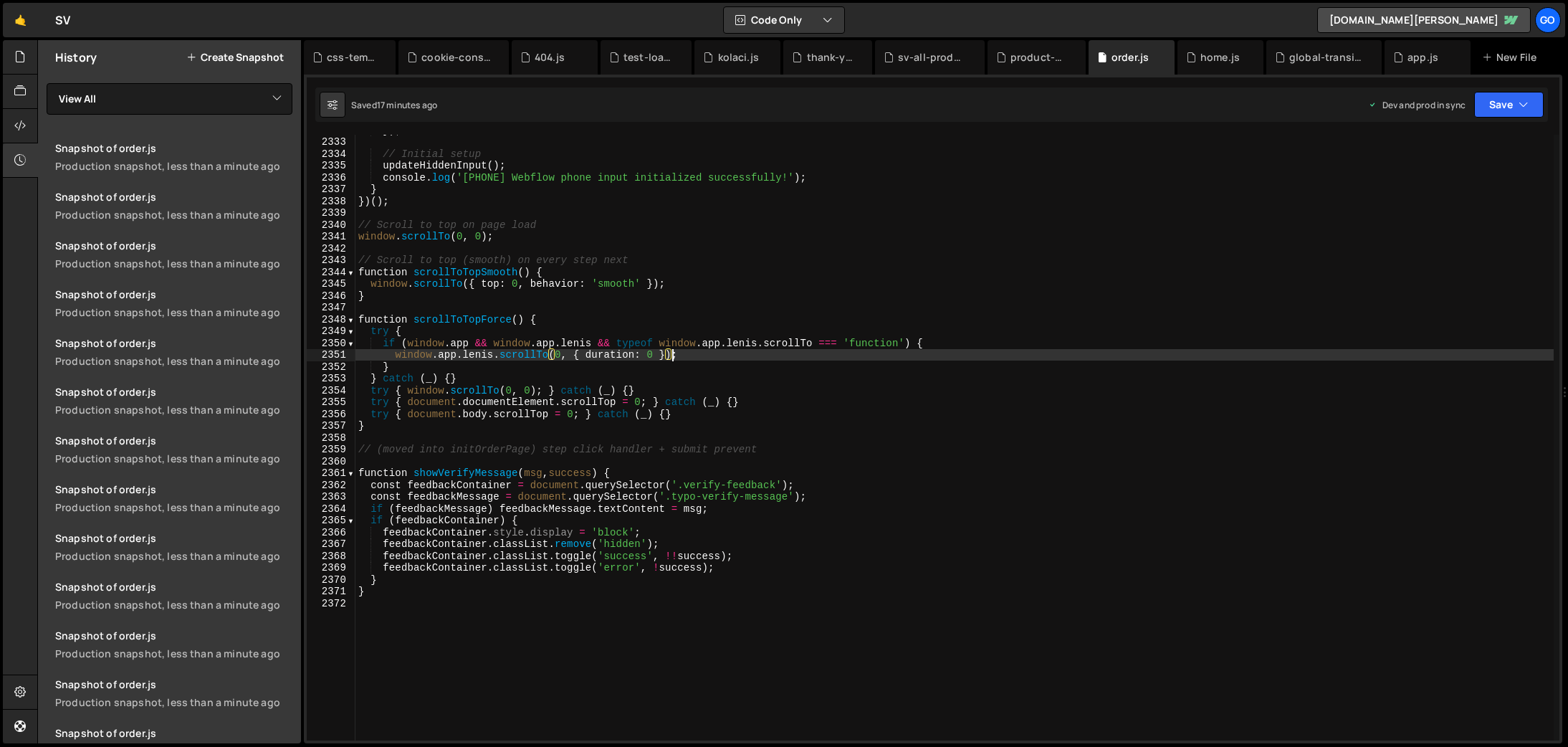
type textarea "}"
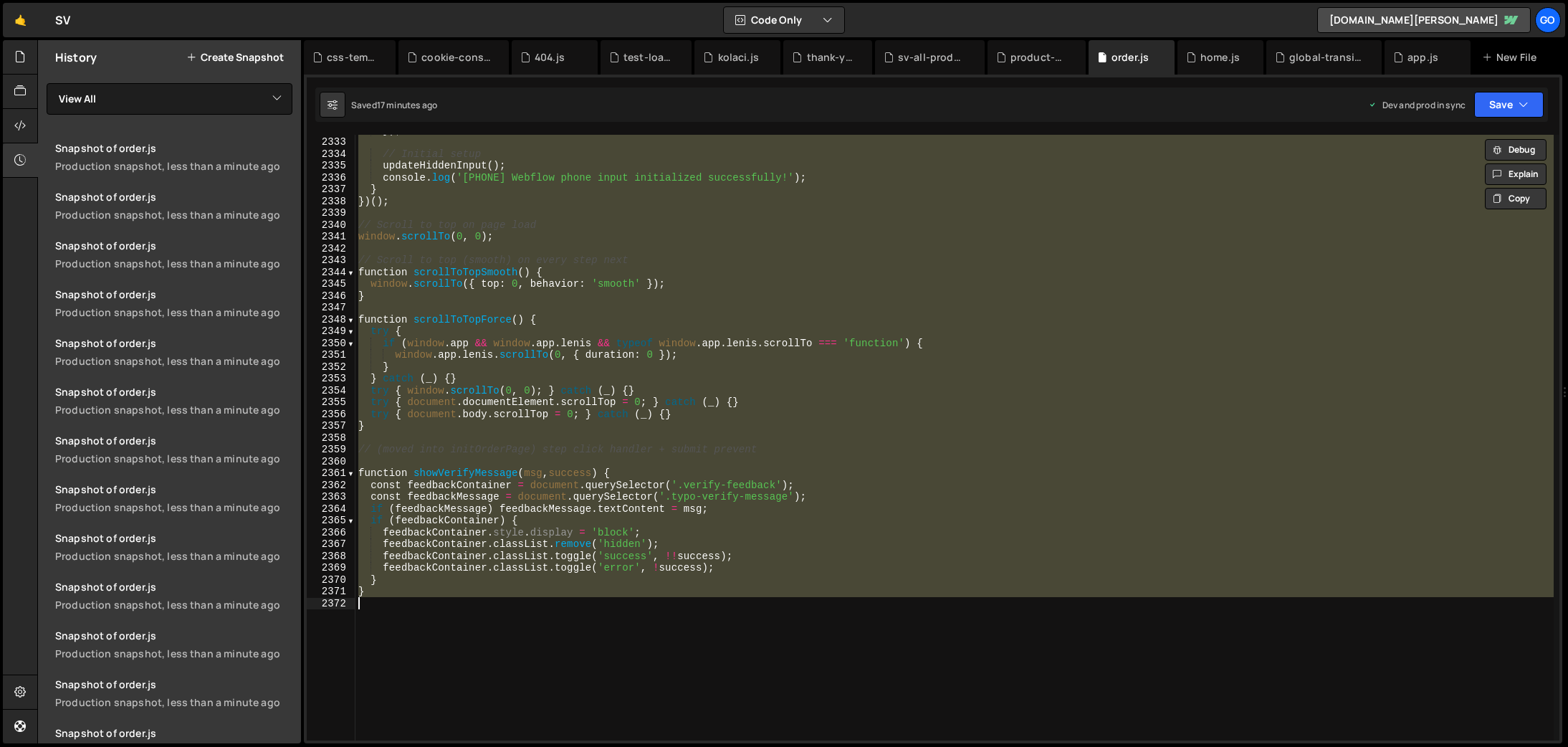
paste textarea
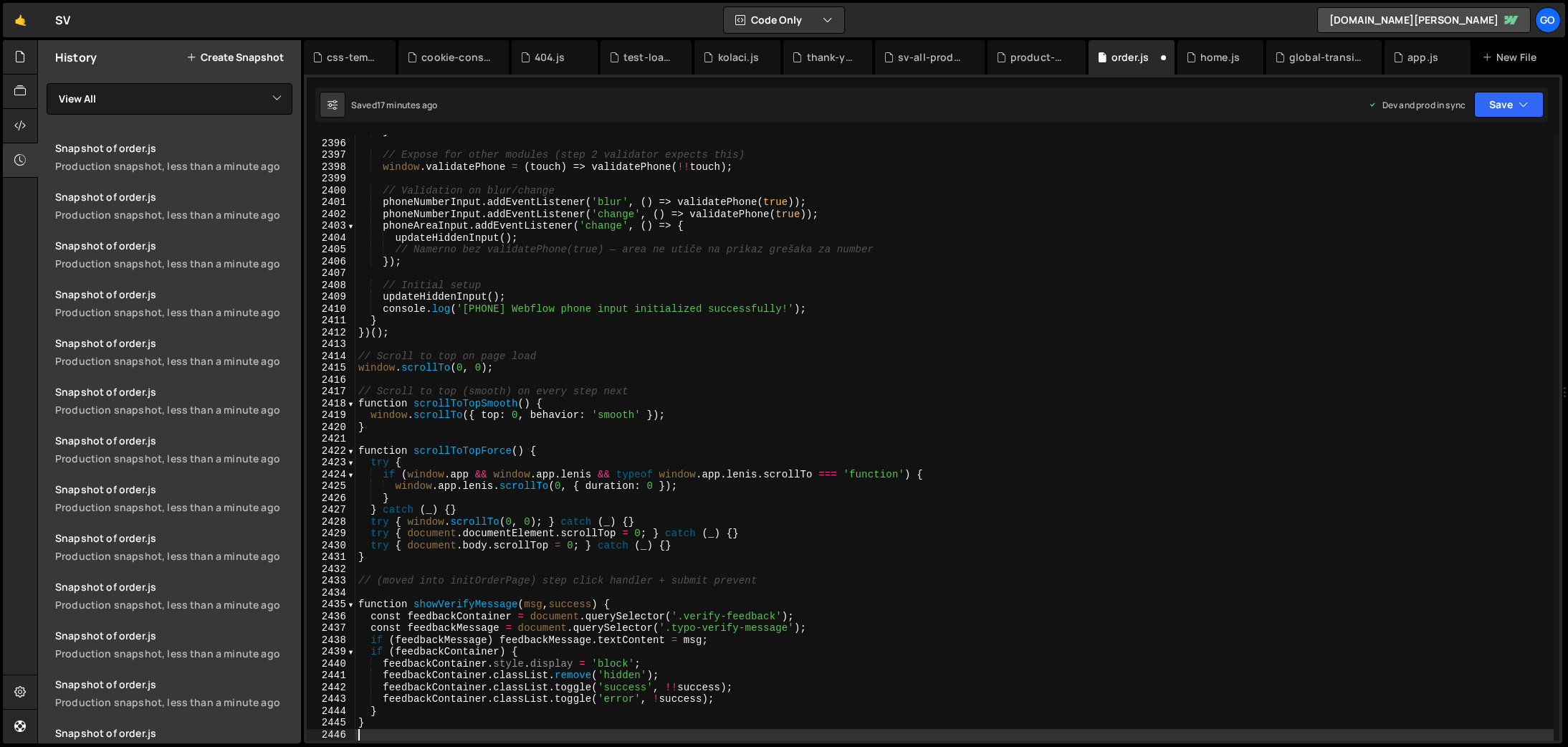
type textarea "if (feedbackContainer) {"
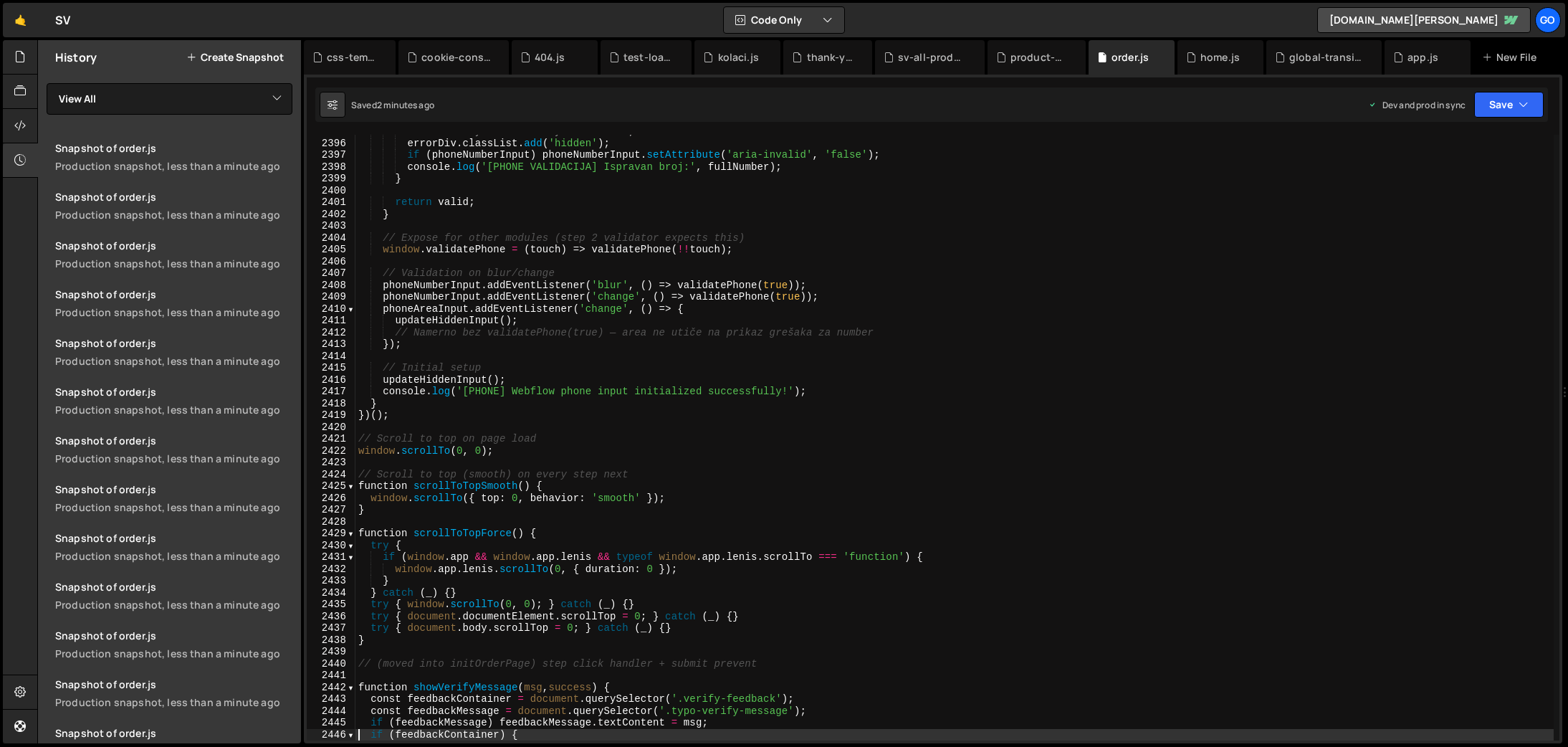
click at [581, 428] on div "errorDiv . style . visibility = 'hidden' ; errorDiv . classList . add ( 'hidden…" at bounding box center [954, 441] width 1199 height 630
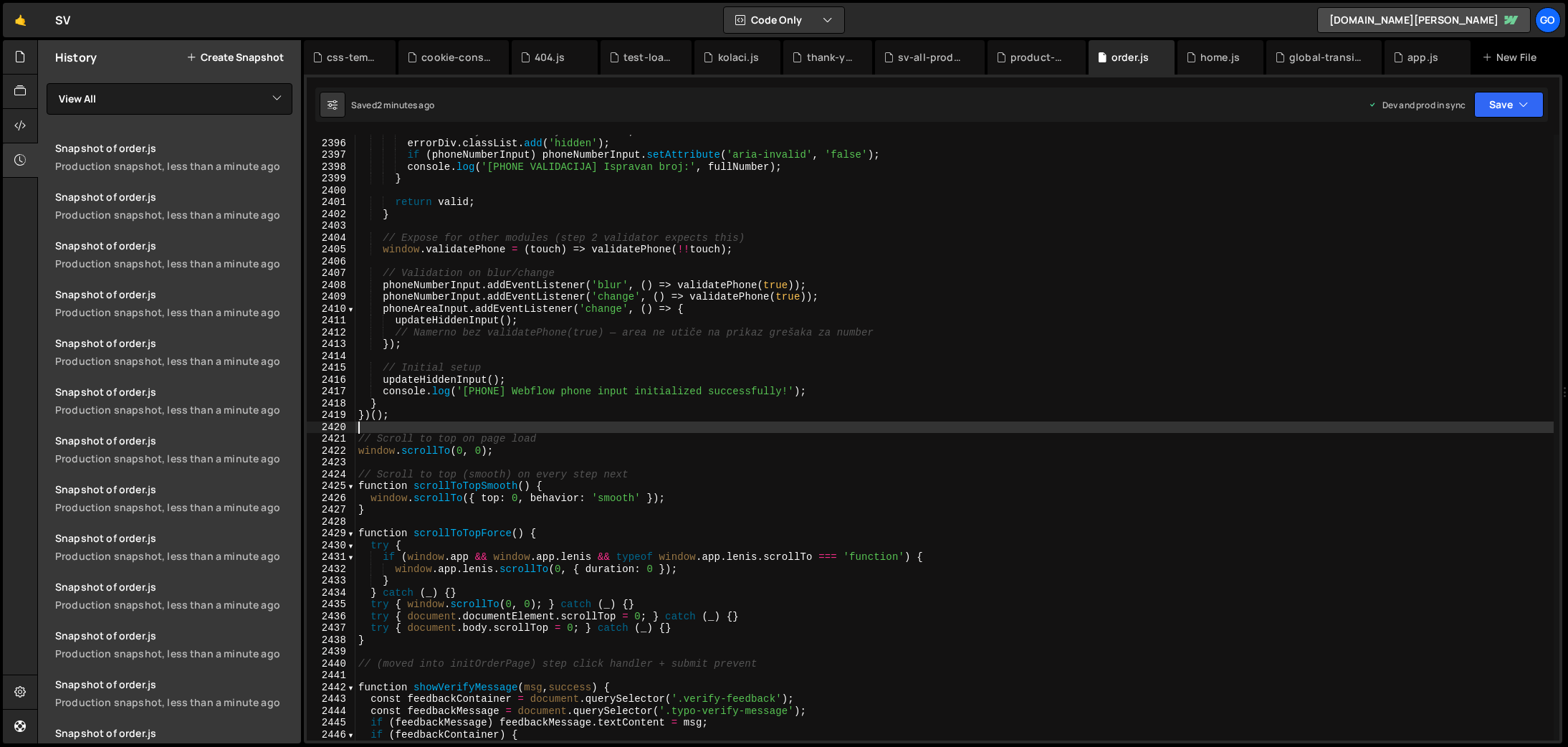
type textarea "}"
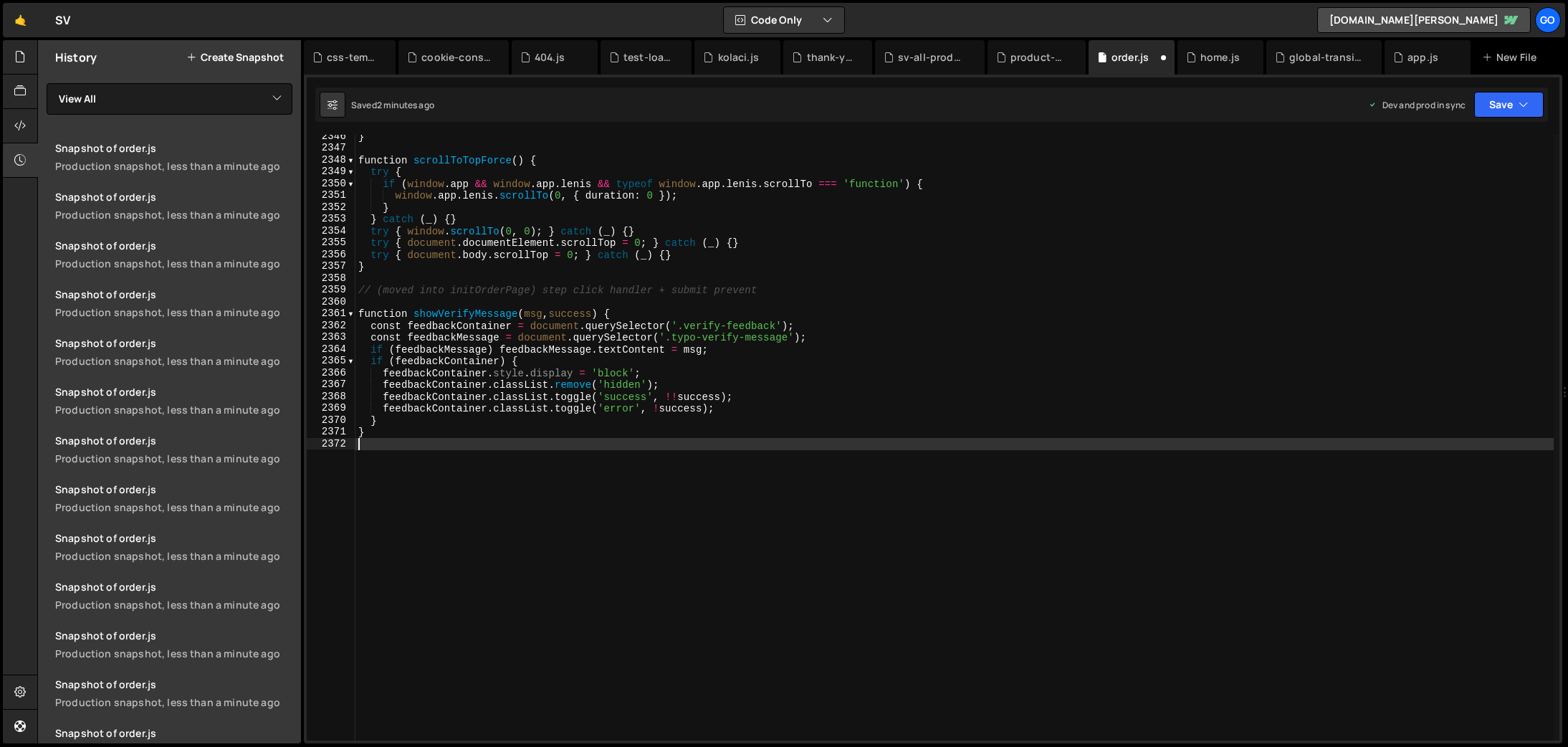
click at [899, 361] on div "} function scrollToTopForce ( ) { try { if ( window . app && window . app . [PE…" at bounding box center [954, 445] width 1199 height 630
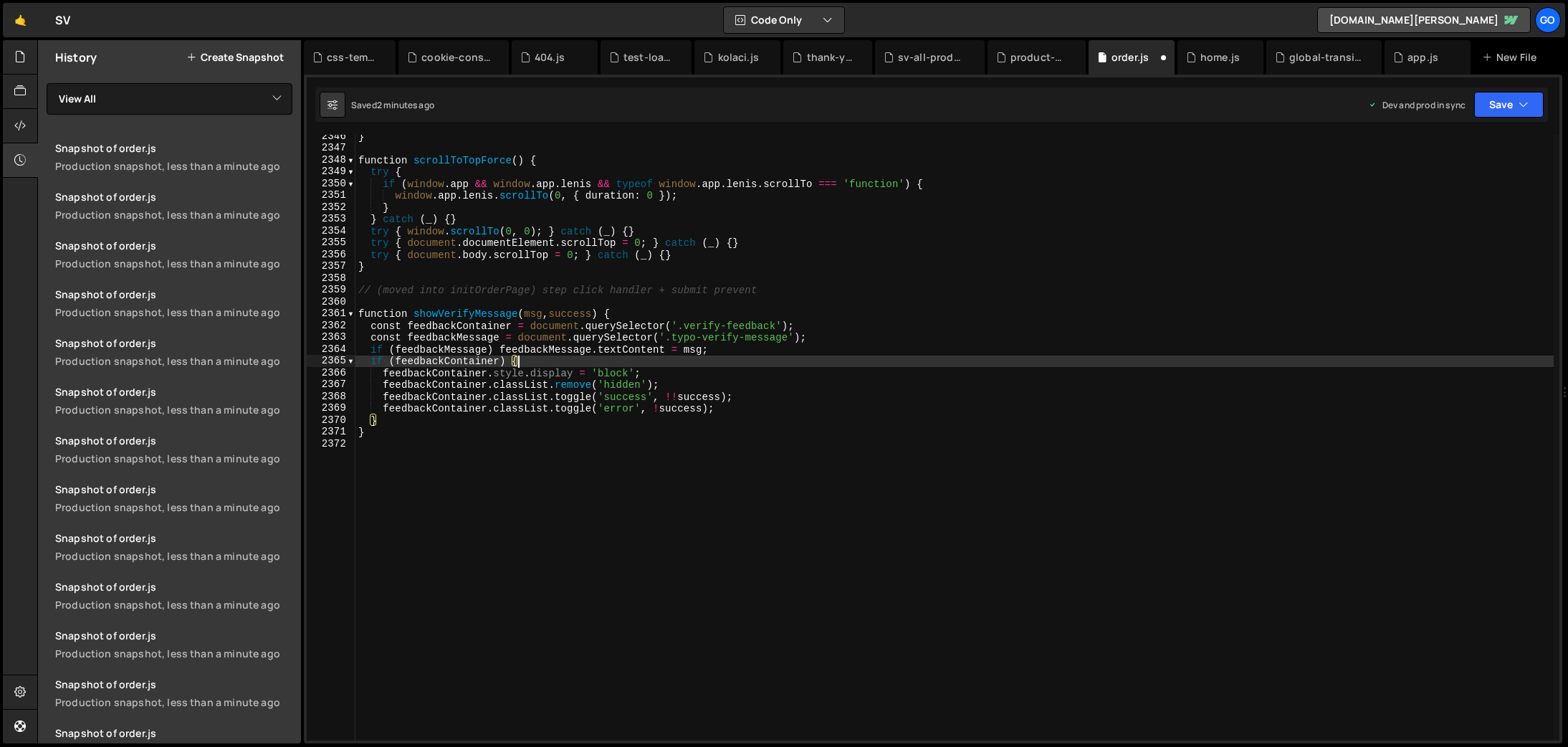
type textarea "}"
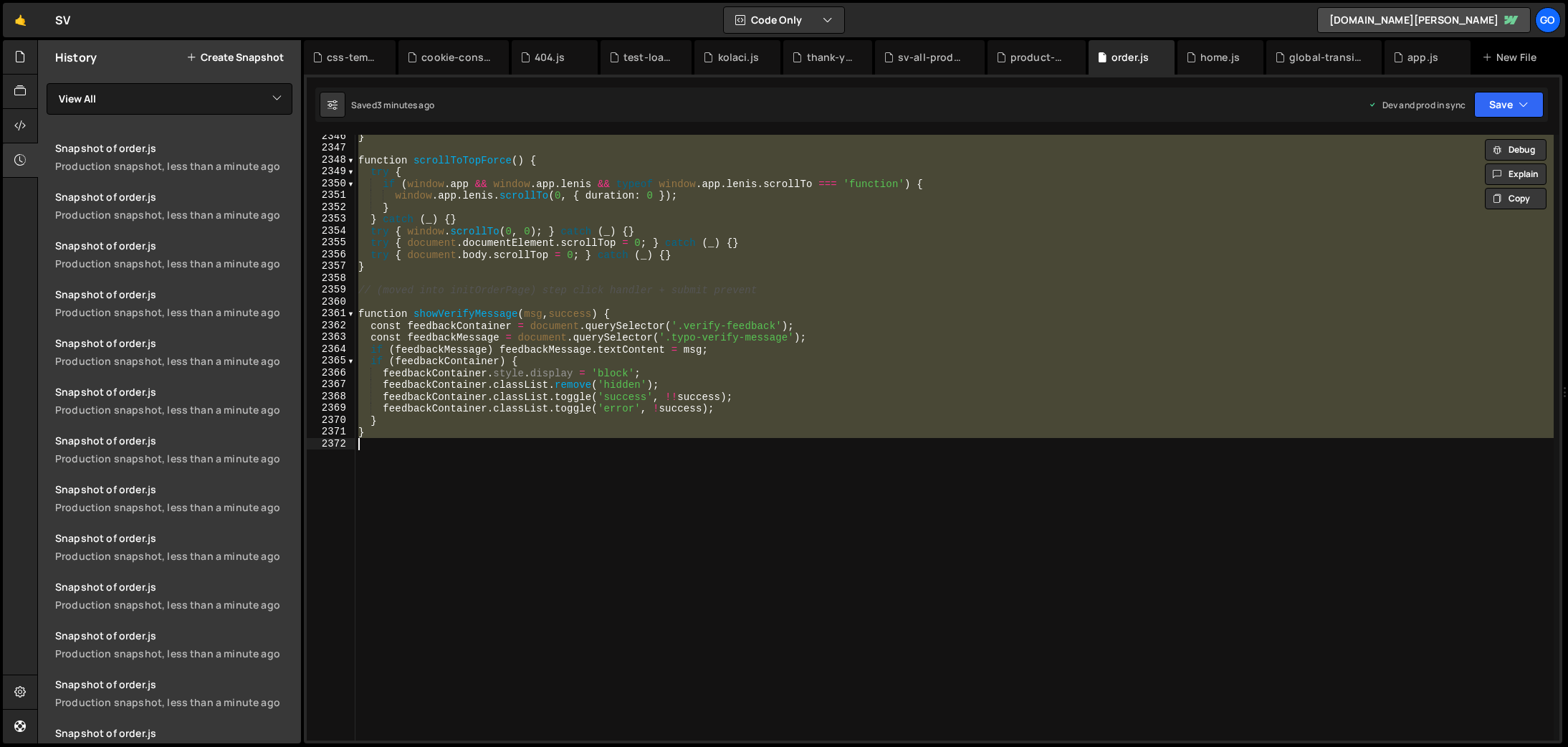
click at [694, 451] on div "} function scrollToTopForce ( ) { try { if ( window . app && window . app . [PE…" at bounding box center [954, 437] width 1199 height 606
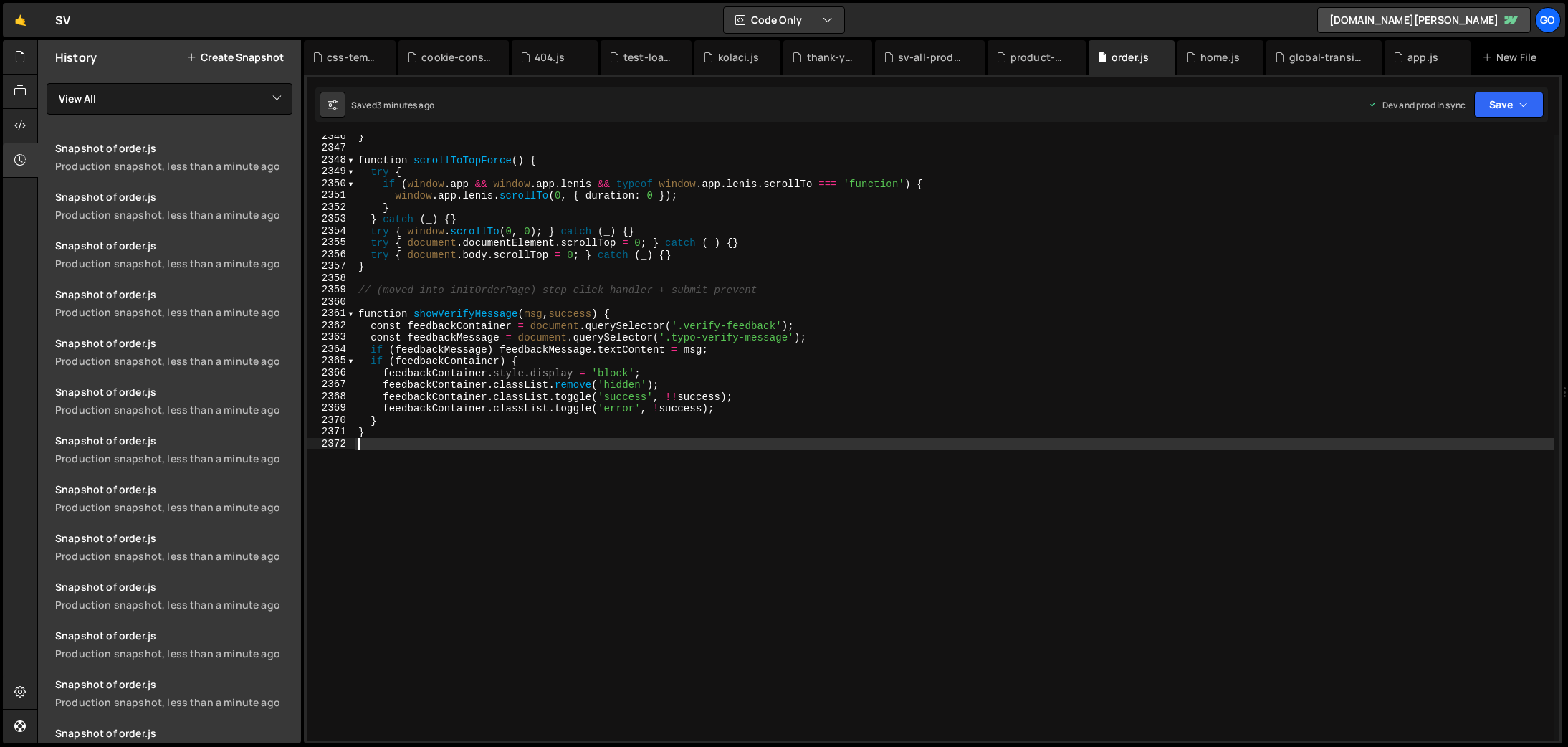
type textarea "}"
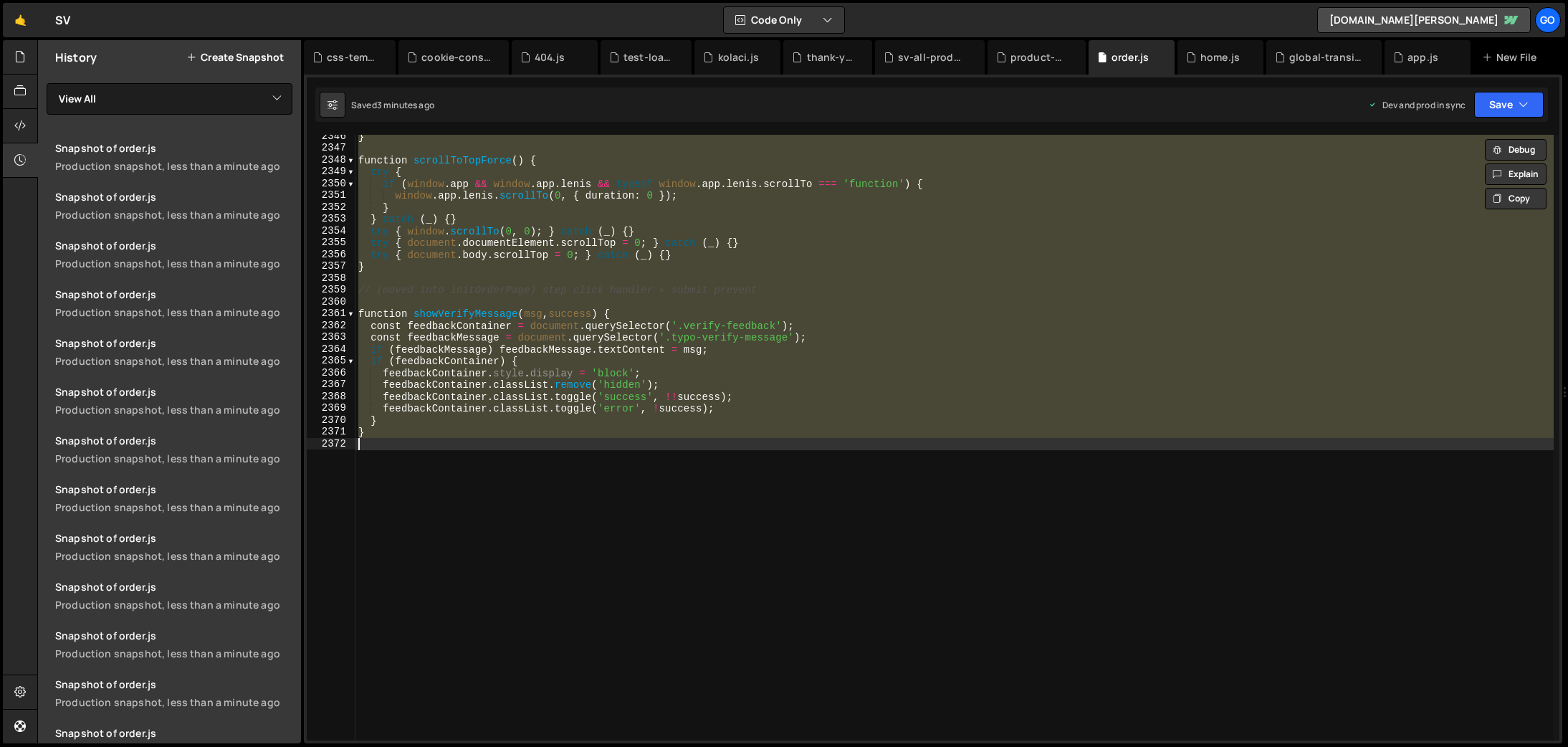
paste textarea
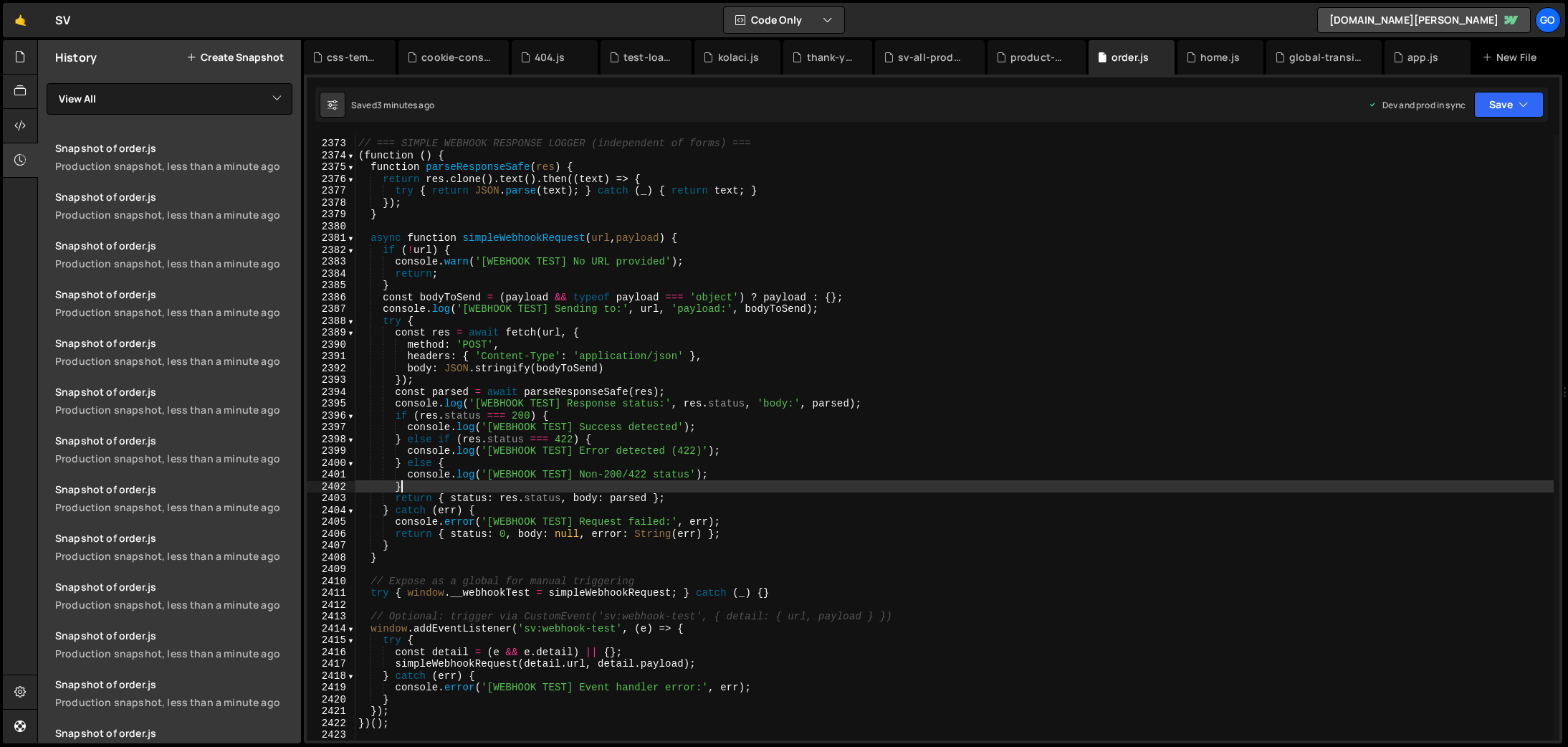
click at [712, 480] on div "// === SIMPLE WEBHOOK RESPONSE LOGGER (independent of forms) === ( function ( )…" at bounding box center [954, 441] width 1199 height 630
type textarea "}"
